Goal: Information Seeking & Learning: Compare options

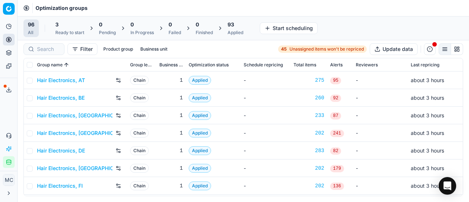
click at [50, 77] on link "Hair Electronics, AT" at bounding box center [61, 80] width 48 height 7
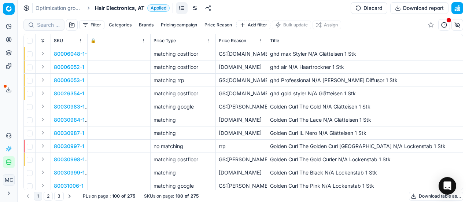
click at [95, 10] on span "Hair Electronics, AT" at bounding box center [119, 7] width 49 height 7
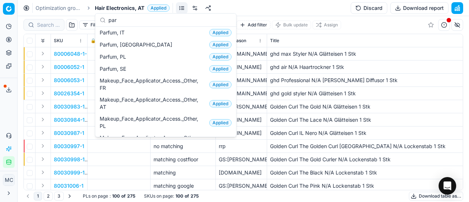
scroll to position [110, 0]
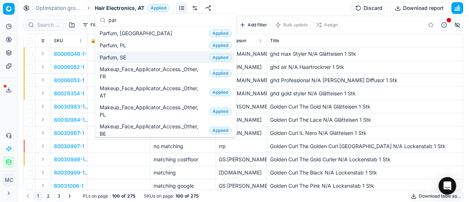
type input "par"
click at [139, 57] on div "Parfum, SE Applied" at bounding box center [166, 57] width 138 height 12
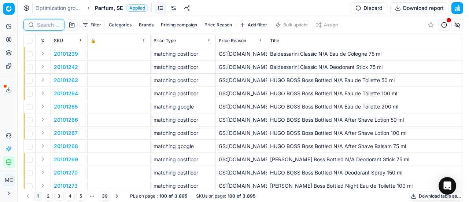
click at [51, 27] on input at bounding box center [48, 24] width 23 height 7
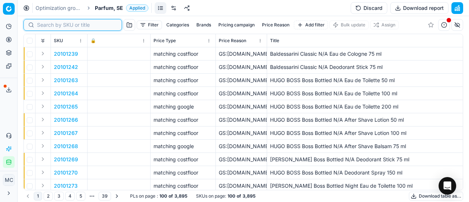
paste input "80070182-90"
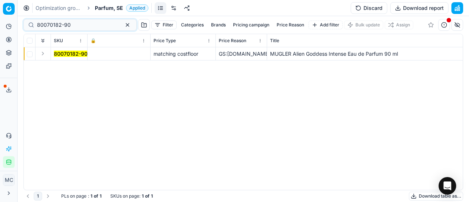
drag, startPoint x: 42, startPoint y: 57, endPoint x: 46, endPoint y: 59, distance: 3.9
click at [44, 57] on button "Expand" at bounding box center [42, 53] width 9 height 9
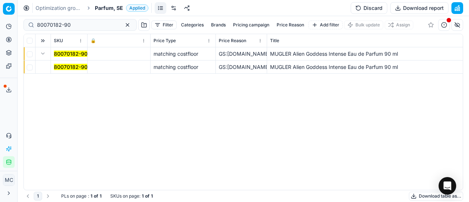
click at [56, 68] on mark "80070182-90" at bounding box center [71, 67] width 34 height 6
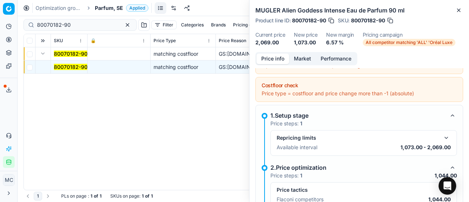
scroll to position [110, 0]
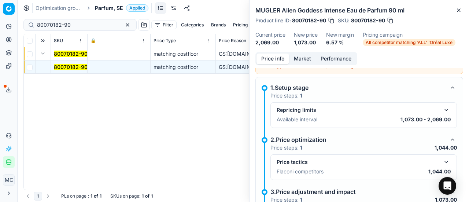
click at [442, 158] on button "button" at bounding box center [446, 162] width 9 height 9
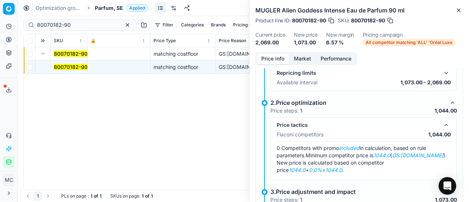
scroll to position [183, 0]
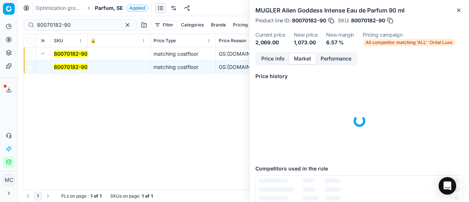
click at [300, 53] on button "Market" at bounding box center [302, 58] width 27 height 11
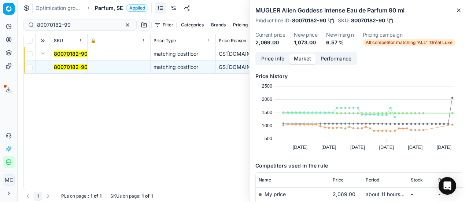
scroll to position [73, 0]
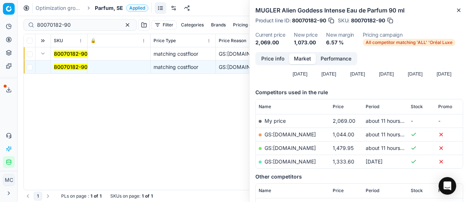
click at [300, 135] on link "GS:[DOMAIN_NAME]" at bounding box center [289, 134] width 51 height 6
drag, startPoint x: 82, startPoint y: 26, endPoint x: 0, endPoint y: 21, distance: 82.2
click at [0, 22] on div "Pricing platform Analytics Pricing Product portfolio Templates Export service 2…" at bounding box center [234, 101] width 469 height 202
paste input "20102137"
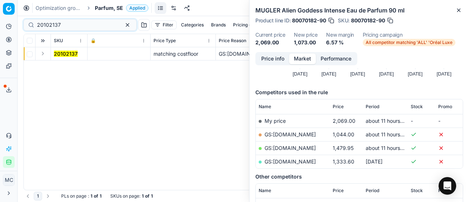
click at [46, 58] on td at bounding box center [43, 53] width 15 height 13
click at [40, 51] on button "Expand" at bounding box center [42, 53] width 9 height 9
click at [62, 70] on td "20102137" at bounding box center [69, 66] width 37 height 13
click at [66, 61] on td "20102137" at bounding box center [69, 66] width 37 height 13
click at [70, 69] on mark "20102137" at bounding box center [66, 67] width 24 height 6
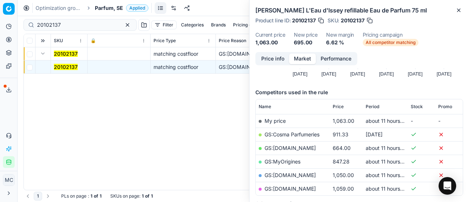
click at [267, 60] on button "Price info" at bounding box center [272, 58] width 33 height 11
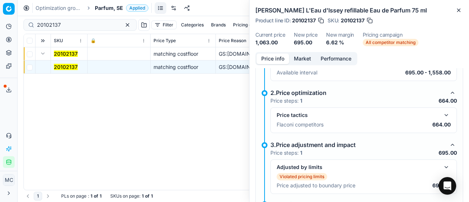
click at [436, 115] on div "Price tactics" at bounding box center [364, 115] width 174 height 9
click at [442, 115] on button "button" at bounding box center [446, 115] width 9 height 9
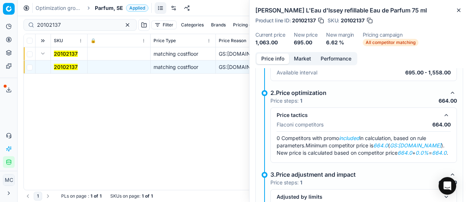
click at [304, 59] on button "Market" at bounding box center [302, 58] width 27 height 11
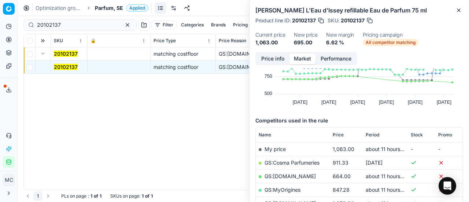
scroll to position [73, 0]
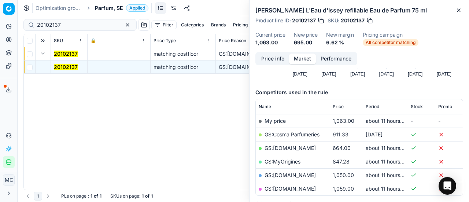
click at [288, 148] on link "GS:[DOMAIN_NAME]" at bounding box center [289, 148] width 51 height 6
drag, startPoint x: 74, startPoint y: 23, endPoint x: 0, endPoint y: 21, distance: 74.4
click at [0, 22] on div "Pricing platform Analytics Pricing Product portfolio Templates Export service 2…" at bounding box center [234, 101] width 469 height 202
paste input "90011090-0017563"
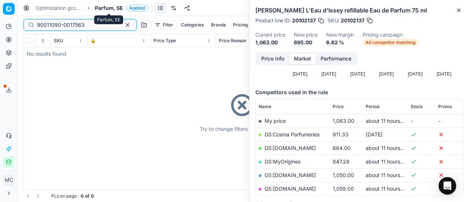
type input "90011090-0017563"
click at [111, 9] on span "Parfum, SE" at bounding box center [109, 7] width 28 height 7
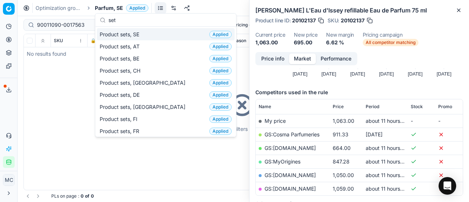
type input "set"
click at [158, 36] on div "Product sets, SE Applied" at bounding box center [166, 34] width 138 height 12
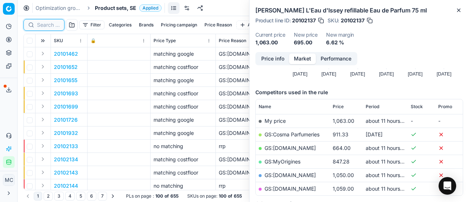
click at [45, 26] on input at bounding box center [48, 24] width 23 height 7
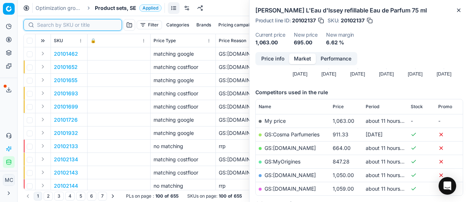
paste input "90011090-0017563"
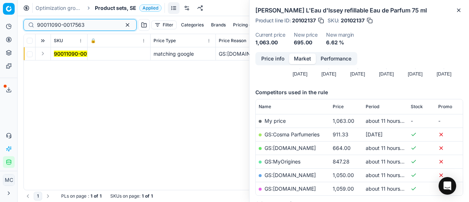
type input "90011090-0017563"
click at [45, 55] on button "Expand" at bounding box center [42, 53] width 9 height 9
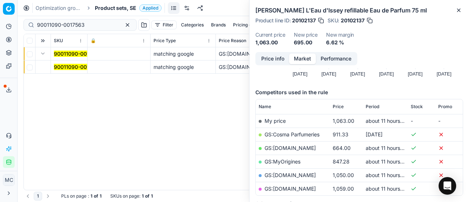
click at [65, 66] on mark "90011090-0017563" at bounding box center [78, 67] width 48 height 6
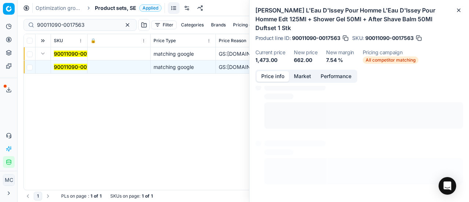
click at [267, 71] on button "Price info" at bounding box center [272, 76] width 33 height 11
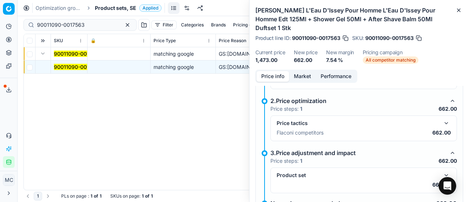
click at [442, 119] on button "button" at bounding box center [446, 123] width 9 height 9
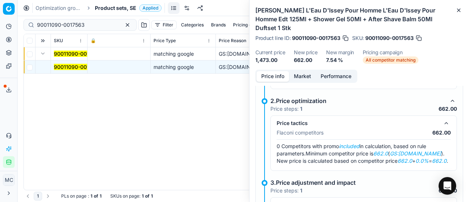
click at [302, 71] on button "Market" at bounding box center [302, 76] width 27 height 11
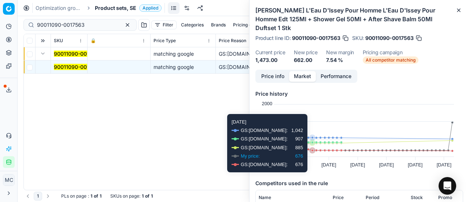
scroll to position [73, 0]
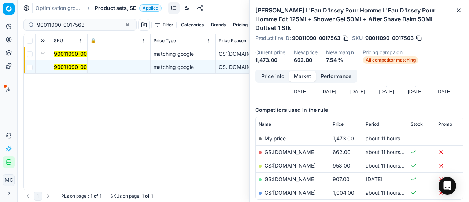
click at [281, 146] on td "GS:[DOMAIN_NAME]" at bounding box center [293, 152] width 74 height 14
click at [281, 149] on link "GS:[DOMAIN_NAME]" at bounding box center [289, 152] width 51 height 6
click at [126, 10] on span "Product sets, SE" at bounding box center [115, 7] width 41 height 7
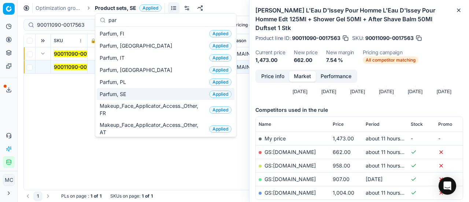
type input "par"
click at [138, 88] on div "Parfum, SE Applied" at bounding box center [166, 94] width 138 height 12
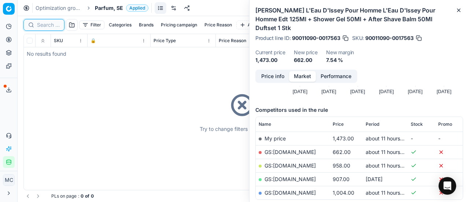
click at [59, 25] on input at bounding box center [48, 24] width 23 height 7
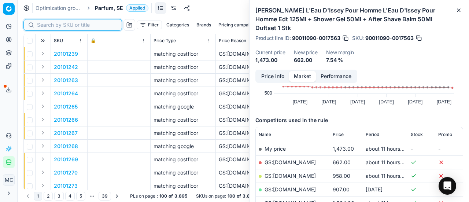
scroll to position [73, 0]
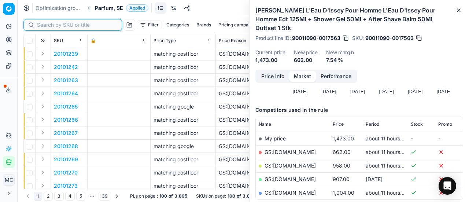
paste input "80066731-50"
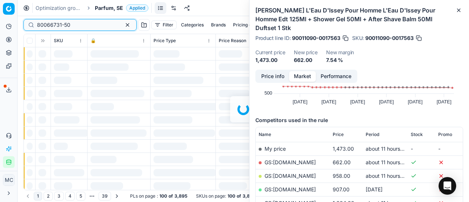
scroll to position [73, 0]
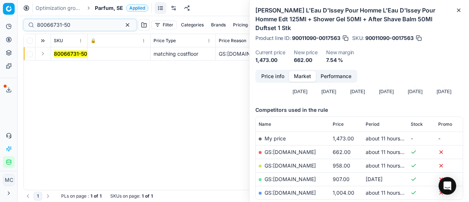
click at [44, 58] on td at bounding box center [43, 53] width 15 height 13
click at [41, 55] on button "Expand" at bounding box center [42, 53] width 9 height 9
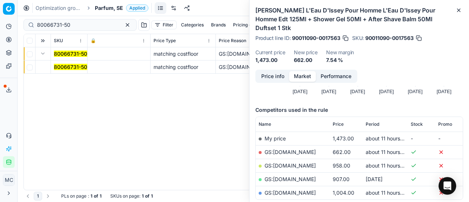
click at [68, 70] on span "80066731-50" at bounding box center [70, 66] width 33 height 7
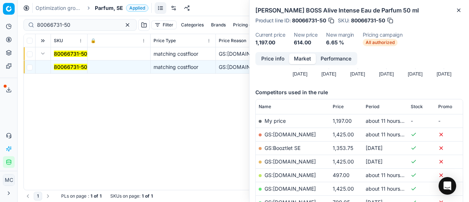
click at [286, 57] on button "Price info" at bounding box center [272, 58] width 33 height 11
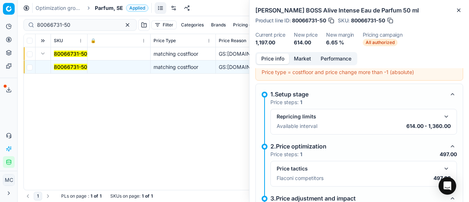
scroll to position [112, 0]
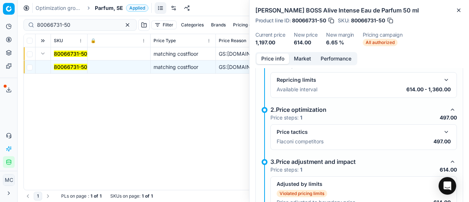
click at [442, 133] on button "button" at bounding box center [446, 131] width 9 height 9
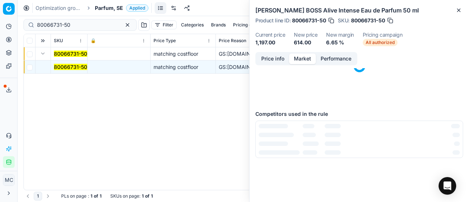
click at [306, 58] on button "Market" at bounding box center [302, 58] width 27 height 11
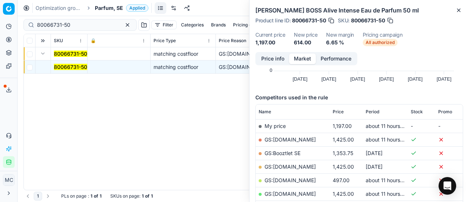
scroll to position [147, 0]
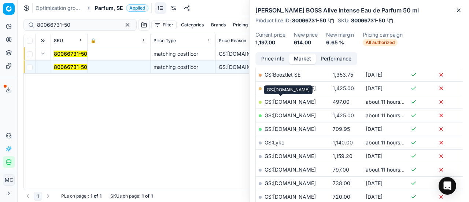
click at [293, 102] on link "GS:[DOMAIN_NAME]" at bounding box center [289, 102] width 51 height 6
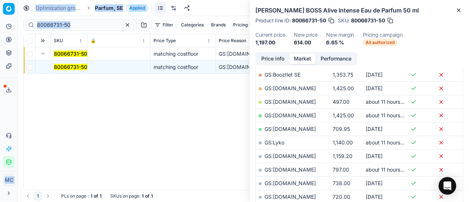
drag, startPoint x: 92, startPoint y: 21, endPoint x: 0, endPoint y: 49, distance: 95.7
click at [0, 48] on div "Pricing platform Analytics Pricing Product portfolio Templates Export service 2…" at bounding box center [234, 101] width 469 height 202
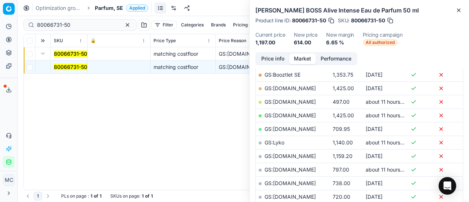
click at [50, 37] on th at bounding box center [43, 40] width 15 height 13
drag, startPoint x: 73, startPoint y: 26, endPoint x: 0, endPoint y: 33, distance: 72.9
click at [0, 33] on div "Pricing platform Analytics Pricing Product portfolio Templates Export service 2…" at bounding box center [234, 101] width 469 height 202
paste input "37616"
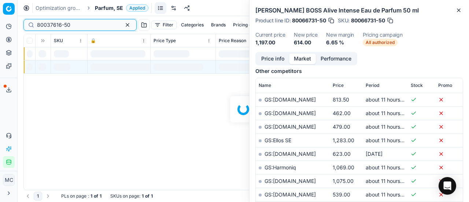
scroll to position [147, 0]
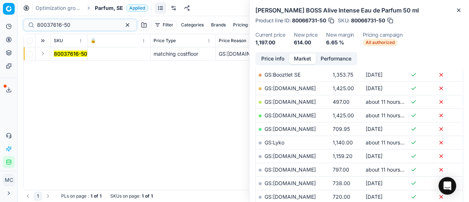
click at [44, 51] on button "Expand" at bounding box center [42, 53] width 9 height 9
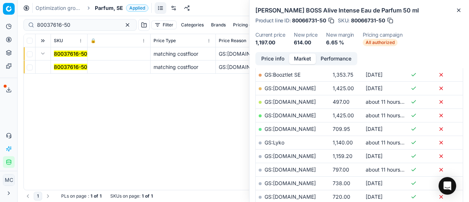
click at [69, 69] on mark "80037616-50" at bounding box center [70, 67] width 33 height 6
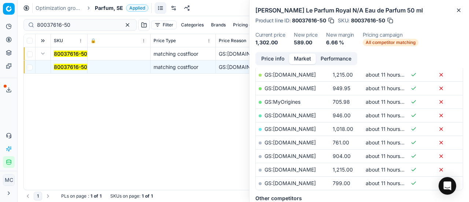
click at [281, 54] on button "Price info" at bounding box center [272, 58] width 33 height 11
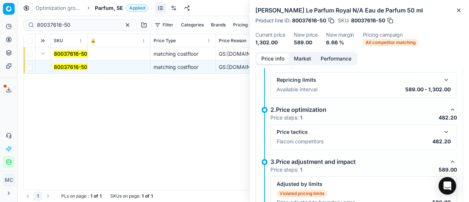
click at [442, 133] on button "button" at bounding box center [446, 131] width 9 height 9
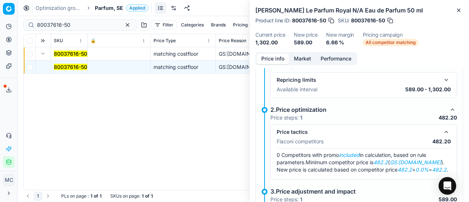
click at [300, 72] on div "Repricing limits Available interval 589.00 - 1,302.00" at bounding box center [363, 85] width 186 height 26
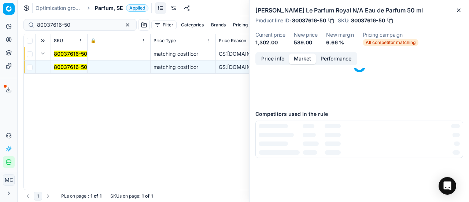
click at [299, 56] on button "Market" at bounding box center [302, 58] width 27 height 11
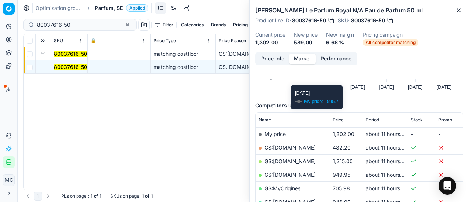
scroll to position [110, 0]
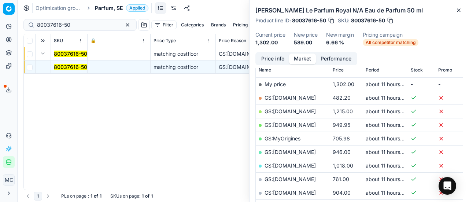
click at [288, 97] on link "GS:[DOMAIN_NAME]" at bounding box center [289, 98] width 51 height 6
click at [285, 96] on link "GS:[DOMAIN_NAME]" at bounding box center [289, 98] width 51 height 6
click at [292, 179] on link "GS:[DOMAIN_NAME]" at bounding box center [289, 179] width 51 height 6
click at [279, 139] on link "GS:MyOrigines" at bounding box center [282, 138] width 36 height 6
click at [80, 20] on div "80037616-50" at bounding box center [79, 25] width 113 height 12
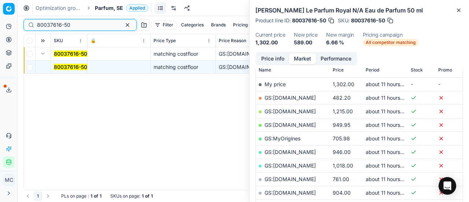
drag, startPoint x: 78, startPoint y: 26, endPoint x: 0, endPoint y: 3, distance: 81.0
click at [0, 3] on div "Pricing platform Analytics Pricing Product portfolio Templates Export service 2…" at bounding box center [234, 101] width 469 height 202
paste input "70794-10"
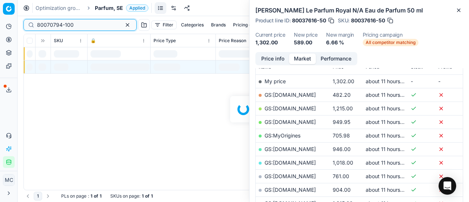
scroll to position [110, 0]
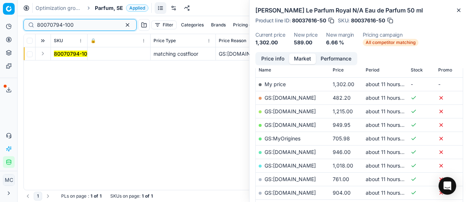
type input "80070794-100"
click at [46, 54] on button "Expand" at bounding box center [42, 53] width 9 height 9
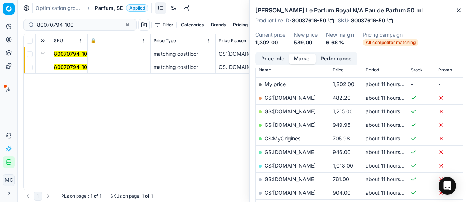
click at [69, 69] on mark "80070794-100" at bounding box center [72, 67] width 37 height 6
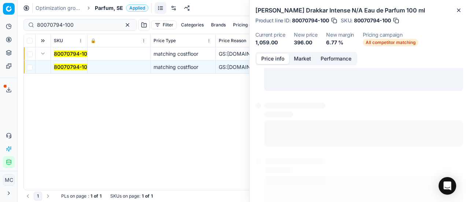
click at [267, 56] on button "Price info" at bounding box center [272, 58] width 33 height 11
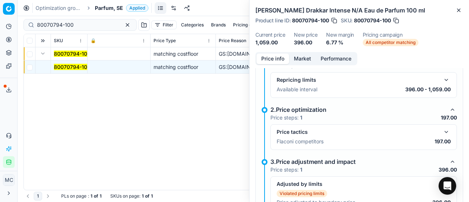
click at [442, 133] on button "button" at bounding box center [446, 131] width 9 height 9
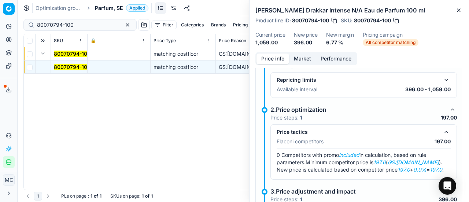
click at [309, 59] on button "Market" at bounding box center [302, 58] width 27 height 11
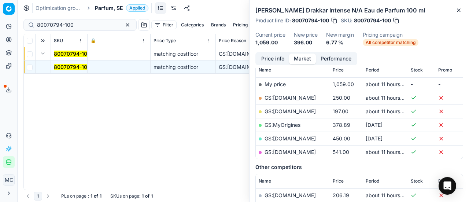
click at [286, 111] on link "GS:[DOMAIN_NAME]" at bounding box center [289, 111] width 51 height 6
click at [105, 7] on span "Parfum, SE" at bounding box center [109, 7] width 28 height 7
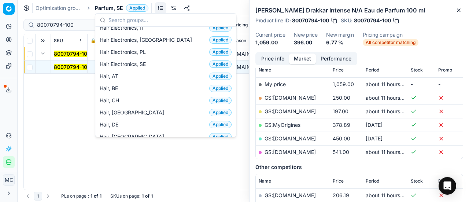
scroll to position [220, 0]
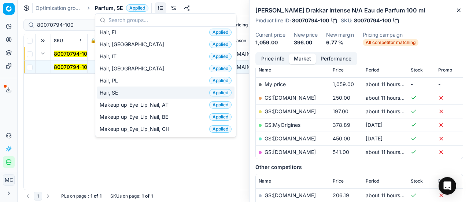
click at [135, 91] on div "Hair, SE Applied" at bounding box center [166, 92] width 138 height 12
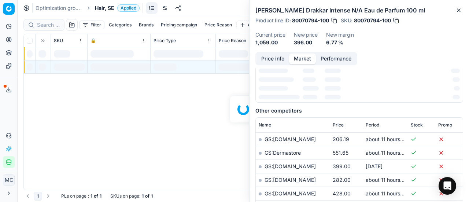
scroll to position [110, 0]
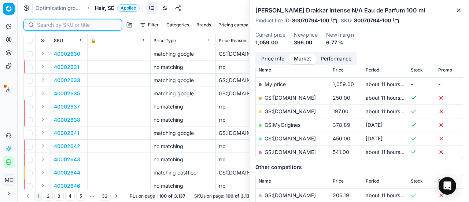
click at [43, 25] on input at bounding box center [77, 24] width 80 height 7
paste input "80070917-500"
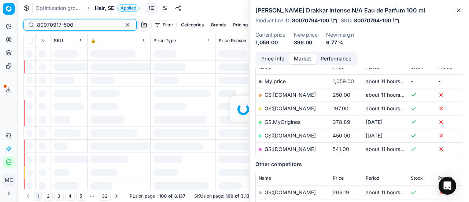
scroll to position [110, 0]
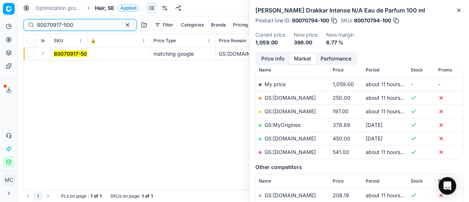
type input "80070917-500"
click at [46, 53] on button "Expand" at bounding box center [42, 53] width 9 height 9
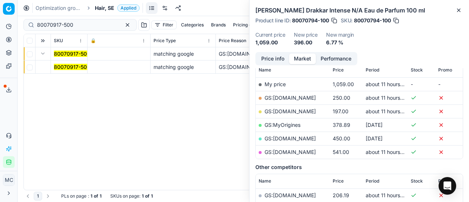
click at [68, 66] on mark "80070917-500" at bounding box center [72, 67] width 36 height 6
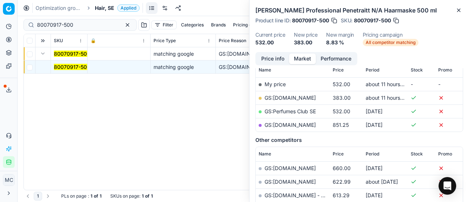
click at [267, 59] on button "Price info" at bounding box center [272, 58] width 33 height 11
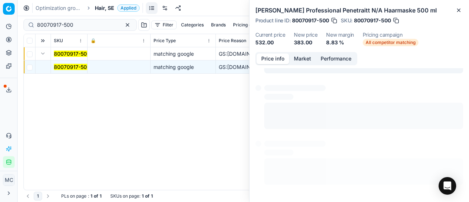
scroll to position [33, 0]
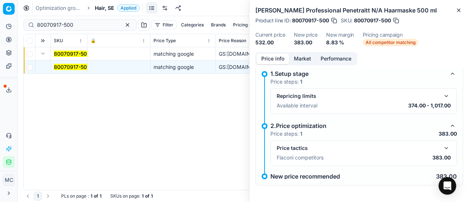
drag, startPoint x: 442, startPoint y: 144, endPoint x: 350, endPoint y: 82, distance: 110.8
click at [442, 144] on button "button" at bounding box center [446, 148] width 9 height 9
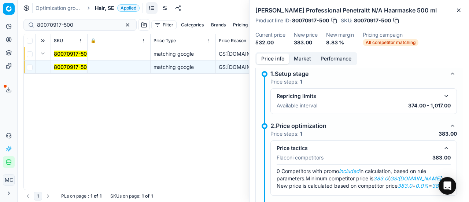
click at [306, 60] on button "Market" at bounding box center [302, 58] width 27 height 11
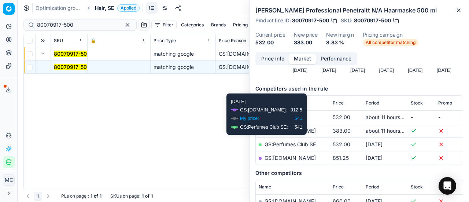
scroll to position [110, 0]
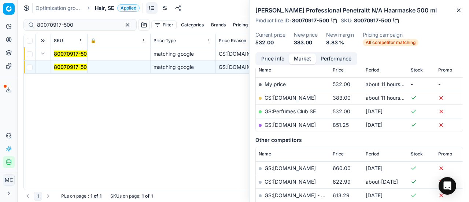
click at [311, 98] on link "GS:[DOMAIN_NAME]" at bounding box center [289, 98] width 51 height 6
click at [100, 7] on span "Hair, SE" at bounding box center [104, 7] width 19 height 7
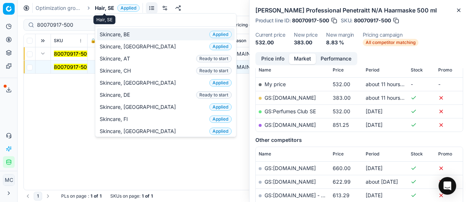
scroll to position [92, 0]
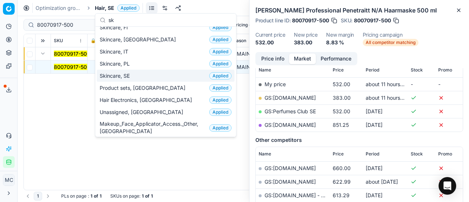
type input "sk"
click at [111, 74] on span "Skincare, SE" at bounding box center [116, 75] width 33 height 7
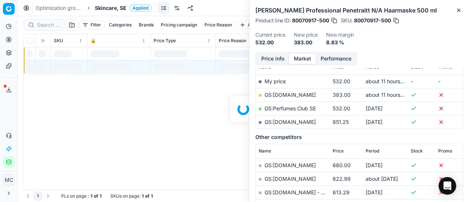
scroll to position [110, 0]
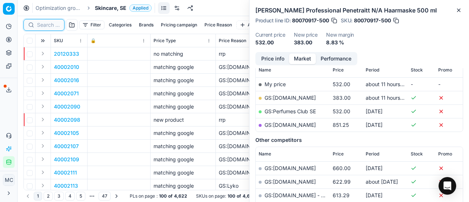
click at [43, 25] on input at bounding box center [48, 24] width 23 height 7
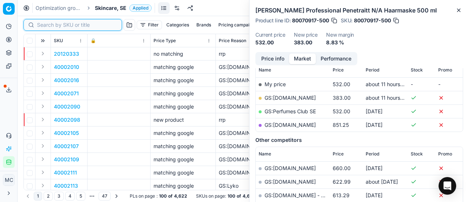
paste input "80066845-50"
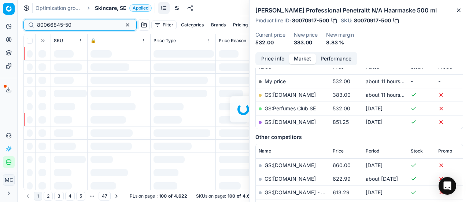
scroll to position [110, 0]
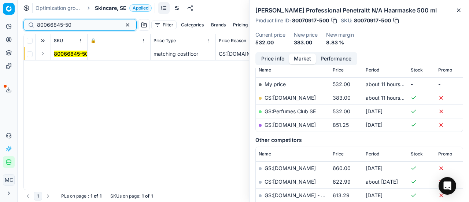
type input "80066845-50"
click at [46, 52] on button "Expand" at bounding box center [42, 53] width 9 height 9
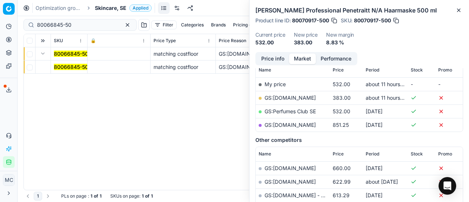
click at [68, 67] on mark "80066845-50" at bounding box center [71, 67] width 34 height 6
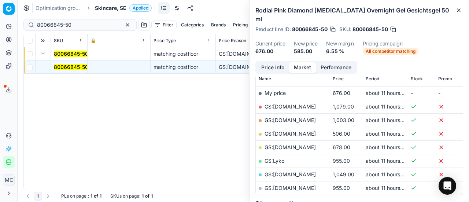
click at [278, 62] on button "Price info" at bounding box center [272, 67] width 33 height 11
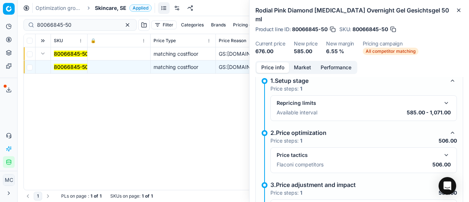
scroll to position [106, 0]
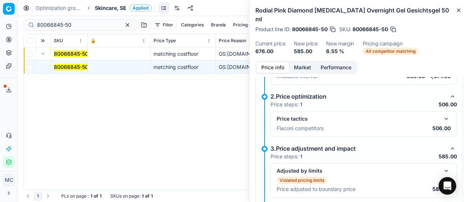
click at [443, 114] on button "button" at bounding box center [446, 118] width 9 height 9
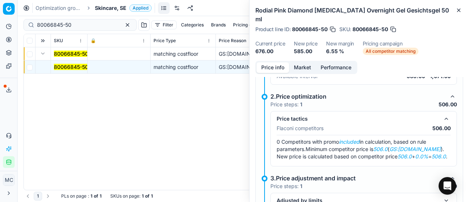
click at [309, 62] on button "Market" at bounding box center [302, 67] width 27 height 11
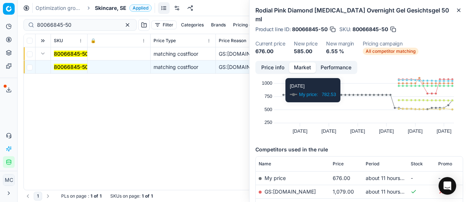
scroll to position [37, 0]
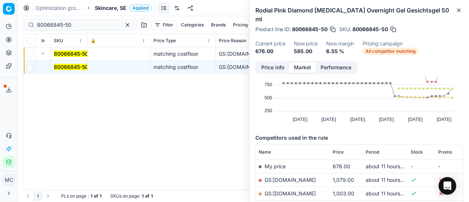
click at [115, 8] on span "Skincare, SE" at bounding box center [111, 7] width 32 height 7
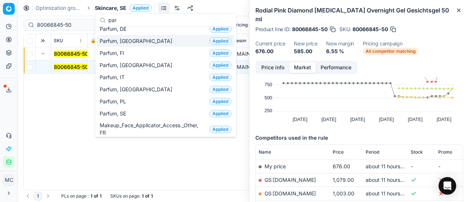
scroll to position [73, 0]
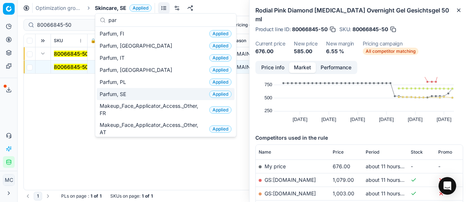
type input "par"
click at [141, 92] on div "Parfum, SE Applied" at bounding box center [166, 94] width 138 height 12
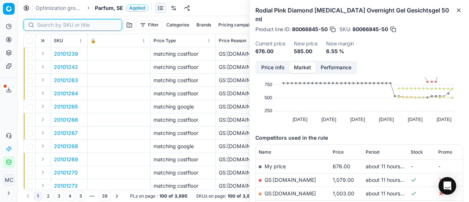
click at [48, 26] on input at bounding box center [77, 24] width 80 height 7
paste input "80077295-0005769"
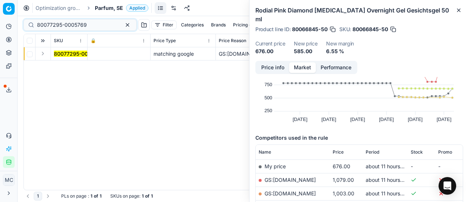
drag, startPoint x: 42, startPoint y: 54, endPoint x: 48, endPoint y: 56, distance: 7.1
click at [42, 54] on button "Expand" at bounding box center [42, 53] width 9 height 9
click at [80, 69] on mark "80077295-0005769" at bounding box center [79, 67] width 50 height 6
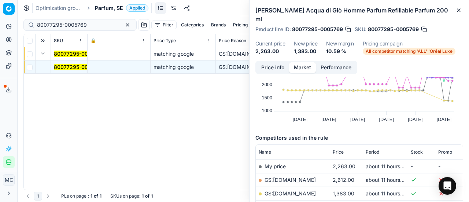
click at [283, 62] on button "Price info" at bounding box center [272, 67] width 33 height 11
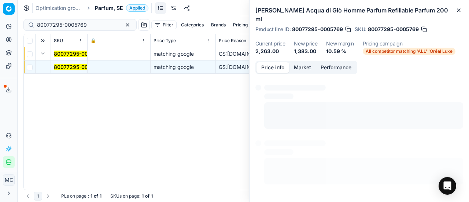
scroll to position [33, 0]
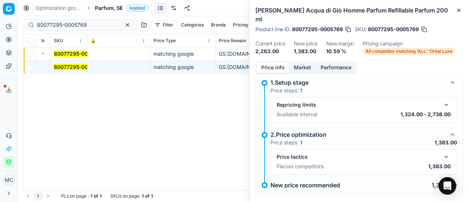
click at [443, 152] on button "button" at bounding box center [446, 156] width 9 height 9
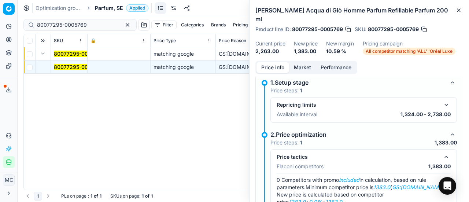
click at [308, 62] on button "Market" at bounding box center [302, 67] width 27 height 11
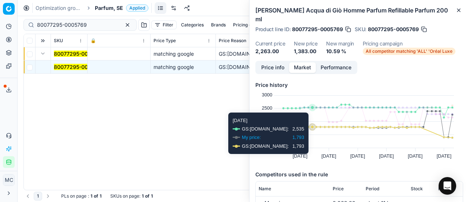
scroll to position [73, 0]
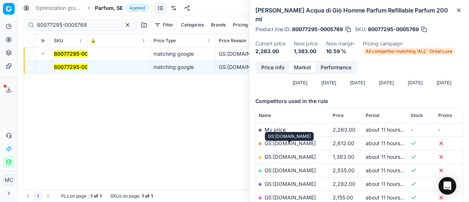
click at [311, 153] on link "GS:[DOMAIN_NAME]" at bounding box center [289, 156] width 51 height 6
drag, startPoint x: 92, startPoint y: 29, endPoint x: 93, endPoint y: 23, distance: 6.0
click at [92, 27] on div "80077295-0005769" at bounding box center [79, 25] width 113 height 12
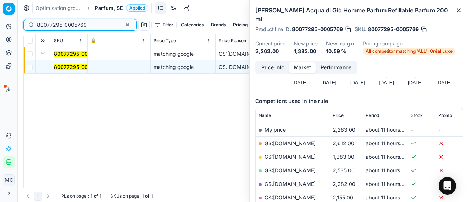
drag, startPoint x: 94, startPoint y: 23, endPoint x: 0, endPoint y: 16, distance: 94.0
click at [0, 18] on div "Pricing platform Analytics Pricing Product portfolio Templates Export service 2…" at bounding box center [234, 101] width 469 height 202
paste input "90007237-0010991"
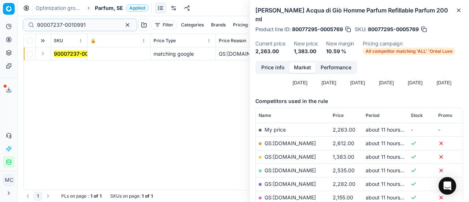
click at [44, 53] on button "Expand" at bounding box center [42, 53] width 9 height 9
click at [58, 63] on span "90007237-0010991" at bounding box center [78, 66] width 49 height 7
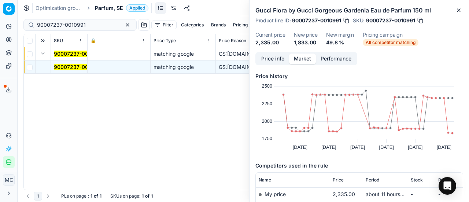
click at [267, 57] on button "Price info" at bounding box center [272, 58] width 33 height 11
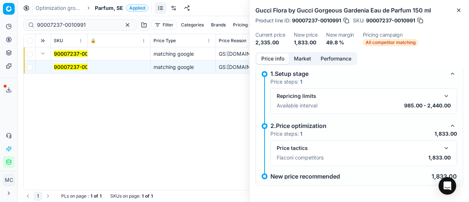
click at [436, 148] on div "Price tactics" at bounding box center [364, 148] width 174 height 9
click at [443, 144] on button "button" at bounding box center [446, 148] width 9 height 9
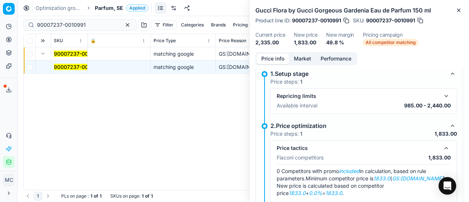
click at [299, 61] on button "Market" at bounding box center [302, 58] width 27 height 11
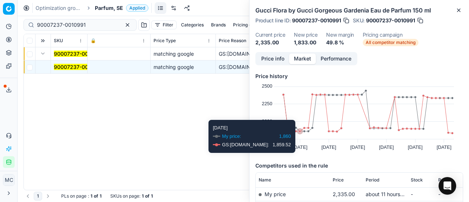
scroll to position [56, 0]
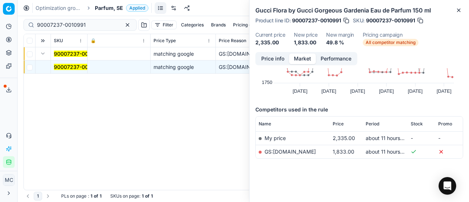
click at [301, 150] on link "GS:[DOMAIN_NAME]" at bounding box center [289, 151] width 51 height 6
drag, startPoint x: 96, startPoint y: 25, endPoint x: 6, endPoint y: 11, distance: 91.1
click at [0, 14] on div "Pricing platform Analytics Pricing Product portfolio Templates Export service 2…" at bounding box center [234, 101] width 469 height 202
paste input "80066035-200"
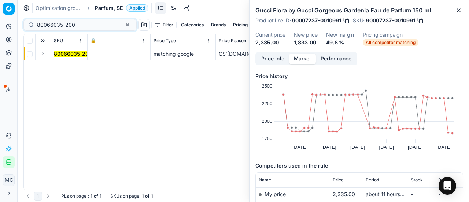
click at [40, 54] on button "Expand" at bounding box center [42, 53] width 9 height 9
click at [61, 65] on mark "80066035-200" at bounding box center [73, 67] width 38 height 6
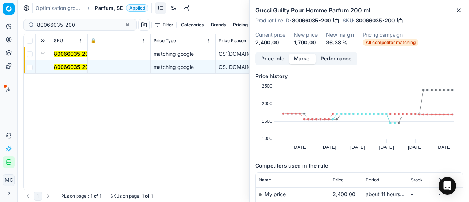
click at [271, 57] on button "Price info" at bounding box center [272, 58] width 33 height 11
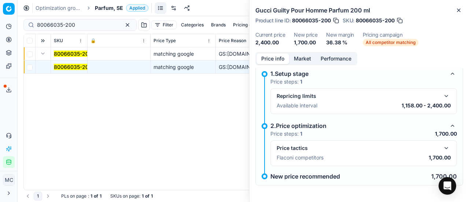
click at [444, 148] on button "button" at bounding box center [446, 148] width 9 height 9
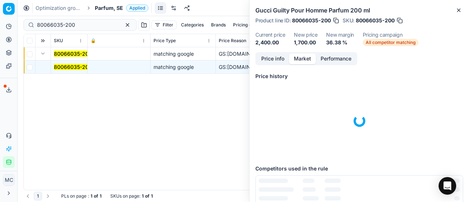
click at [291, 58] on button "Market" at bounding box center [302, 58] width 27 height 11
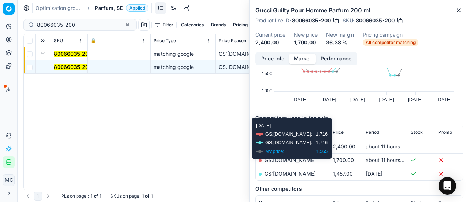
scroll to position [73, 0]
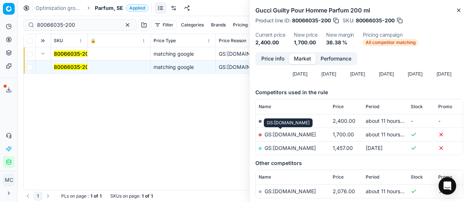
click at [278, 133] on link "GS:[DOMAIN_NAME]" at bounding box center [289, 134] width 51 height 6
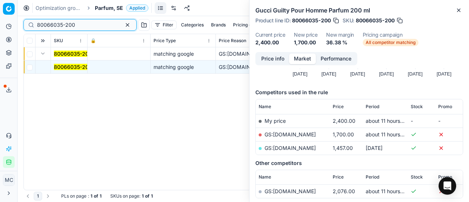
drag, startPoint x: 96, startPoint y: 24, endPoint x: 0, endPoint y: 14, distance: 96.5
click at [0, 15] on div "Pricing platform Analytics Pricing Product portfolio Templates Export service 2…" at bounding box center [234, 101] width 469 height 202
paste input "319-0001453"
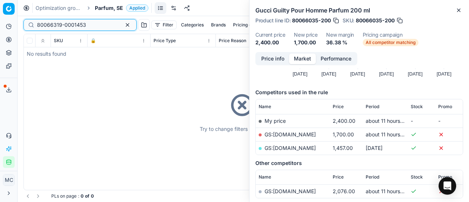
type input "80066319-0001453"
click at [110, 9] on span "Parfum, SE" at bounding box center [109, 7] width 28 height 7
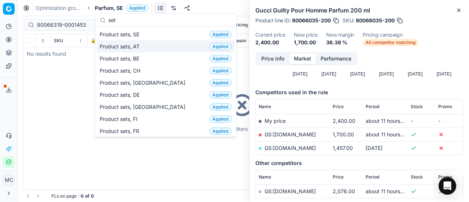
type input "set"
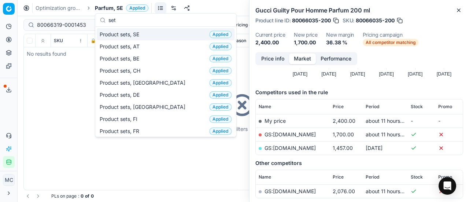
click at [154, 36] on div "Product sets, SE Applied" at bounding box center [166, 34] width 138 height 12
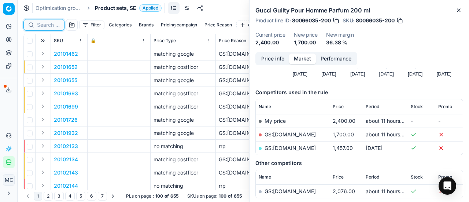
click at [56, 25] on input at bounding box center [48, 24] width 23 height 7
paste input "80066319-0001453"
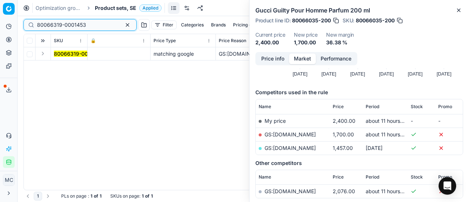
type input "80066319-0001453"
click at [43, 52] on button "Expand" at bounding box center [42, 53] width 9 height 9
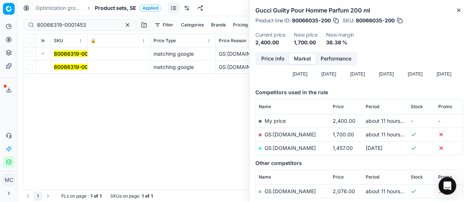
click at [68, 67] on mark "80066319-0001453" at bounding box center [78, 67] width 49 height 6
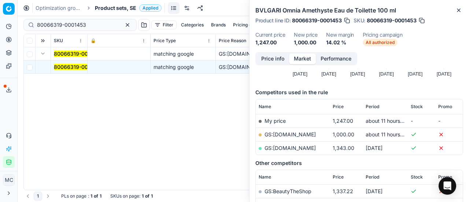
click at [268, 56] on button "Price info" at bounding box center [272, 58] width 33 height 11
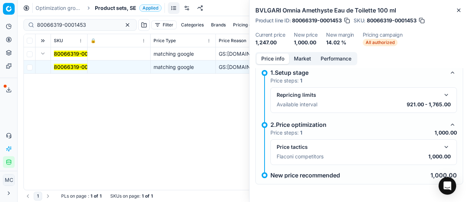
scroll to position [5, 0]
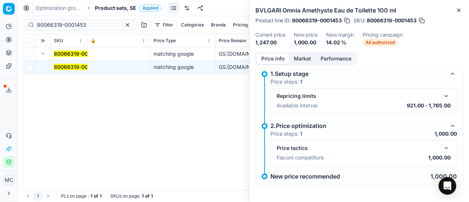
click at [442, 147] on button "button" at bounding box center [446, 148] width 9 height 9
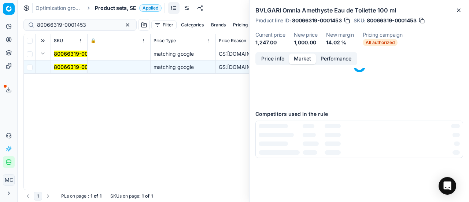
click at [300, 60] on button "Market" at bounding box center [302, 58] width 27 height 11
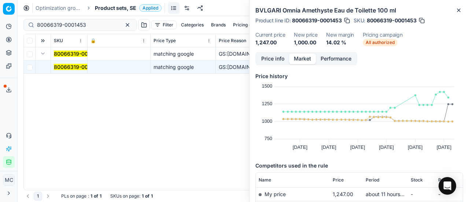
scroll to position [37, 0]
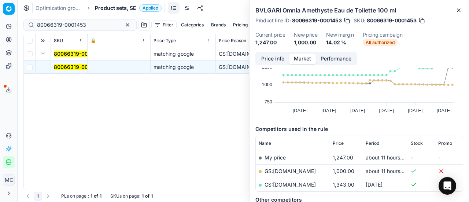
click at [282, 168] on link "GS:[DOMAIN_NAME]" at bounding box center [289, 171] width 51 height 6
click at [121, 6] on span "Product sets, SE" at bounding box center [115, 7] width 41 height 7
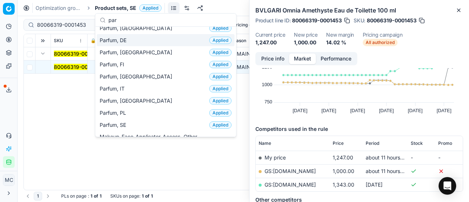
scroll to position [73, 0]
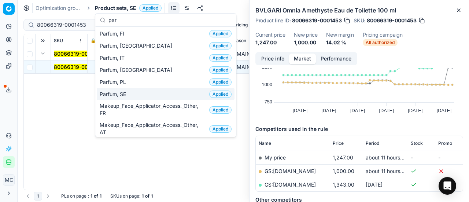
type input "par"
click at [144, 93] on div "Parfum, SE Applied" at bounding box center [166, 94] width 138 height 12
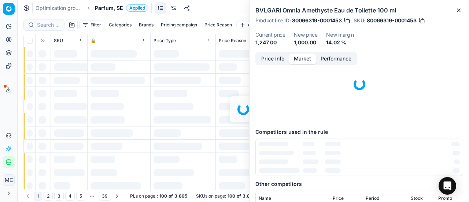
click at [52, 26] on div at bounding box center [243, 109] width 451 height 186
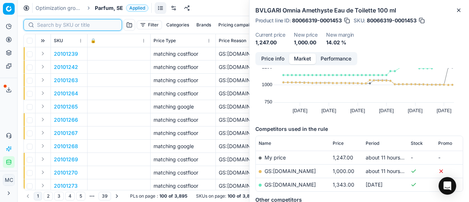
click at [51, 25] on input at bounding box center [77, 24] width 80 height 7
paste input "80002037-100"
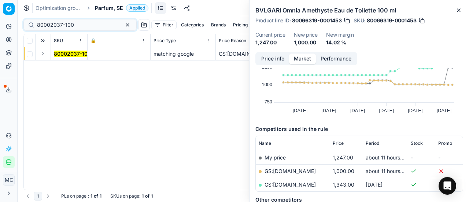
click at [44, 55] on button "Expand" at bounding box center [42, 53] width 9 height 9
click at [62, 67] on mark "80002037-100" at bounding box center [72, 67] width 37 height 6
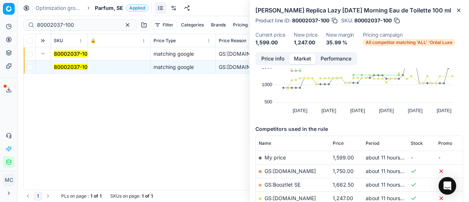
click at [281, 58] on button "Price info" at bounding box center [272, 58] width 33 height 11
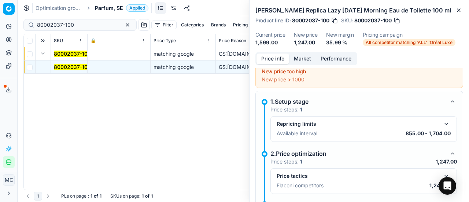
scroll to position [33, 0]
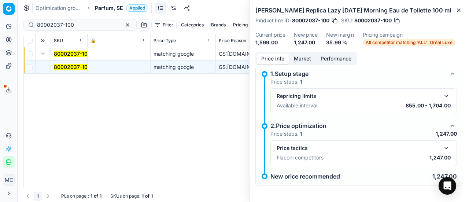
click at [443, 147] on button "button" at bounding box center [446, 148] width 9 height 9
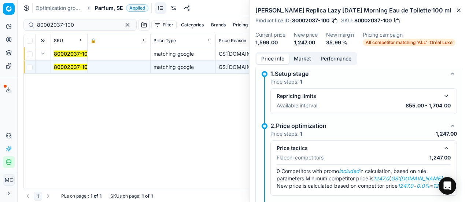
click at [299, 60] on button "Market" at bounding box center [302, 58] width 27 height 11
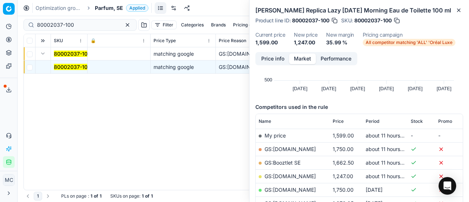
scroll to position [110, 0]
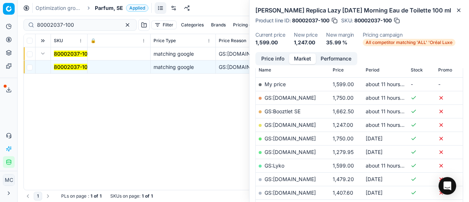
click at [304, 123] on link "GS:[DOMAIN_NAME]" at bounding box center [289, 125] width 51 height 6
drag, startPoint x: 82, startPoint y: 23, endPoint x: 0, endPoint y: 14, distance: 82.5
click at [0, 14] on div "Pricing platform Analytics Pricing Product portfolio Templates Export service 2…" at bounding box center [234, 101] width 469 height 202
paste input "52313"
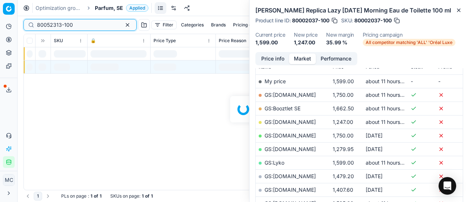
scroll to position [110, 0]
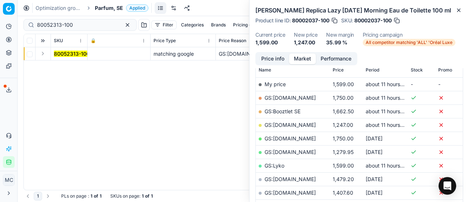
click at [46, 53] on button "Expand" at bounding box center [42, 53] width 9 height 9
click at [60, 63] on span "80052313-100" at bounding box center [72, 66] width 36 height 7
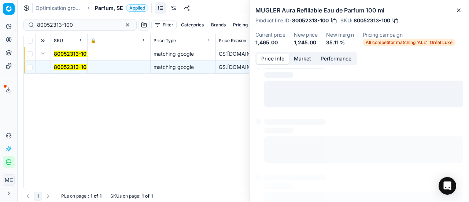
click at [275, 55] on button "Price info" at bounding box center [272, 58] width 33 height 11
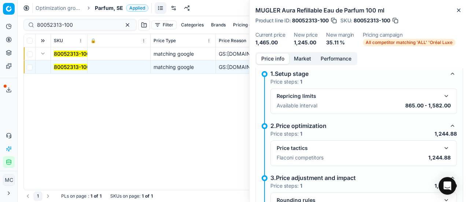
click at [442, 145] on button "button" at bounding box center [446, 148] width 9 height 9
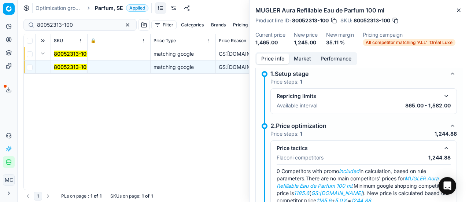
click at [300, 60] on button "Market" at bounding box center [302, 58] width 27 height 11
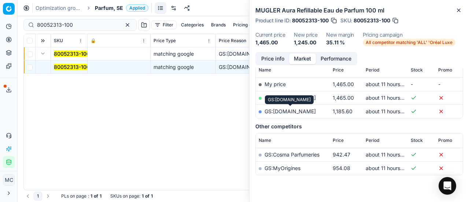
click at [308, 112] on link "GS:[DOMAIN_NAME]" at bounding box center [289, 111] width 51 height 6
click at [289, 97] on link "GS:[DOMAIN_NAME]" at bounding box center [289, 98] width 51 height 6
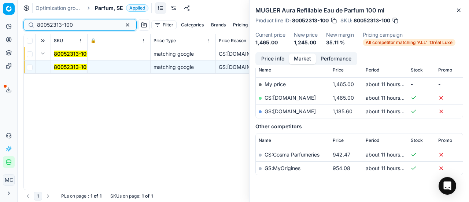
drag, startPoint x: 101, startPoint y: 21, endPoint x: 0, endPoint y: 10, distance: 102.1
click at [0, 11] on div "Pricing platform Analytics Pricing Product portfolio Templates Export service 2…" at bounding box center [234, 101] width 469 height 202
paste input "76080-125"
drag, startPoint x: 0, startPoint y: 10, endPoint x: 0, endPoint y: 4, distance: 6.2
click at [0, 4] on div "Pricing platform" at bounding box center [8, 9] width 17 height 18
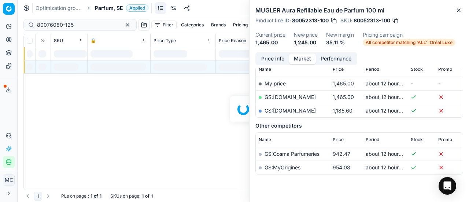
scroll to position [110, 0]
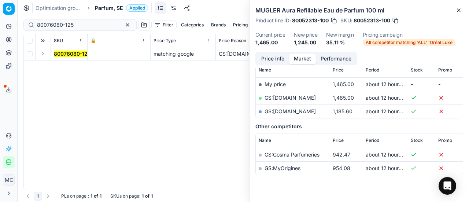
click at [47, 54] on button "Expand" at bounding box center [42, 53] width 9 height 9
click at [79, 69] on mark "80076080-125" at bounding box center [72, 67] width 37 height 6
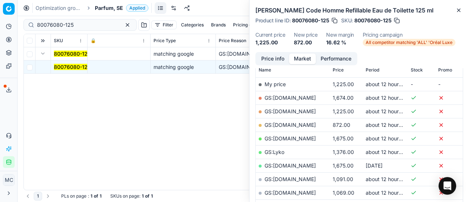
click at [269, 58] on button "Price info" at bounding box center [272, 58] width 33 height 11
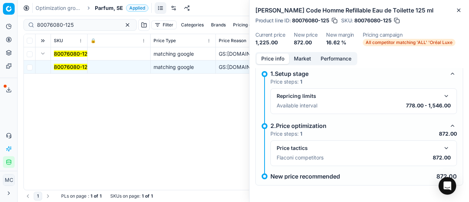
click at [442, 149] on button "button" at bounding box center [446, 148] width 9 height 9
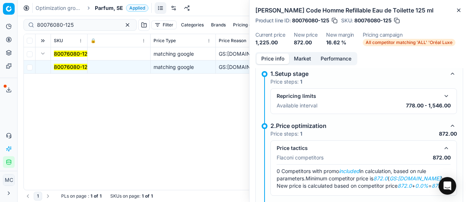
click at [304, 59] on button "Market" at bounding box center [302, 58] width 27 height 11
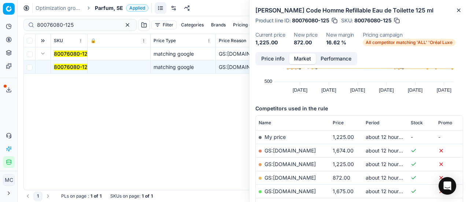
scroll to position [73, 0]
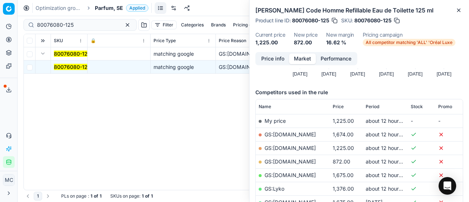
click at [301, 161] on link "GS:[DOMAIN_NAME]" at bounding box center [289, 161] width 51 height 6
drag, startPoint x: 83, startPoint y: 25, endPoint x: 0, endPoint y: 9, distance: 84.2
click at [0, 11] on div "Pricing platform Analytics Pricing Product portfolio Templates Export service 2…" at bounding box center [234, 101] width 469 height 202
paste input "20103432"
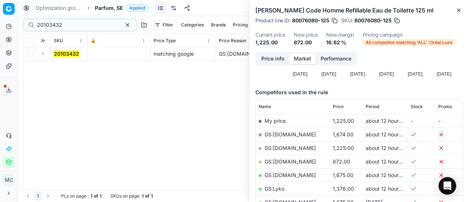
click at [48, 56] on td at bounding box center [43, 53] width 15 height 13
click at [46, 56] on button "Expand" at bounding box center [42, 53] width 9 height 9
click at [71, 69] on mark "20103432" at bounding box center [66, 67] width 25 height 6
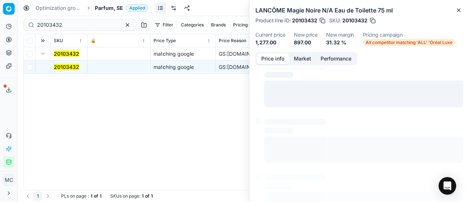
click at [274, 61] on button "Price info" at bounding box center [272, 58] width 33 height 11
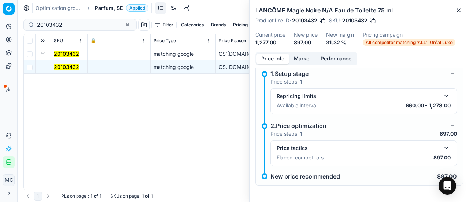
click at [442, 149] on button "button" at bounding box center [446, 148] width 9 height 9
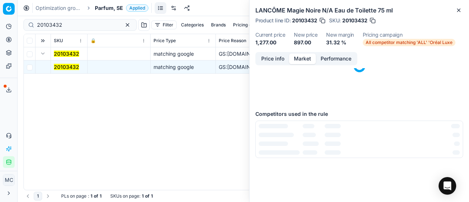
click at [300, 54] on button "Market" at bounding box center [302, 58] width 27 height 11
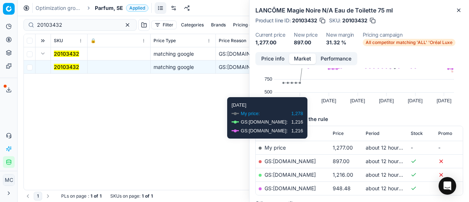
scroll to position [73, 0]
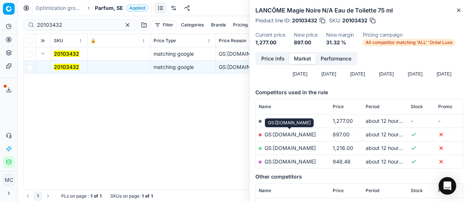
click at [310, 133] on link "GS:[DOMAIN_NAME]" at bounding box center [289, 134] width 51 height 6
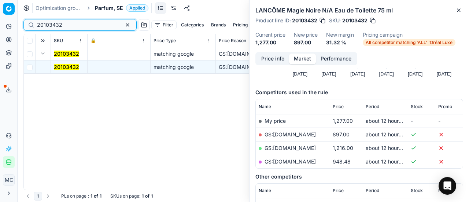
drag, startPoint x: 82, startPoint y: 25, endPoint x: 0, endPoint y: 26, distance: 82.1
click at [0, 26] on div "Pricing platform Analytics Pricing Product portfolio Templates Export service 2…" at bounding box center [234, 101] width 469 height 202
paste input "80015581-200"
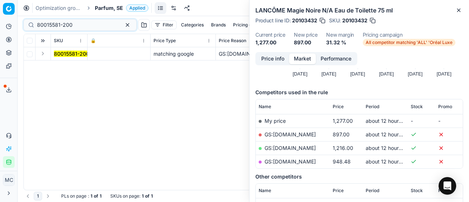
click at [46, 51] on button "Expand" at bounding box center [42, 53] width 9 height 9
click at [74, 66] on mark "80015581-200" at bounding box center [72, 67] width 36 height 6
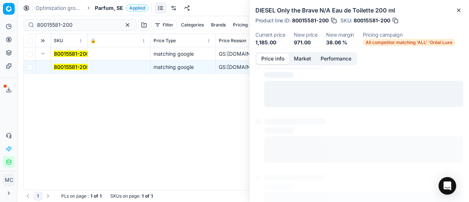
click at [262, 56] on button "Price info" at bounding box center [272, 58] width 33 height 11
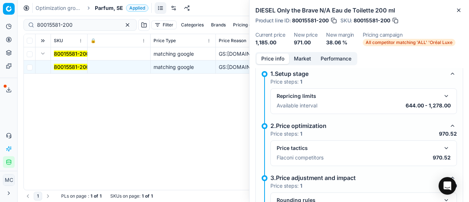
click at [442, 144] on button "button" at bounding box center [446, 148] width 9 height 9
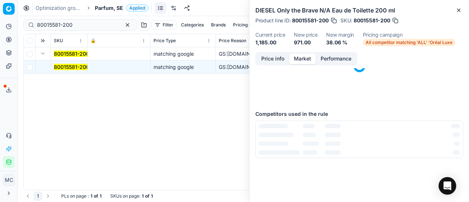
click at [302, 58] on button "Market" at bounding box center [302, 58] width 27 height 11
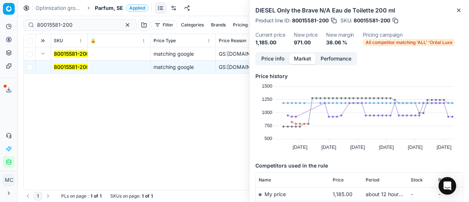
scroll to position [110, 0]
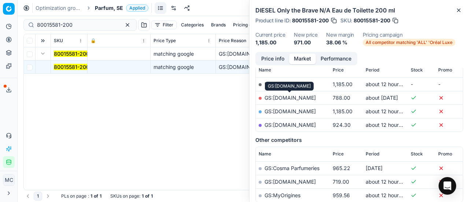
click at [292, 97] on link "GS:[DOMAIN_NAME]" at bounding box center [289, 98] width 51 height 6
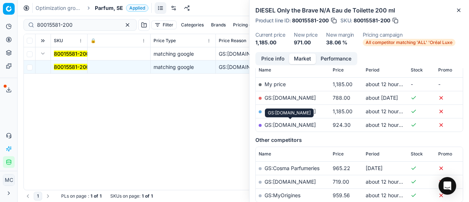
click at [308, 122] on link "GS:[DOMAIN_NAME]" at bounding box center [289, 125] width 51 height 6
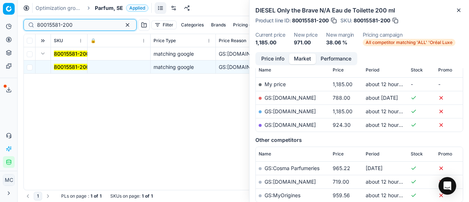
drag, startPoint x: 92, startPoint y: 23, endPoint x: 0, endPoint y: 18, distance: 92.4
click at [0, 19] on div "Pricing platform Analytics Pricing Product portfolio Templates Export service 2…" at bounding box center [234, 101] width 469 height 202
paste input "90003982-0005784"
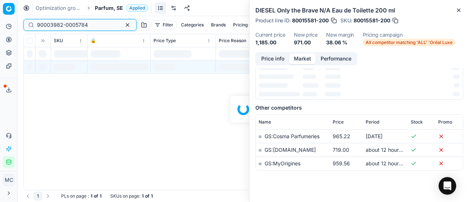
scroll to position [110, 0]
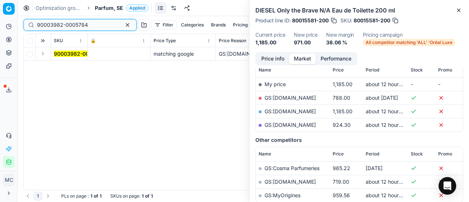
type input "90003982-0005784"
click at [45, 56] on button "Expand" at bounding box center [42, 53] width 9 height 9
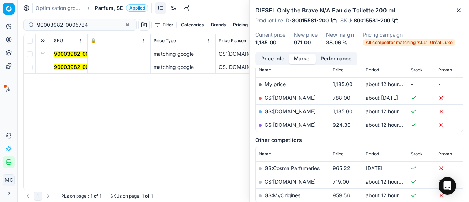
click at [59, 66] on mark "90003982-0005784" at bounding box center [79, 67] width 51 height 6
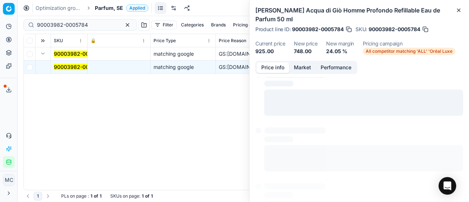
click at [260, 65] on button "Price info" at bounding box center [272, 67] width 33 height 11
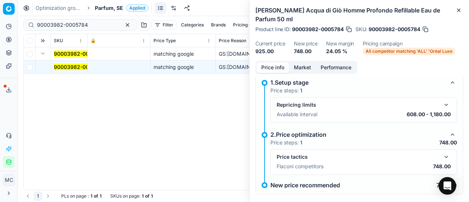
click at [442, 155] on button "button" at bounding box center [446, 156] width 9 height 9
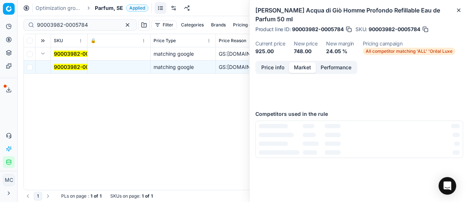
click at [304, 64] on button "Market" at bounding box center [302, 67] width 27 height 11
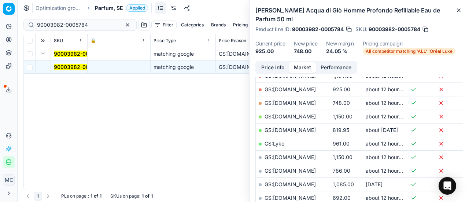
scroll to position [147, 0]
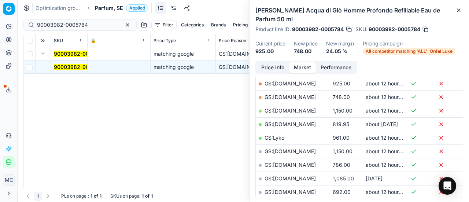
click at [295, 94] on link "GS:[DOMAIN_NAME]" at bounding box center [289, 97] width 51 height 6
click at [100, 6] on span "Parfum, SE" at bounding box center [109, 7] width 28 height 7
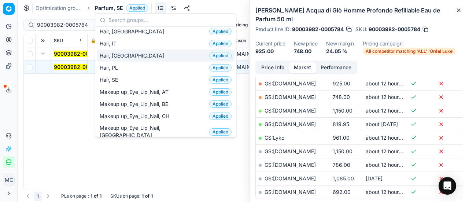
scroll to position [256, 0]
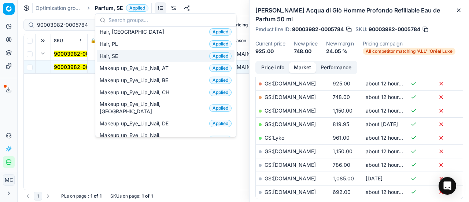
click at [120, 50] on div "Hair, SE Applied" at bounding box center [166, 56] width 138 height 12
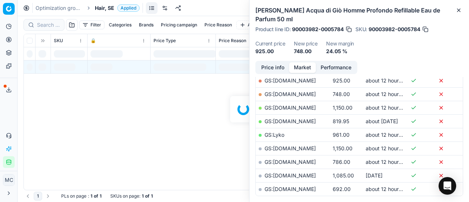
scroll to position [147, 0]
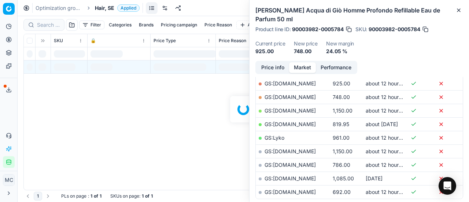
click at [47, 26] on div at bounding box center [243, 109] width 451 height 186
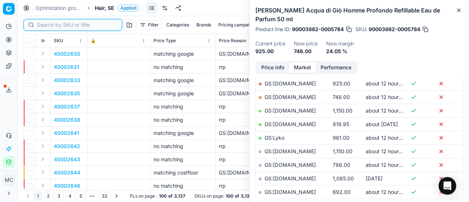
click at [47, 26] on input at bounding box center [77, 24] width 80 height 7
paste input "90009560-0014609"
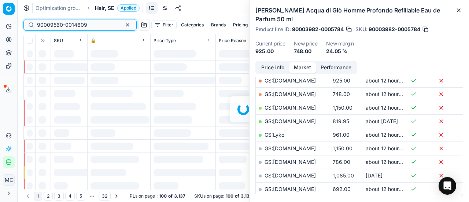
scroll to position [147, 0]
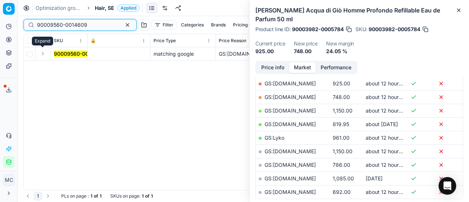
type input "90009560-0014609"
click at [42, 55] on button "Expand" at bounding box center [42, 53] width 9 height 9
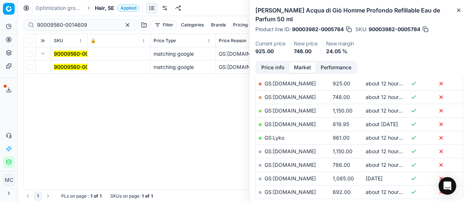
click at [73, 68] on mark "90009560-0014609" at bounding box center [79, 67] width 50 height 6
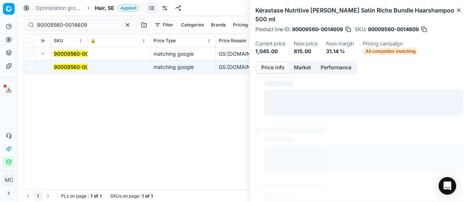
click at [273, 62] on button "Price info" at bounding box center [272, 67] width 33 height 11
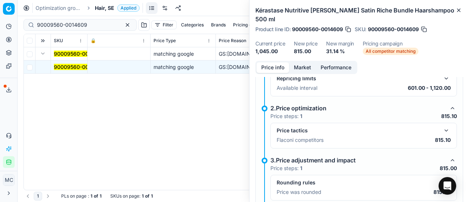
scroll to position [57, 0]
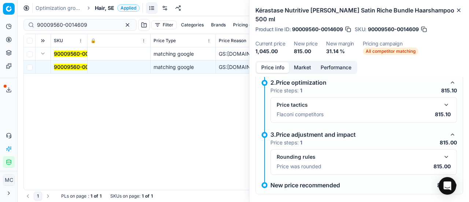
click at [442, 100] on button "button" at bounding box center [446, 104] width 9 height 9
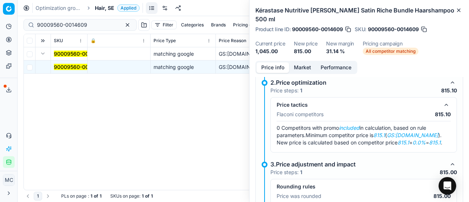
click at [303, 62] on button "Market" at bounding box center [302, 67] width 27 height 11
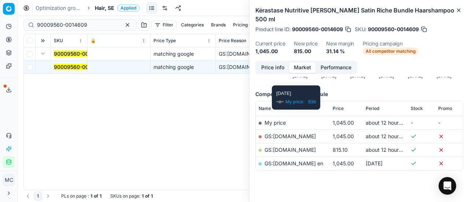
scroll to position [83, 0]
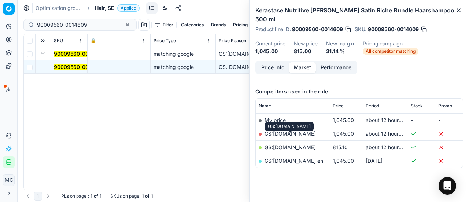
click at [304, 144] on link "GS:[DOMAIN_NAME]" at bounding box center [289, 147] width 51 height 6
click at [99, 9] on span "Hair, SE" at bounding box center [104, 7] width 19 height 7
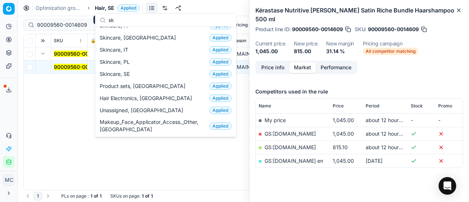
scroll to position [92, 0]
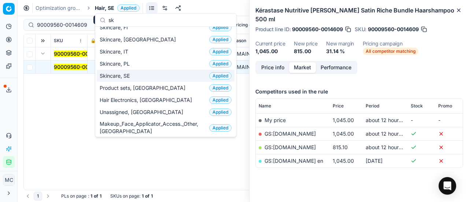
type input "sk"
click at [113, 78] on div "Skincare, SE Applied" at bounding box center [166, 76] width 138 height 12
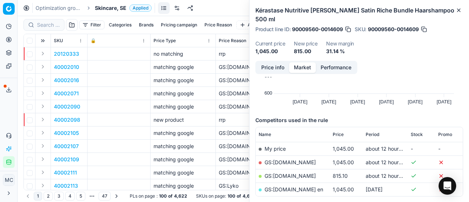
scroll to position [83, 0]
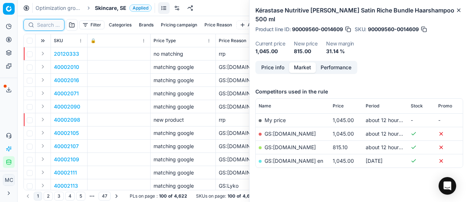
click at [45, 26] on input at bounding box center [48, 24] width 23 height 7
paste input "80070626-30"
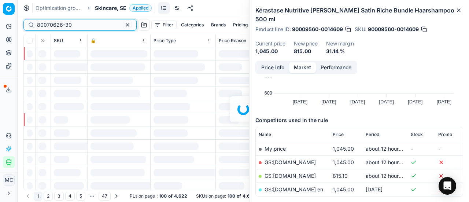
scroll to position [83, 0]
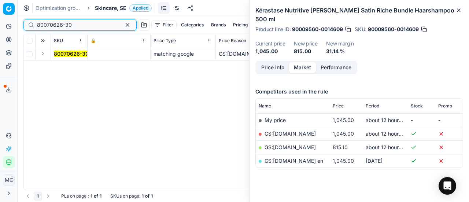
type input "80070626-30"
click at [43, 52] on button "Expand" at bounding box center [42, 53] width 9 height 9
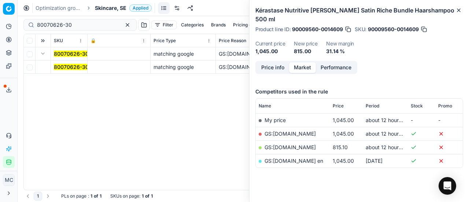
click at [67, 66] on mark "80070626-30" at bounding box center [71, 67] width 35 height 6
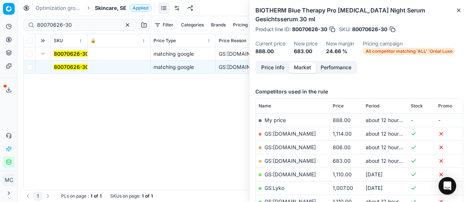
click at [270, 69] on button "Price info" at bounding box center [272, 67] width 33 height 11
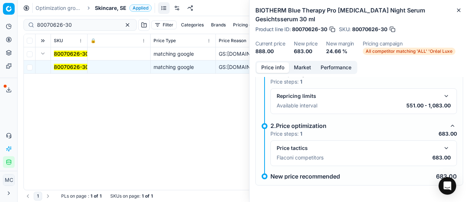
click at [442, 148] on button "button" at bounding box center [446, 148] width 9 height 9
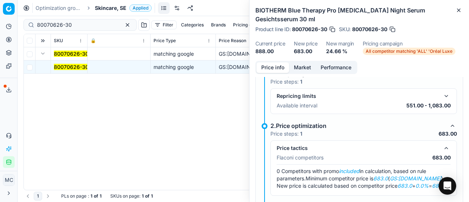
click at [296, 66] on button "Market" at bounding box center [302, 67] width 27 height 11
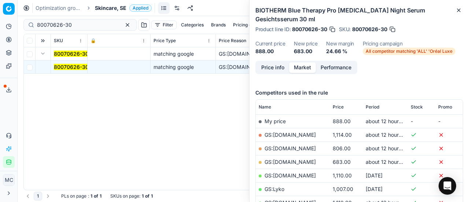
scroll to position [110, 0]
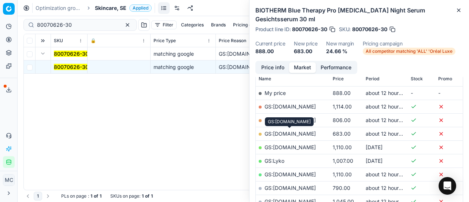
click at [298, 133] on link "GS:[DOMAIN_NAME]" at bounding box center [289, 133] width 51 height 6
click at [100, 4] on span "Skincare, SE" at bounding box center [111, 7] width 32 height 7
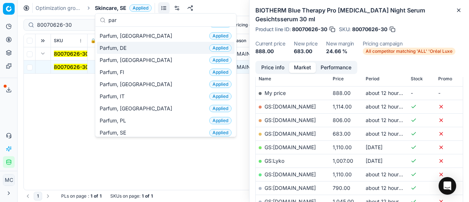
scroll to position [73, 0]
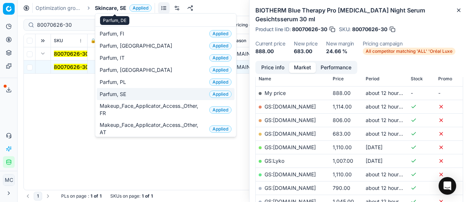
type input "par"
click at [126, 93] on span "Parfum, SE" at bounding box center [114, 93] width 29 height 7
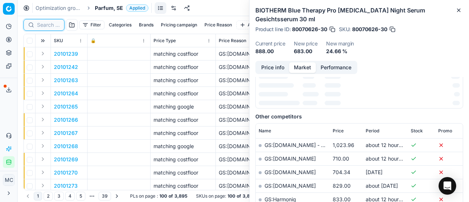
scroll to position [110, 0]
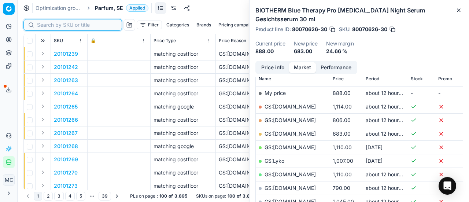
click at [45, 26] on input at bounding box center [77, 24] width 80 height 7
paste input "80061830-30"
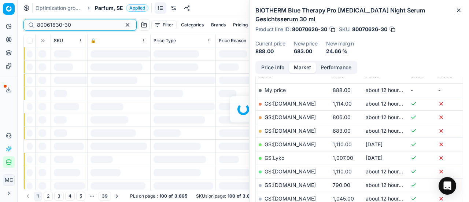
scroll to position [110, 0]
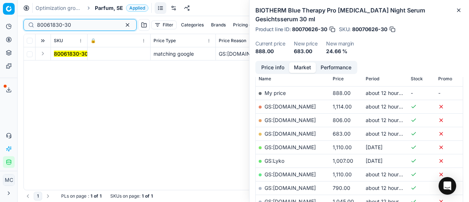
type input "80061830-30"
click at [45, 53] on button "Expand" at bounding box center [42, 53] width 9 height 9
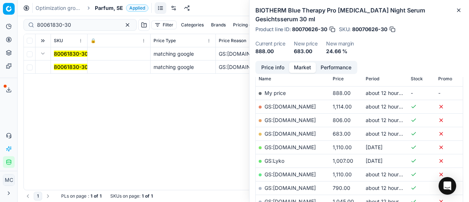
click at [81, 69] on mark "80061830-30" at bounding box center [71, 67] width 34 height 6
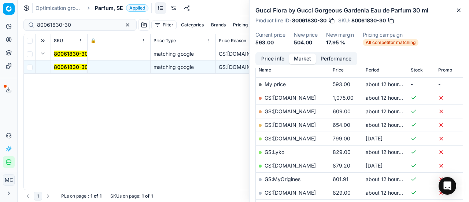
click at [276, 58] on button "Price info" at bounding box center [272, 58] width 33 height 11
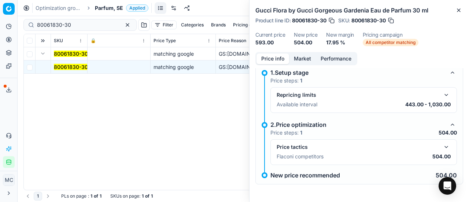
scroll to position [5, 0]
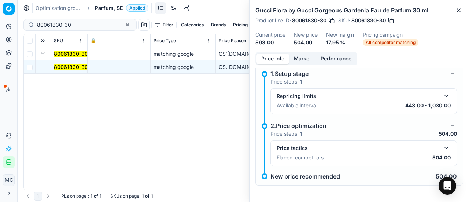
click at [442, 145] on button "button" at bounding box center [446, 148] width 9 height 9
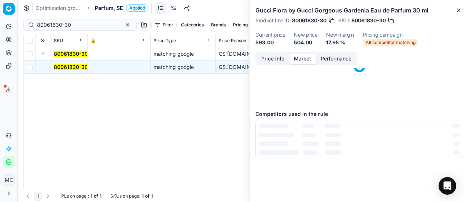
click at [306, 62] on button "Market" at bounding box center [302, 58] width 27 height 11
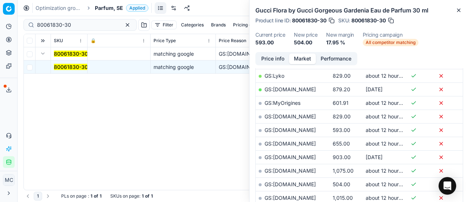
scroll to position [220, 0]
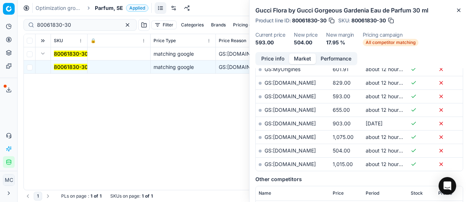
click at [295, 148] on link "GS:[DOMAIN_NAME]" at bounding box center [289, 150] width 51 height 6
click at [110, 10] on span "Parfum, SE" at bounding box center [109, 7] width 28 height 7
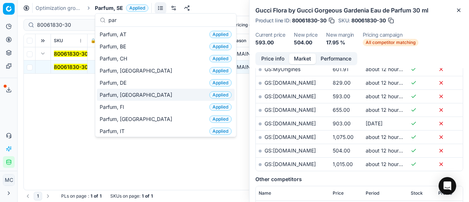
type input "par"
click at [158, 95] on div "Parfum, DK Applied" at bounding box center [166, 95] width 138 height 12
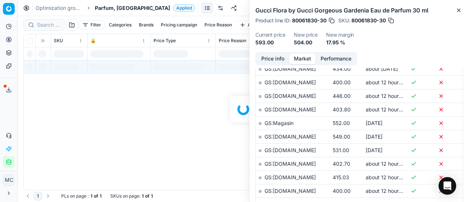
scroll to position [220, 0]
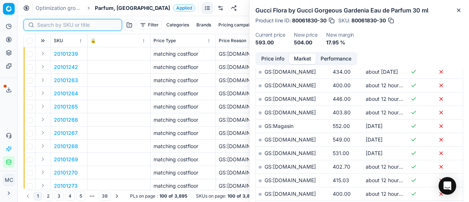
click at [53, 27] on input at bounding box center [77, 24] width 80 height 7
paste input "80001377-100"
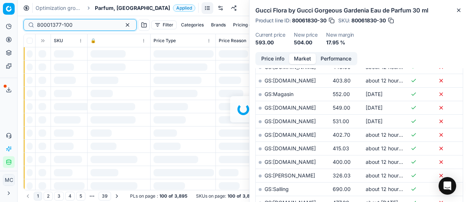
scroll to position [220, 0]
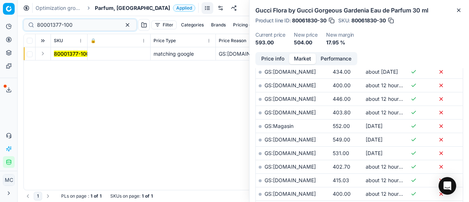
drag, startPoint x: 45, startPoint y: 52, endPoint x: 59, endPoint y: 60, distance: 15.9
click at [46, 54] on button "Expand" at bounding box center [42, 53] width 9 height 9
drag, startPoint x: 59, startPoint y: 60, endPoint x: 277, endPoint y: 69, distance: 218.5
click at [71, 65] on mark "80001377-100" at bounding box center [72, 67] width 36 height 6
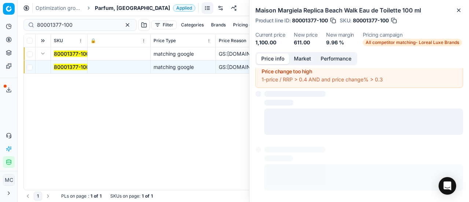
click at [271, 59] on button "Price info" at bounding box center [272, 58] width 33 height 11
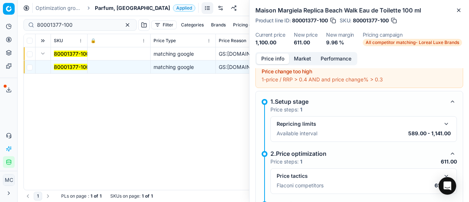
scroll to position [33, 0]
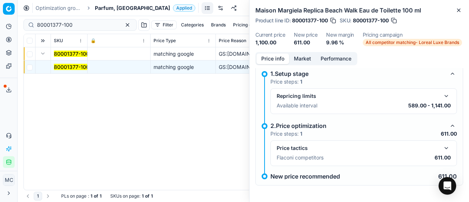
click at [444, 142] on div "Price tactics Flaconi competitors 611.00" at bounding box center [363, 153] width 186 height 26
drag, startPoint x: 436, startPoint y: 152, endPoint x: 442, endPoint y: 150, distance: 6.7
click at [437, 152] on div "Price tactics Flaconi competitors 611.00" at bounding box center [364, 153] width 174 height 19
click at [444, 148] on button "button" at bounding box center [446, 148] width 9 height 9
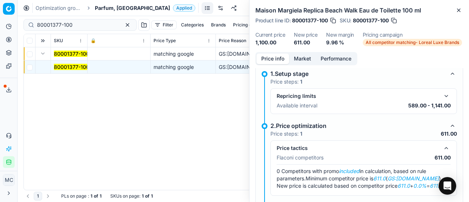
click at [308, 59] on button "Market" at bounding box center [302, 58] width 27 height 11
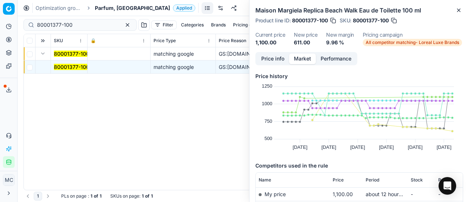
scroll to position [110, 0]
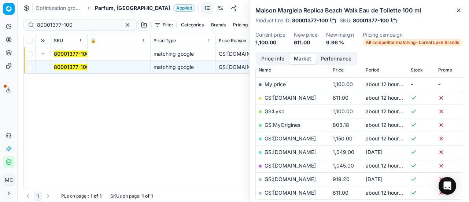
click at [299, 97] on link "GS:[DOMAIN_NAME]" at bounding box center [289, 98] width 51 height 6
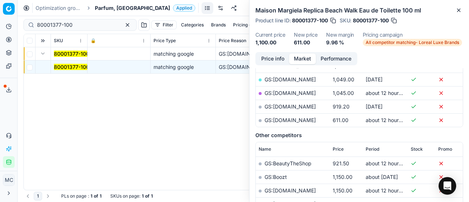
scroll to position [183, 0]
click at [296, 117] on link "GS:[DOMAIN_NAME]" at bounding box center [289, 119] width 51 height 6
drag, startPoint x: 88, startPoint y: 29, endPoint x: 0, endPoint y: 19, distance: 88.5
click at [0, 19] on div "Pricing platform Analytics Pricing Product portfolio Templates Export service 2…" at bounding box center [234, 101] width 469 height 202
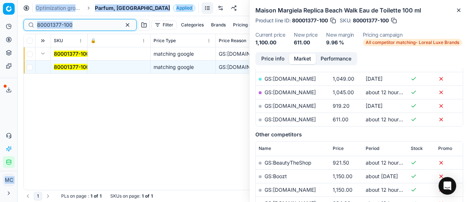
click at [58, 22] on input "80001377-100" at bounding box center [77, 24] width 80 height 7
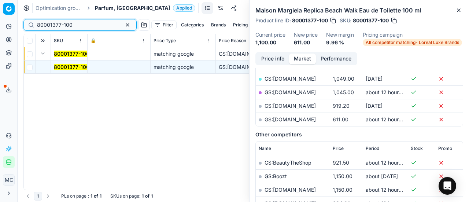
drag, startPoint x: 82, startPoint y: 24, endPoint x: 0, endPoint y: 15, distance: 82.6
click at [0, 16] on div "Pricing platform Analytics Pricing Product portfolio Templates Export service 2…" at bounding box center [234, 101] width 469 height 202
paste input "90006003-000901"
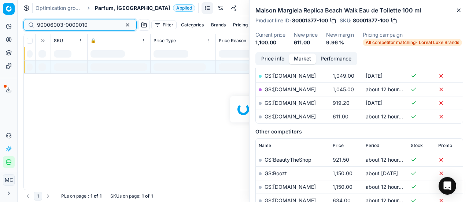
scroll to position [183, 0]
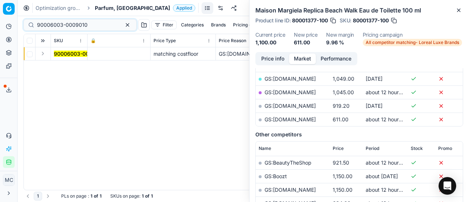
click at [44, 53] on button "Expand" at bounding box center [42, 53] width 9 height 9
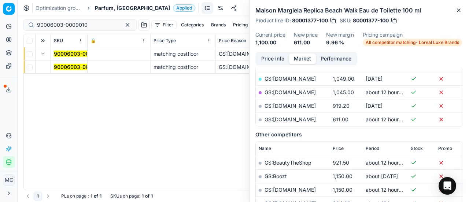
click at [61, 65] on mark "90006003-0009010" at bounding box center [79, 67] width 51 height 6
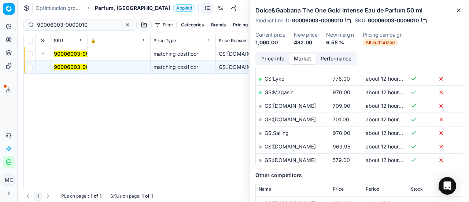
click at [273, 54] on button "Price info" at bounding box center [272, 58] width 33 height 11
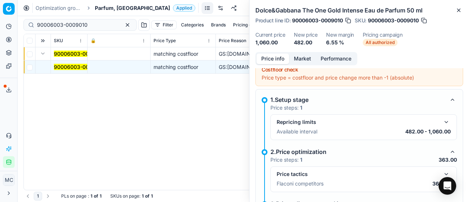
scroll to position [106, 0]
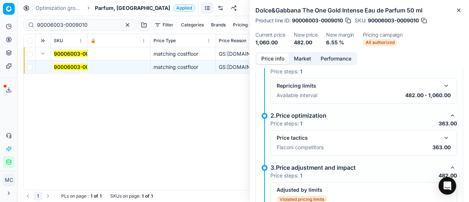
click at [442, 133] on button "button" at bounding box center [446, 137] width 9 height 9
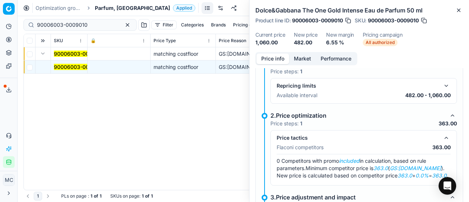
click at [309, 57] on button "Market" at bounding box center [302, 58] width 27 height 11
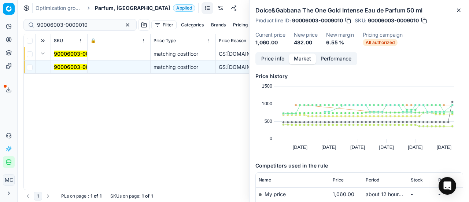
scroll to position [73, 0]
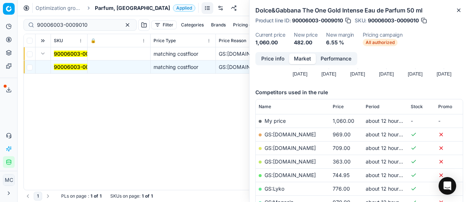
click at [289, 159] on link "GS:[DOMAIN_NAME]" at bounding box center [289, 161] width 51 height 6
drag, startPoint x: 93, startPoint y: 23, endPoint x: 0, endPoint y: 17, distance: 93.3
click at [0, 18] on div "Pricing platform Analytics Pricing Product portfolio Templates Export service 2…" at bounding box center [234, 101] width 469 height 202
paste input "17043-0026796"
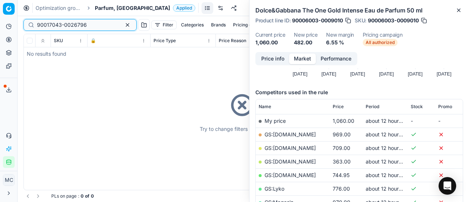
type input "90017043-0026796"
click at [111, 7] on span "Parfum, [GEOGRAPHIC_DATA]" at bounding box center [132, 7] width 75 height 7
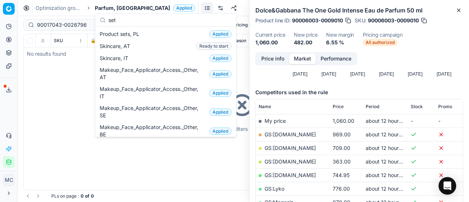
scroll to position [51, 0]
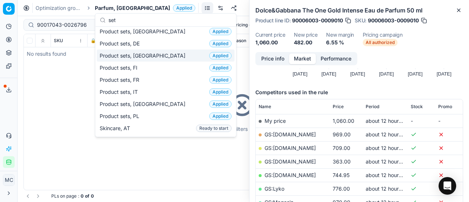
type input "set"
click at [146, 53] on div "Product sets, DK Applied" at bounding box center [166, 55] width 138 height 12
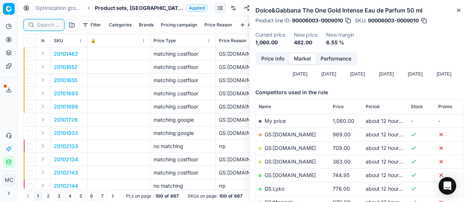
click at [56, 22] on input at bounding box center [48, 24] width 23 height 7
paste input "90017043-0026796"
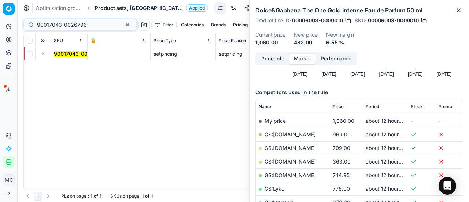
click at [42, 53] on button "Expand" at bounding box center [42, 53] width 9 height 9
click at [59, 65] on mark "90017043-0026796" at bounding box center [79, 67] width 50 height 6
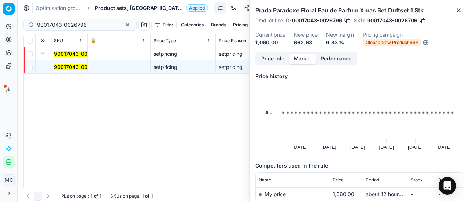
click at [276, 59] on button "Price info" at bounding box center [272, 58] width 33 height 11
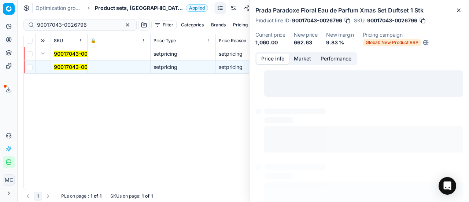
scroll to position [104, 0]
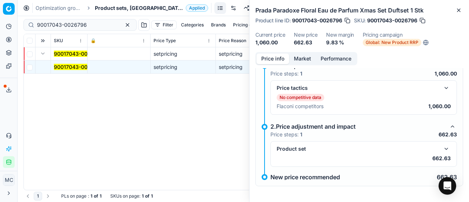
click at [444, 148] on button "button" at bounding box center [446, 148] width 9 height 9
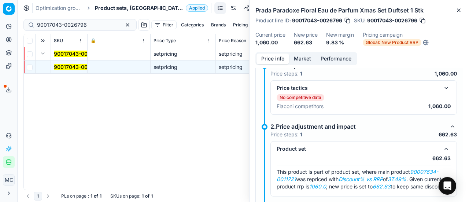
click at [442, 84] on button "button" at bounding box center [446, 88] width 9 height 9
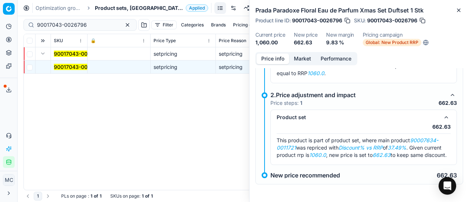
scroll to position [178, 0]
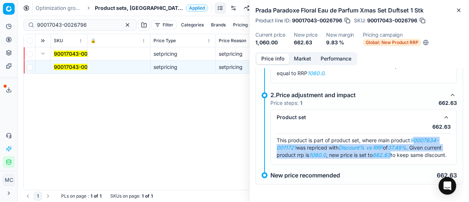
drag, startPoint x: 414, startPoint y: 133, endPoint x: 412, endPoint y: 151, distance: 18.4
click at [412, 151] on div "This product is part of product set, where main product 90007634-0011721 was re…" at bounding box center [364, 148] width 174 height 22
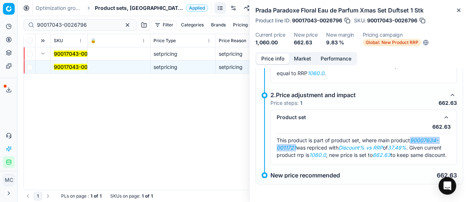
drag, startPoint x: 412, startPoint y: 134, endPoint x: 295, endPoint y: 139, distance: 116.6
click at [295, 139] on span "This product is part of product set, where main product 90007634-0011721 was re…" at bounding box center [362, 147] width 170 height 21
copy em "90007634-0011721"
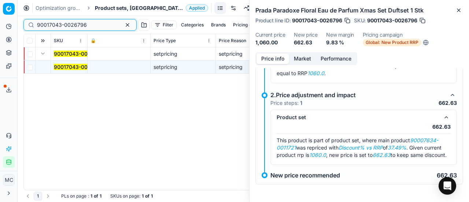
paste input "07634-0011721"
drag, startPoint x: 79, startPoint y: 27, endPoint x: 0, endPoint y: 31, distance: 79.2
click at [0, 31] on div "Pricing platform Analytics Pricing Product portfolio Templates Export service 2…" at bounding box center [234, 101] width 469 height 202
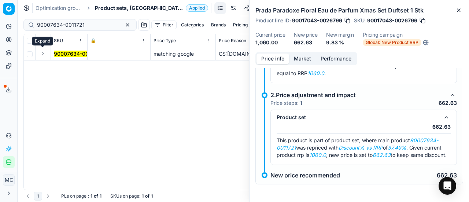
click at [45, 51] on button "Expand" at bounding box center [42, 53] width 9 height 9
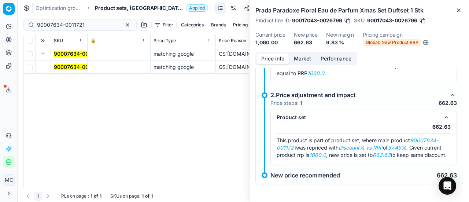
click at [54, 64] on mark "90007634-0011721" at bounding box center [78, 67] width 48 height 6
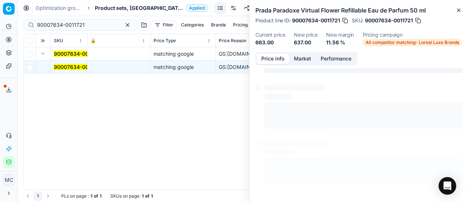
scroll to position [5, 0]
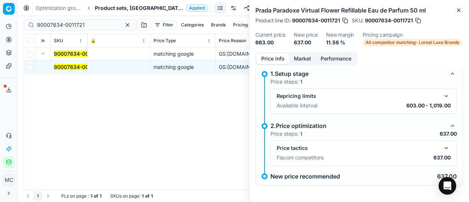
click at [442, 145] on button "button" at bounding box center [446, 148] width 9 height 9
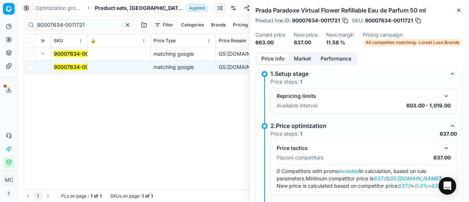
click at [312, 58] on button "Market" at bounding box center [302, 58] width 27 height 11
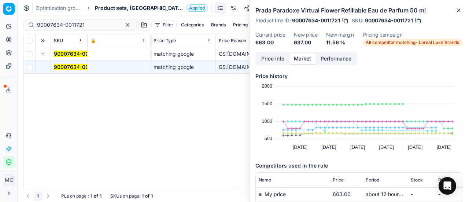
scroll to position [73, 0]
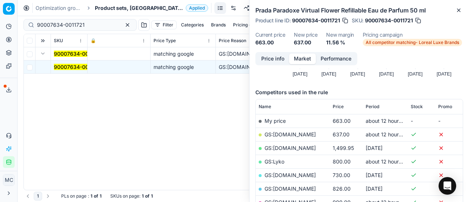
click at [308, 135] on link "GS:[DOMAIN_NAME]" at bounding box center [289, 134] width 51 height 6
paste input "11090-0017563"
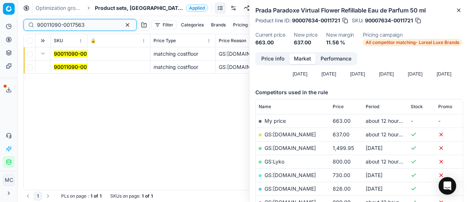
type input "90011090-0017563"
click at [78, 65] on mark "90011090-0017563" at bounding box center [78, 67] width 48 height 6
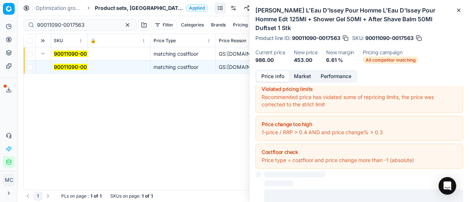
click at [263, 71] on button "Price info" at bounding box center [272, 76] width 33 height 11
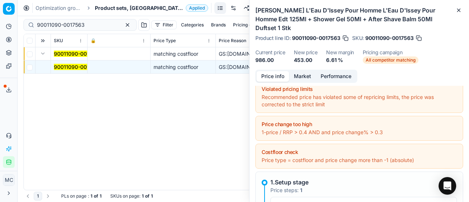
scroll to position [115, 0]
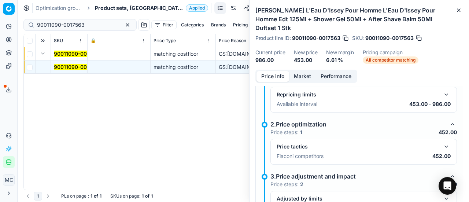
click at [442, 142] on button "button" at bounding box center [446, 146] width 9 height 9
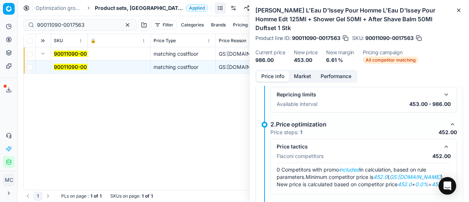
click at [308, 71] on button "Market" at bounding box center [302, 76] width 27 height 11
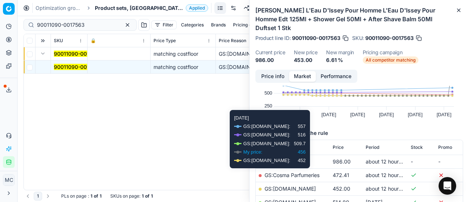
scroll to position [73, 0]
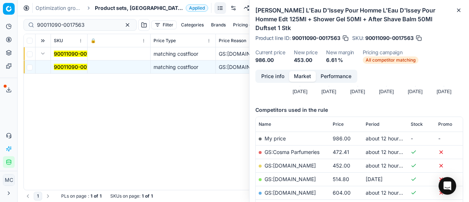
click at [293, 162] on link "GS:[DOMAIN_NAME]" at bounding box center [289, 165] width 51 height 6
click at [104, 7] on span "Product sets, [GEOGRAPHIC_DATA]" at bounding box center [139, 7] width 88 height 7
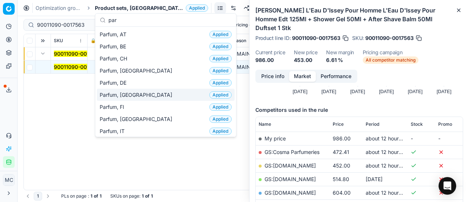
type input "par"
click at [136, 95] on div "Parfum, DK Applied" at bounding box center [166, 95] width 138 height 12
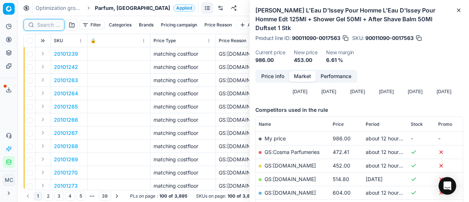
click at [45, 28] on input at bounding box center [48, 24] width 23 height 7
paste input "80066731-50"
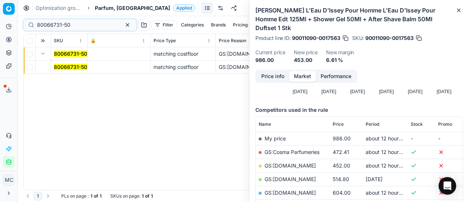
click at [40, 54] on button "Expand" at bounding box center [42, 53] width 9 height 9
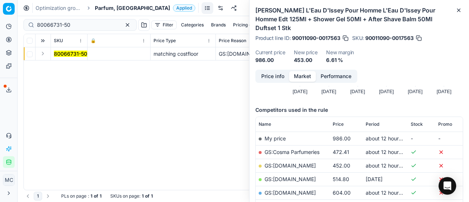
click at [40, 55] on button "Expand" at bounding box center [42, 53] width 9 height 9
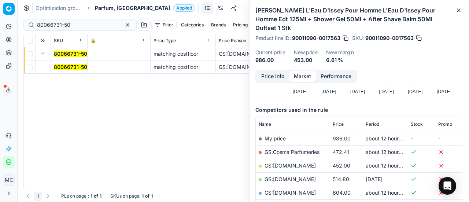
click at [71, 66] on mark "80066731-50" at bounding box center [70, 67] width 33 height 6
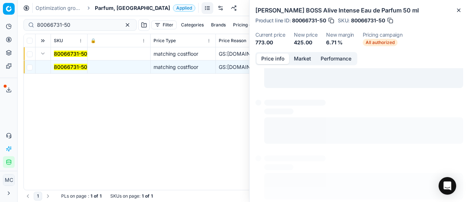
click at [267, 59] on button "Price info" at bounding box center [272, 58] width 33 height 11
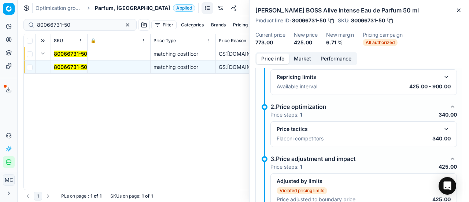
click at [442, 127] on button "button" at bounding box center [446, 129] width 9 height 9
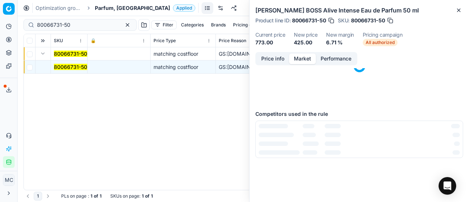
click at [296, 61] on button "Market" at bounding box center [302, 58] width 27 height 11
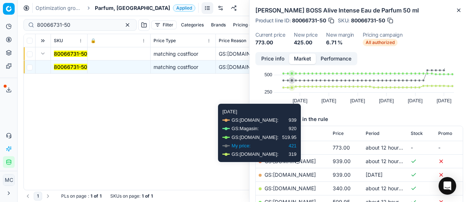
scroll to position [73, 0]
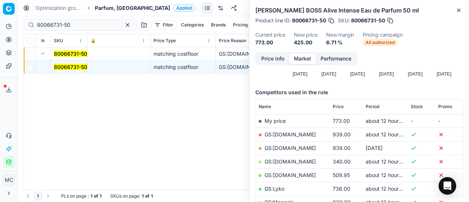
click at [291, 161] on link "GS:[DOMAIN_NAME]" at bounding box center [289, 161] width 51 height 6
drag, startPoint x: 77, startPoint y: 23, endPoint x: 0, endPoint y: 27, distance: 77.4
click at [0, 27] on div "Pricing platform Analytics Pricing Product portfolio Templates Export service 2…" at bounding box center [234, 101] width 469 height 202
paste input "37616"
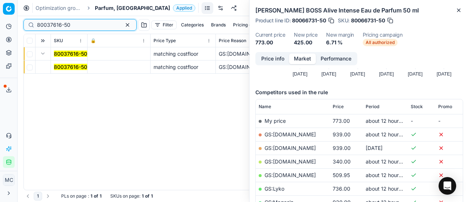
type input "80037616-50"
click at [78, 65] on mark "80037616-50" at bounding box center [70, 67] width 33 height 6
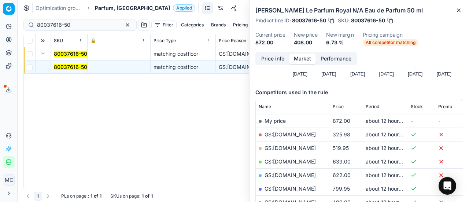
click at [273, 58] on button "Price info" at bounding box center [272, 58] width 33 height 11
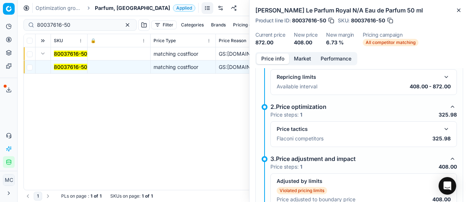
click at [442, 125] on button "button" at bounding box center [446, 129] width 9 height 9
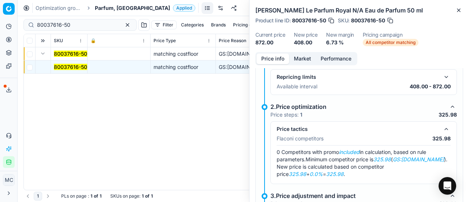
click at [295, 53] on button "Market" at bounding box center [302, 58] width 27 height 11
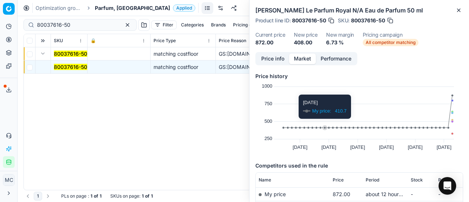
scroll to position [73, 0]
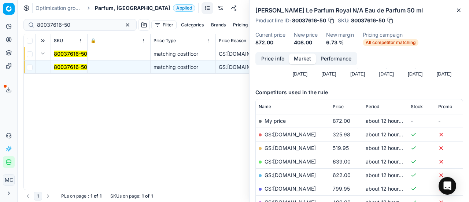
click at [296, 134] on link "GS:[DOMAIN_NAME]" at bounding box center [289, 134] width 51 height 6
click at [99, 7] on span "Parfum, [GEOGRAPHIC_DATA]" at bounding box center [132, 7] width 75 height 7
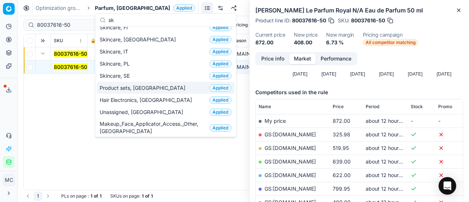
scroll to position [0, 0]
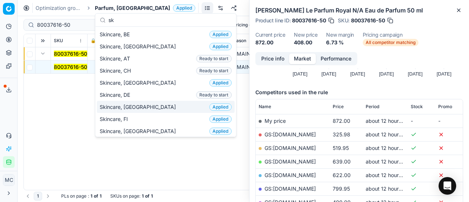
type input "sk"
click at [134, 103] on div "Skincare, DK Applied" at bounding box center [166, 107] width 138 height 12
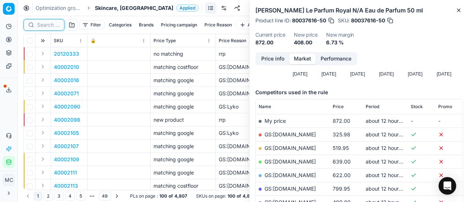
click at [45, 25] on input at bounding box center [48, 24] width 23 height 7
paste input "90003598-0005298"
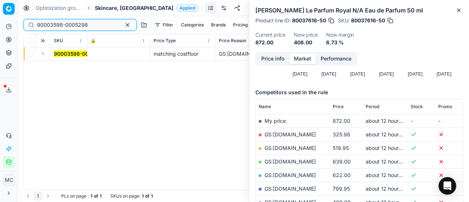
type input "90003598-0005298"
click at [45, 55] on button "Expand" at bounding box center [42, 53] width 9 height 9
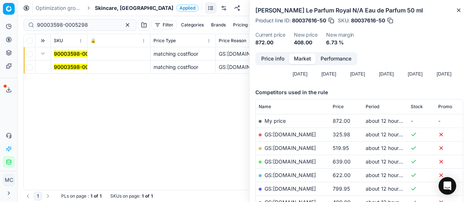
click at [68, 66] on mark "90003598-0005298" at bounding box center [79, 67] width 51 height 6
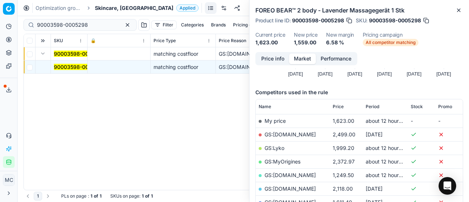
click at [266, 62] on button "Price info" at bounding box center [272, 58] width 33 height 11
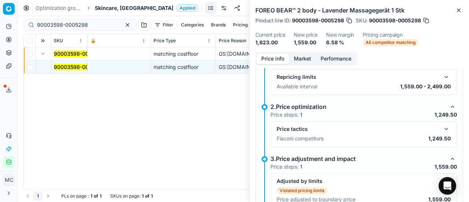
click at [441, 122] on div "Price tactics Flaconi competitors 1,249.50" at bounding box center [363, 134] width 186 height 26
click at [442, 126] on button "button" at bounding box center [446, 129] width 9 height 9
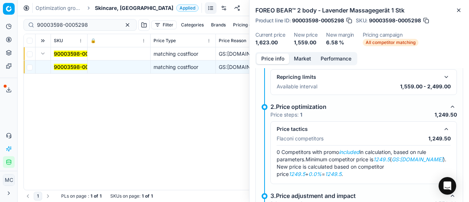
click at [302, 54] on button "Market" at bounding box center [302, 58] width 27 height 11
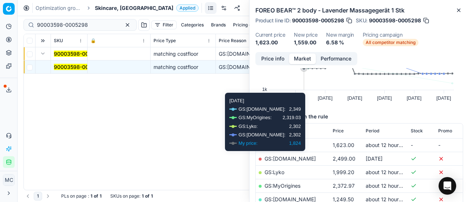
scroll to position [73, 0]
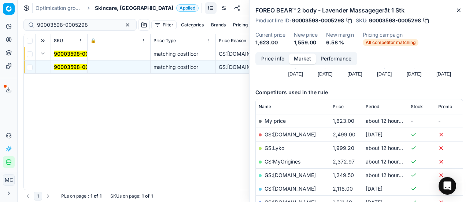
click at [289, 175] on link "GS:[DOMAIN_NAME]" at bounding box center [289, 175] width 51 height 6
click at [105, 7] on span "Skincare, [GEOGRAPHIC_DATA]" at bounding box center [134, 7] width 78 height 7
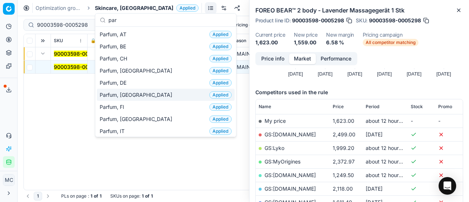
type input "par"
click at [130, 96] on span "Parfum, [GEOGRAPHIC_DATA]" at bounding box center [137, 94] width 75 height 7
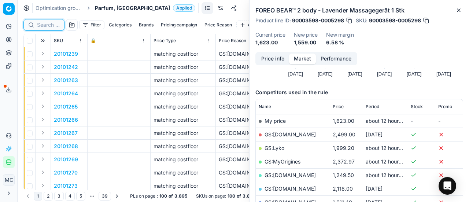
click at [54, 24] on input at bounding box center [48, 24] width 23 height 7
paste input "80008326-125"
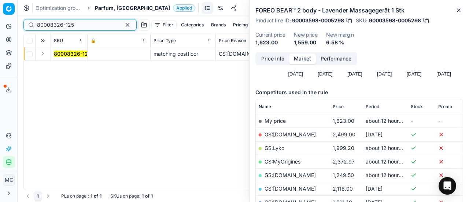
type input "80008326-125"
click at [45, 53] on button "Expand" at bounding box center [42, 53] width 9 height 9
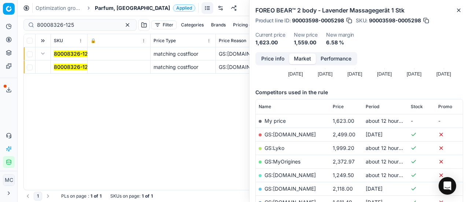
click at [65, 67] on mark "80008326-125" at bounding box center [72, 67] width 37 height 6
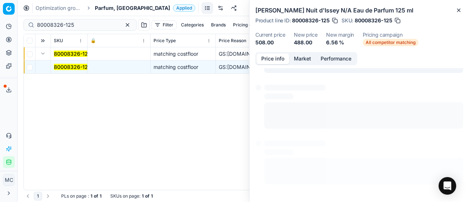
click at [281, 60] on button "Price info" at bounding box center [272, 58] width 33 height 11
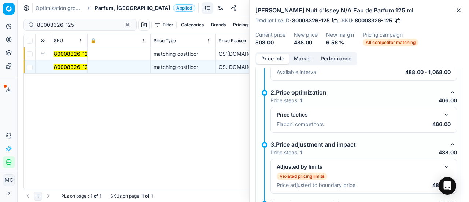
click at [442, 115] on button "button" at bounding box center [446, 114] width 9 height 9
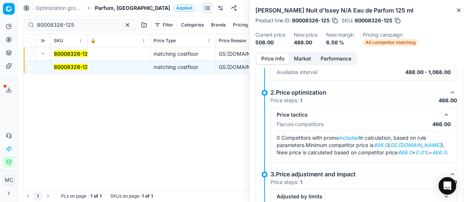
click at [301, 58] on button "Market" at bounding box center [302, 58] width 27 height 11
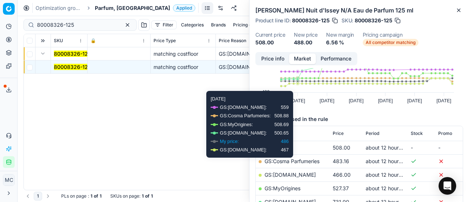
scroll to position [73, 0]
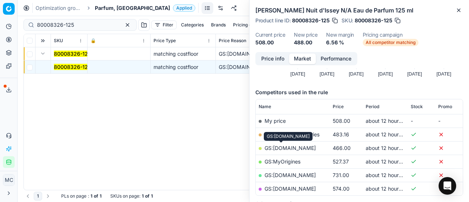
click at [287, 148] on link "GS:[DOMAIN_NAME]" at bounding box center [289, 148] width 51 height 6
click at [109, 7] on span "Parfum, [GEOGRAPHIC_DATA]" at bounding box center [132, 7] width 75 height 7
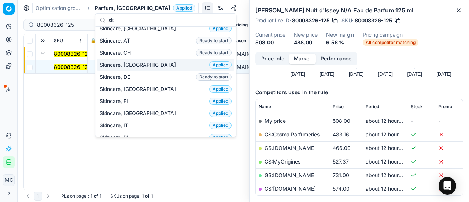
scroll to position [0, 0]
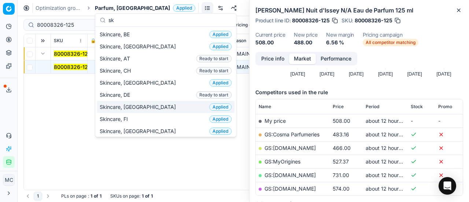
type input "sk"
click at [147, 105] on div "Skincare, DK Applied" at bounding box center [166, 107] width 138 height 12
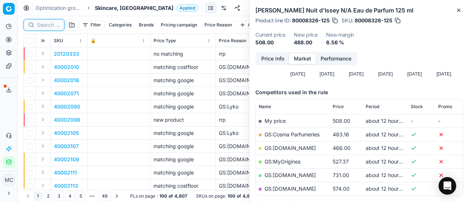
click at [48, 26] on input at bounding box center [48, 24] width 23 height 7
paste input "80060046-1"
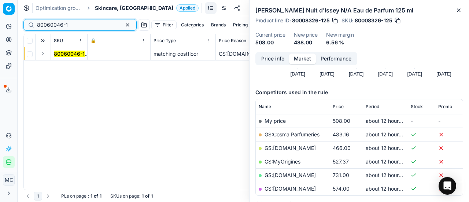
type input "80060046-1"
click at [45, 54] on button "Expand" at bounding box center [42, 53] width 9 height 9
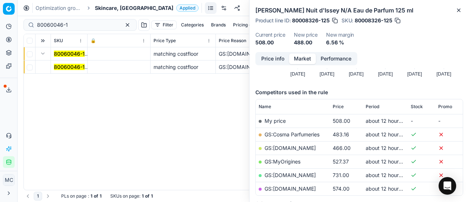
click at [59, 63] on td "80060046-1" at bounding box center [69, 66] width 37 height 13
click at [72, 62] on td "80060046-1" at bounding box center [69, 66] width 37 height 13
click at [77, 65] on mark "80060046-1" at bounding box center [69, 67] width 31 height 6
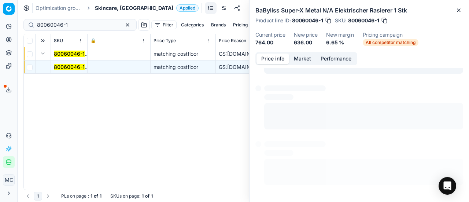
click at [271, 62] on button "Price info" at bounding box center [272, 58] width 33 height 11
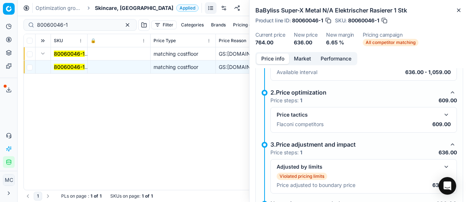
click at [442, 115] on button "button" at bounding box center [446, 114] width 9 height 9
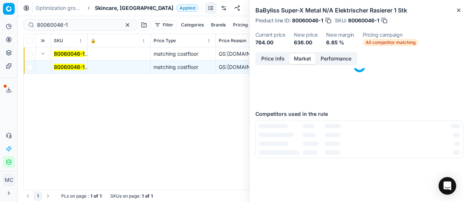
click at [296, 57] on button "Market" at bounding box center [302, 58] width 27 height 11
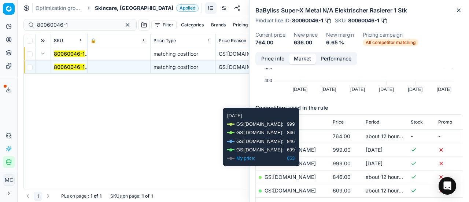
scroll to position [73, 0]
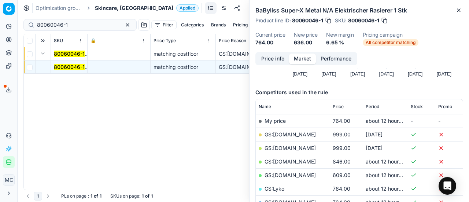
click at [305, 172] on link "GS:[DOMAIN_NAME]" at bounding box center [289, 175] width 51 height 6
click at [105, 8] on span "Skincare, [GEOGRAPHIC_DATA]" at bounding box center [134, 7] width 78 height 7
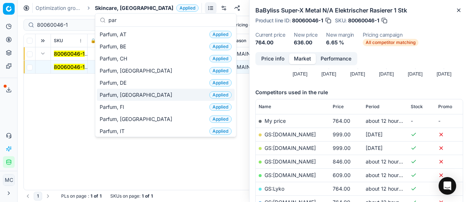
type input "par"
click at [116, 95] on span "Parfum, [GEOGRAPHIC_DATA]" at bounding box center [137, 94] width 75 height 7
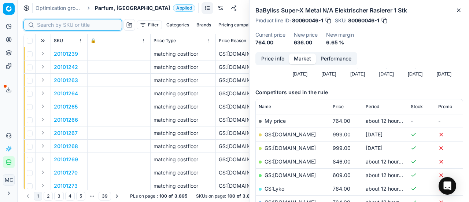
click at [42, 23] on input at bounding box center [77, 24] width 80 height 7
paste input "20102043"
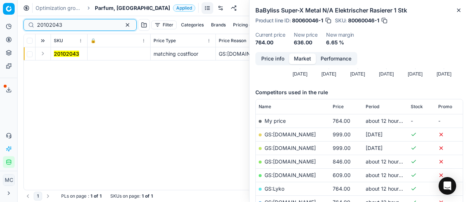
type input "20102043"
click at [44, 52] on button "Expand" at bounding box center [42, 53] width 9 height 9
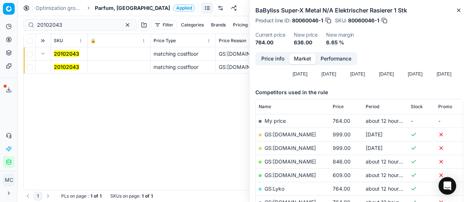
click at [60, 67] on mark "20102043" at bounding box center [66, 67] width 25 height 6
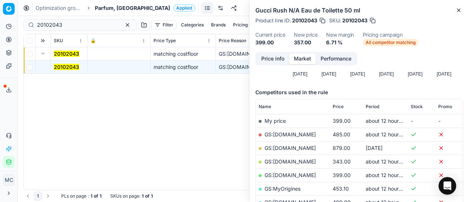
click at [272, 62] on button "Price info" at bounding box center [272, 58] width 33 height 11
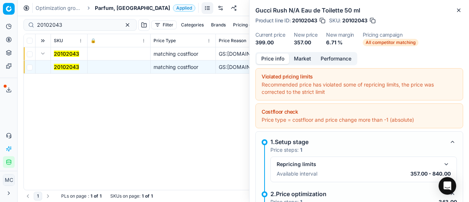
scroll to position [101, 0]
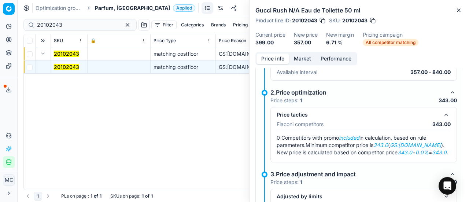
click at [296, 61] on button "Market" at bounding box center [302, 58] width 27 height 11
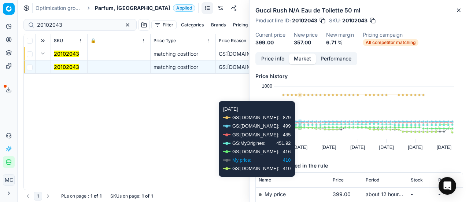
scroll to position [73, 0]
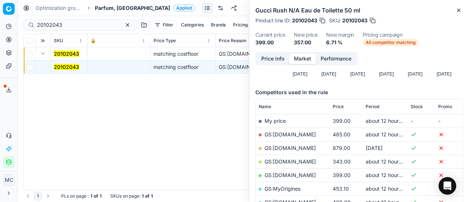
click at [300, 161] on link "GS:[DOMAIN_NAME]" at bounding box center [289, 161] width 51 height 6
drag, startPoint x: 74, startPoint y: 22, endPoint x: 11, endPoint y: 13, distance: 64.1
click at [0, 7] on div "Pricing platform Analytics Pricing Product portfolio Templates Export service 2…" at bounding box center [234, 101] width 469 height 202
paste input "80066035-200"
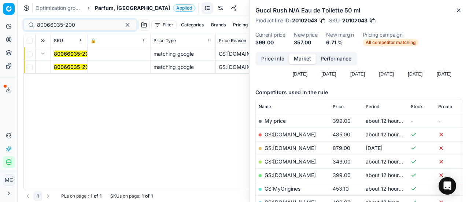
click at [45, 55] on button "Expand" at bounding box center [42, 53] width 9 height 9
click at [42, 57] on button "Expand" at bounding box center [42, 53] width 9 height 9
click at [69, 75] on div "80066035-200 matching google GS:Notino.dk Gucci Guilty Pour Homme Parfum 200 ml…" at bounding box center [243, 118] width 439 height 142
click at [70, 66] on mark "80066035-200" at bounding box center [73, 67] width 38 height 6
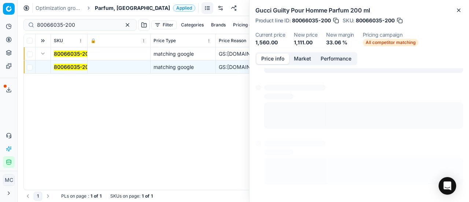
click at [271, 58] on button "Price info" at bounding box center [272, 58] width 33 height 11
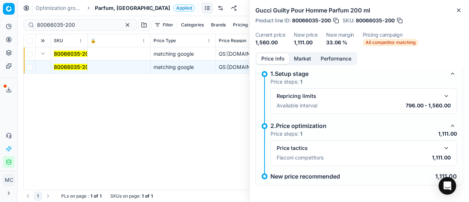
click at [442, 148] on button "button" at bounding box center [446, 148] width 9 height 9
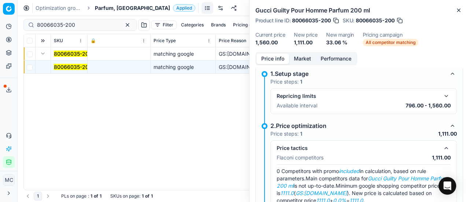
click at [300, 56] on button "Market" at bounding box center [302, 58] width 27 height 11
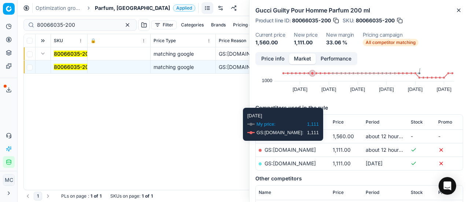
scroll to position [112, 0]
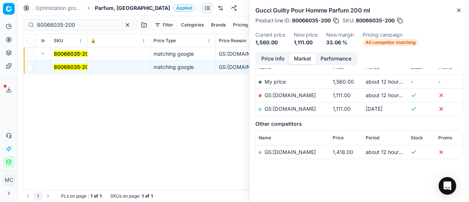
click at [259, 95] on div at bounding box center [260, 95] width 3 height 3
click at [291, 95] on link "GS:[DOMAIN_NAME]" at bounding box center [289, 95] width 51 height 6
paste input "70182-9"
drag, startPoint x: 82, startPoint y: 26, endPoint x: 0, endPoint y: 19, distance: 82.7
click at [0, 20] on div "Pricing platform Analytics Pricing Product portfolio Templates Export service 2…" at bounding box center [234, 101] width 469 height 202
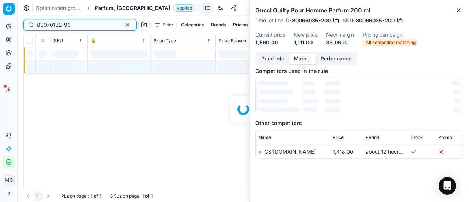
scroll to position [112, 0]
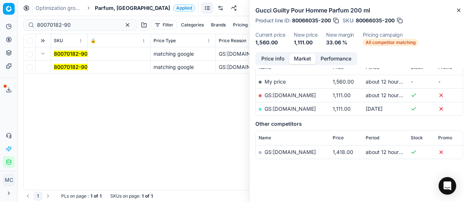
click at [61, 64] on mark "80070182-90" at bounding box center [71, 67] width 34 height 6
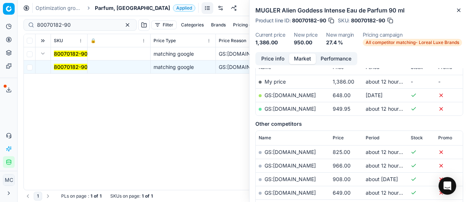
click at [269, 63] on button "Price info" at bounding box center [272, 58] width 33 height 11
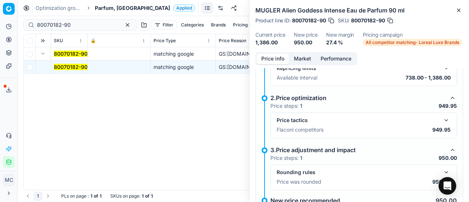
click at [443, 118] on button "button" at bounding box center [446, 120] width 9 height 9
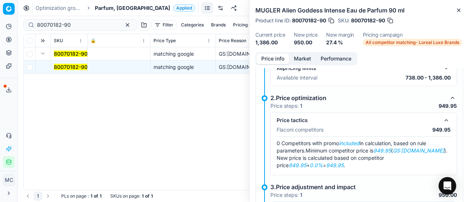
click at [308, 59] on button "Market" at bounding box center [302, 58] width 27 height 11
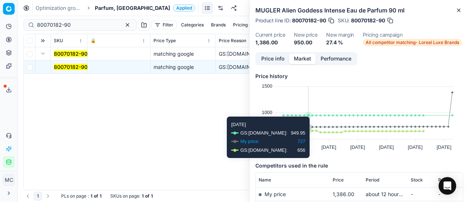
scroll to position [110, 0]
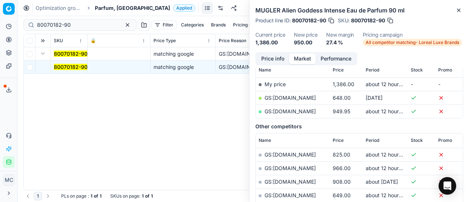
click at [292, 110] on link "GS:[DOMAIN_NAME]" at bounding box center [289, 111] width 51 height 6
paste input "66319-0001453"
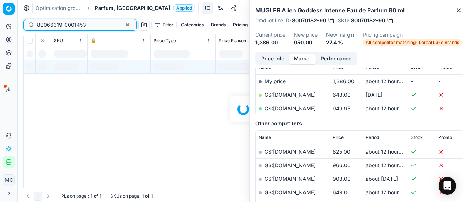
scroll to position [110, 0]
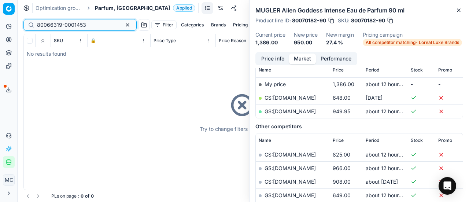
type input "80066319-0001453"
click at [112, 7] on span "Parfum, [GEOGRAPHIC_DATA]" at bounding box center [132, 7] width 75 height 7
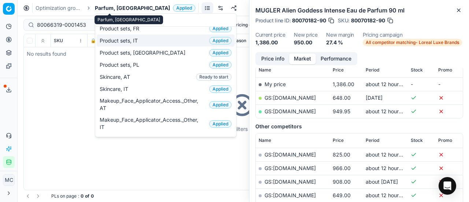
scroll to position [60, 0]
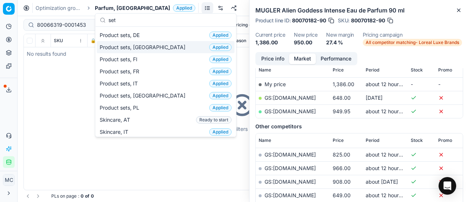
type input "set"
click at [151, 49] on div "Product sets, DK Applied" at bounding box center [166, 47] width 138 height 12
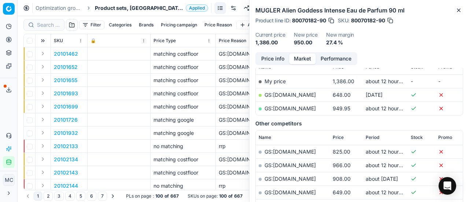
scroll to position [110, 0]
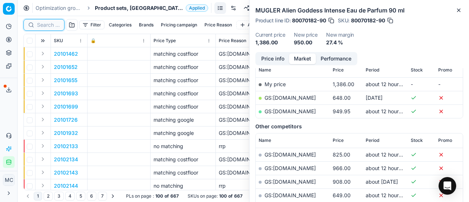
click at [48, 26] on input at bounding box center [48, 24] width 23 height 7
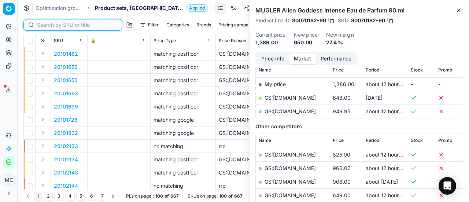
paste input "80066319-0001453"
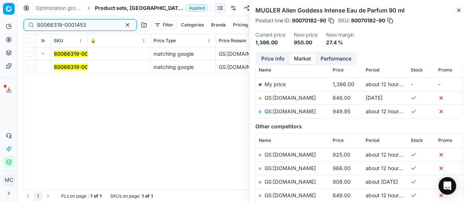
type input "80066319-0001453"
click at [63, 65] on mark "80066319-0001453" at bounding box center [78, 67] width 49 height 6
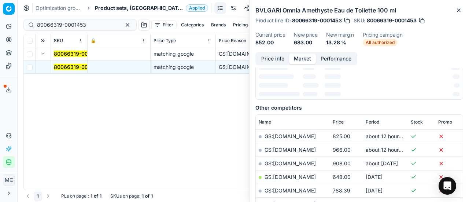
scroll to position [110, 0]
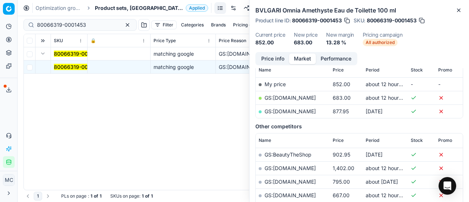
click at [277, 58] on button "Price info" at bounding box center [272, 58] width 33 height 11
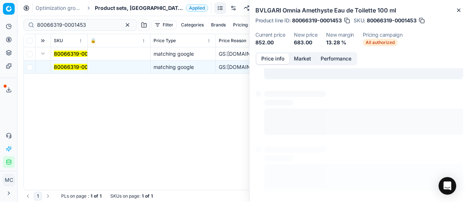
scroll to position [5, 0]
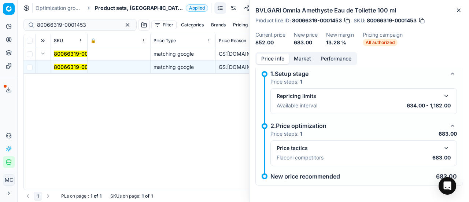
click at [442, 145] on button "button" at bounding box center [446, 148] width 9 height 9
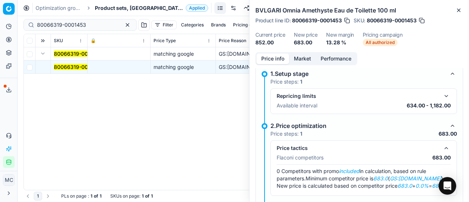
click at [313, 58] on button "Market" at bounding box center [302, 58] width 27 height 11
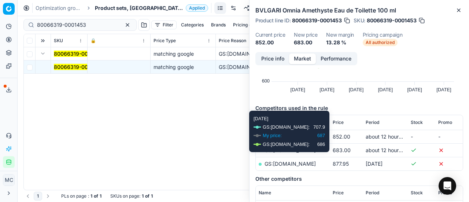
scroll to position [110, 0]
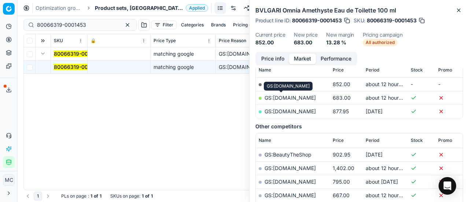
click at [289, 96] on link "GS:[DOMAIN_NAME]" at bounding box center [289, 98] width 51 height 6
click at [106, 8] on span "Product sets, [GEOGRAPHIC_DATA]" at bounding box center [139, 7] width 88 height 7
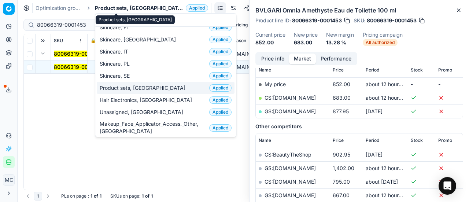
scroll to position [0, 0]
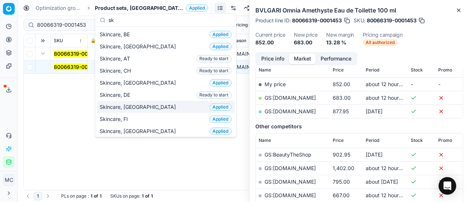
type input "sk"
click at [144, 102] on div "Skincare, DK Applied" at bounding box center [166, 107] width 138 height 12
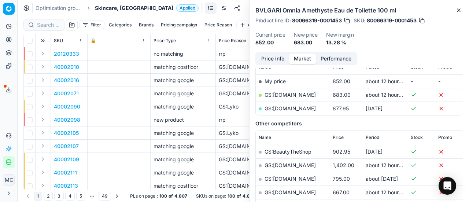
scroll to position [110, 0]
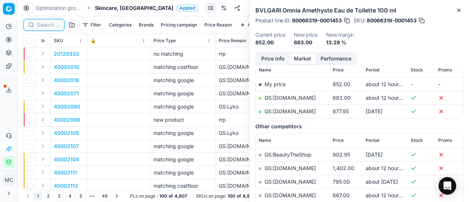
click at [48, 23] on input at bounding box center [48, 24] width 23 height 7
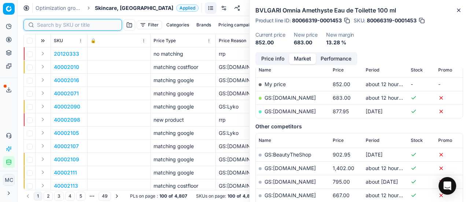
paste input "90007229-0010982"
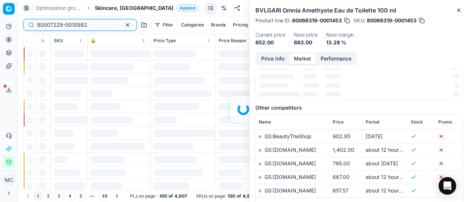
scroll to position [110, 0]
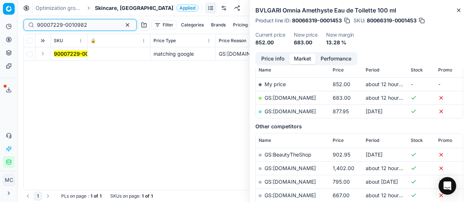
type input "90007229-0010982"
click at [43, 56] on button "Expand" at bounding box center [42, 53] width 9 height 9
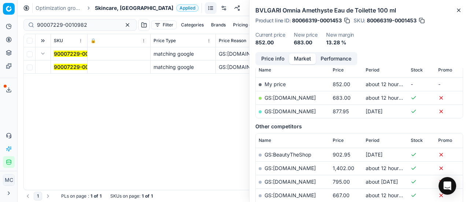
click at [77, 69] on mark "90007229-0010982" at bounding box center [79, 67] width 50 height 6
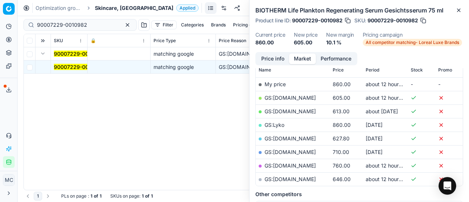
click at [281, 59] on button "Price info" at bounding box center [272, 58] width 33 height 11
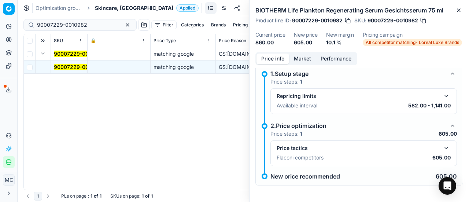
click at [442, 150] on button "button" at bounding box center [446, 148] width 9 height 9
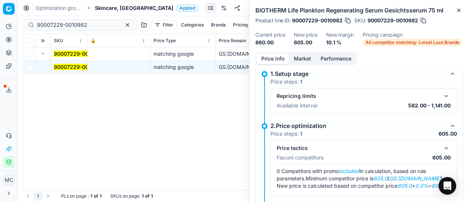
drag, startPoint x: 301, startPoint y: 55, endPoint x: 319, endPoint y: 80, distance: 31.1
click at [302, 57] on button "Market" at bounding box center [302, 58] width 27 height 11
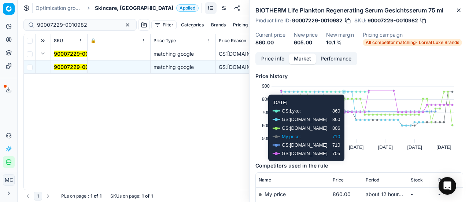
scroll to position [73, 0]
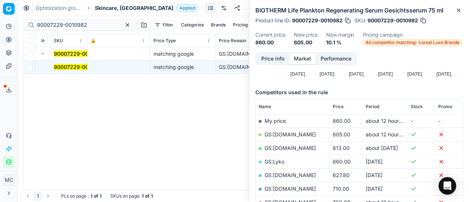
click at [300, 135] on link "GS:[DOMAIN_NAME]" at bounding box center [289, 134] width 51 height 6
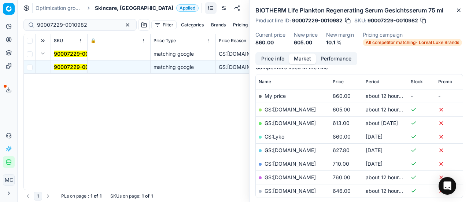
scroll to position [110, 0]
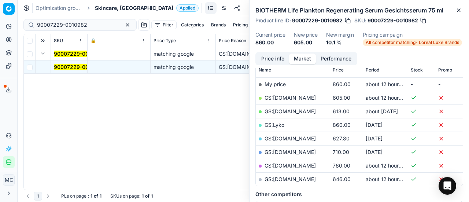
click at [299, 178] on link "GS:[DOMAIN_NAME]" at bounding box center [289, 179] width 51 height 6
click at [123, 14] on div "Optimization groups Skincare, DK Applied Discard Download report" at bounding box center [243, 8] width 451 height 16
click at [122, 11] on div "Optimization groups Skincare, DK Applied Discard Download report" at bounding box center [243, 8] width 451 height 16
click at [121, 11] on span "Skincare, [GEOGRAPHIC_DATA]" at bounding box center [134, 7] width 78 height 7
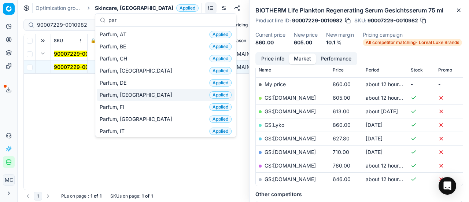
type input "par"
click at [116, 93] on span "Parfum, [GEOGRAPHIC_DATA]" at bounding box center [137, 94] width 75 height 7
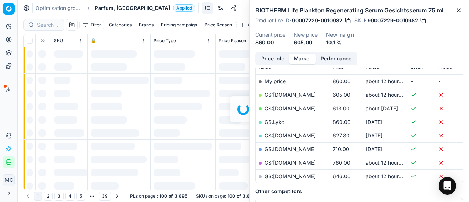
scroll to position [110, 0]
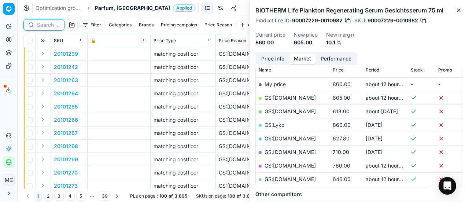
click at [45, 26] on input at bounding box center [48, 24] width 23 height 7
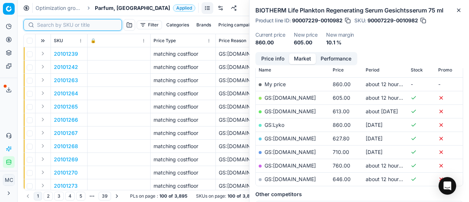
paste input "80060708-100"
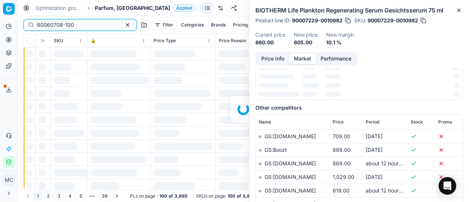
scroll to position [110, 0]
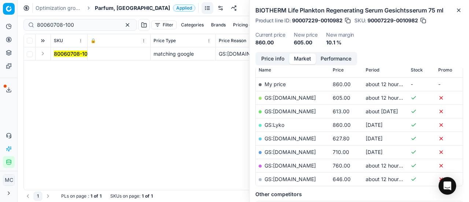
click at [43, 55] on button "Expand" at bounding box center [42, 53] width 9 height 9
click at [69, 67] on mark "80060708-100" at bounding box center [72, 67] width 37 height 6
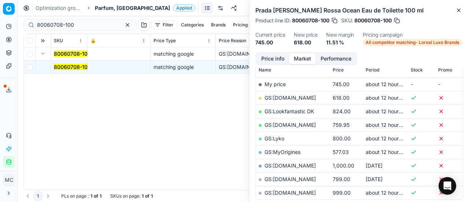
click at [276, 58] on button "Price info" at bounding box center [272, 58] width 33 height 11
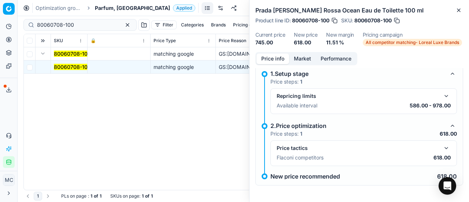
click at [445, 147] on div "Price tactics Flaconi competitors 618.00" at bounding box center [363, 153] width 186 height 26
click at [443, 147] on button "button" at bounding box center [446, 148] width 9 height 9
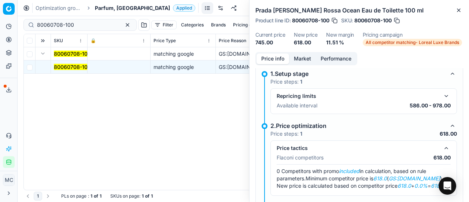
click at [299, 60] on button "Market" at bounding box center [302, 58] width 27 height 11
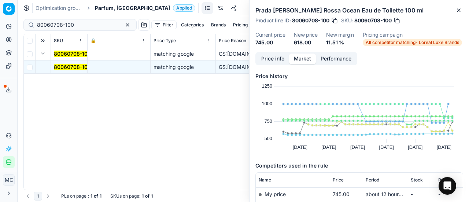
scroll to position [73, 0]
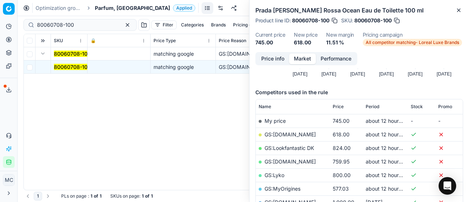
click at [317, 133] on td "GS:[DOMAIN_NAME]" at bounding box center [293, 134] width 74 height 14
click at [304, 134] on link "GS:[DOMAIN_NAME]" at bounding box center [289, 134] width 51 height 6
click at [91, 31] on div "80060708-100 Filter Categories Brands Pricing campaign Price Reason Add filter …" at bounding box center [243, 25] width 440 height 18
drag, startPoint x: 89, startPoint y: 27, endPoint x: 0, endPoint y: 14, distance: 89.6
click at [0, 14] on div "Pricing platform Analytics Pricing Product portfolio Templates Export service 2…" at bounding box center [234, 101] width 469 height 202
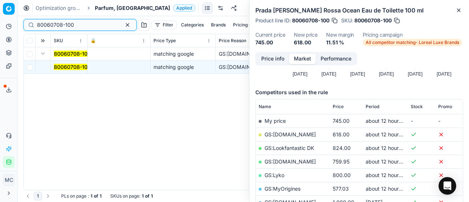
paste input "20102768"
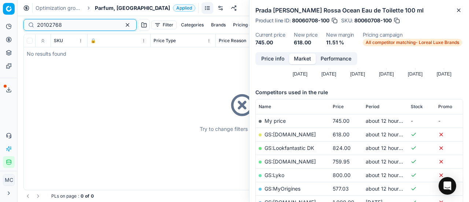
type input "20102768"
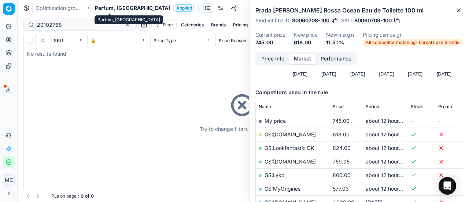
click at [112, 10] on span "Parfum, [GEOGRAPHIC_DATA]" at bounding box center [132, 7] width 75 height 7
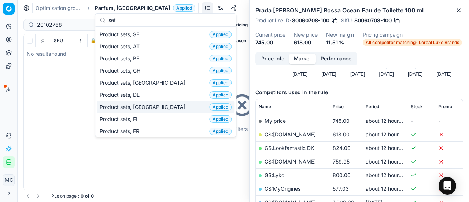
type input "set"
click at [150, 103] on div "Product sets, DK Applied" at bounding box center [166, 107] width 138 height 12
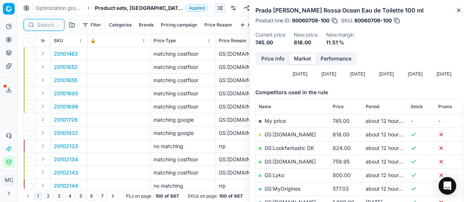
click at [50, 25] on input at bounding box center [48, 24] width 23 height 7
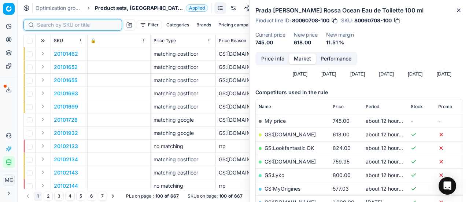
paste input "20102768"
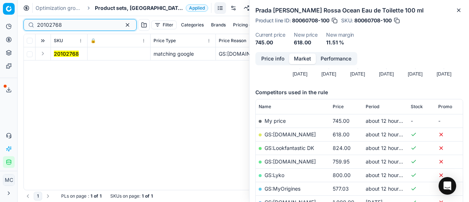
type input "20102768"
click at [41, 55] on button "Expand" at bounding box center [42, 53] width 9 height 9
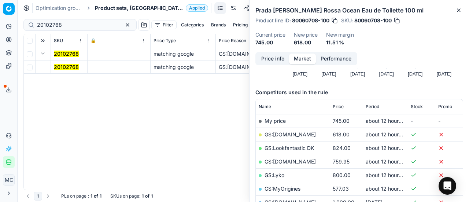
click at [53, 63] on td "20102768" at bounding box center [69, 66] width 37 height 13
click at [65, 68] on mark "20102768" at bounding box center [66, 67] width 25 height 6
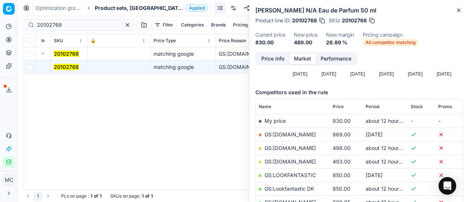
click at [282, 60] on button "Price info" at bounding box center [272, 58] width 33 height 11
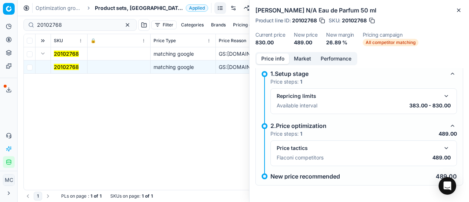
click at [436, 149] on div "Price tactics" at bounding box center [364, 148] width 174 height 9
click at [442, 148] on button "button" at bounding box center [446, 148] width 9 height 9
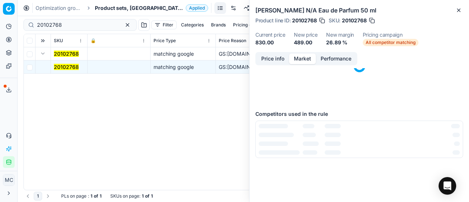
click at [305, 58] on button "Market" at bounding box center [302, 58] width 27 height 11
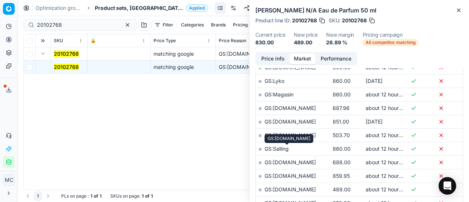
scroll to position [220, 0]
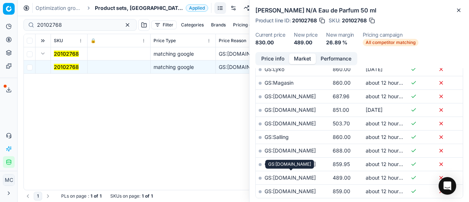
click at [295, 177] on link "GS:[DOMAIN_NAME]" at bounding box center [289, 177] width 51 height 6
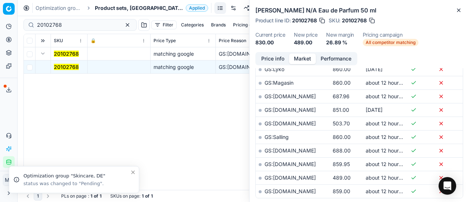
click at [110, 5] on span "Product sets, [GEOGRAPHIC_DATA]" at bounding box center [139, 7] width 88 height 7
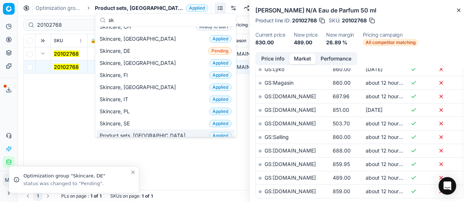
scroll to position [0, 0]
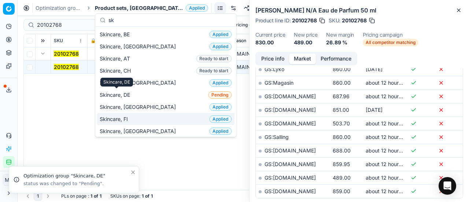
type input "sk"
click at [139, 117] on div "Skincare, FI Applied" at bounding box center [166, 119] width 138 height 12
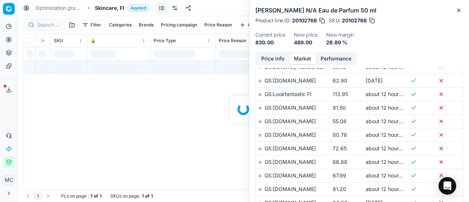
scroll to position [220, 0]
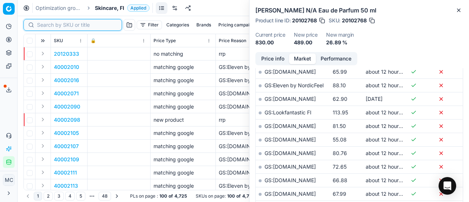
click at [51, 22] on input at bounding box center [77, 24] width 80 height 7
paste input "90015920-0024749"
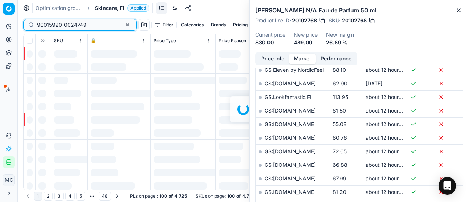
scroll to position [220, 0]
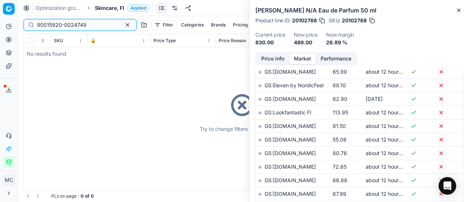
type input "90015920-0024749"
click at [105, 8] on span "Skincare, FI" at bounding box center [109, 7] width 29 height 7
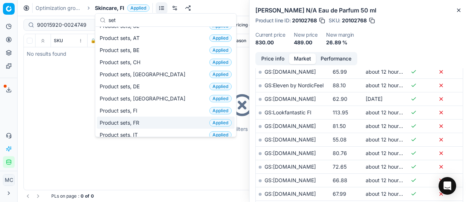
scroll to position [0, 0]
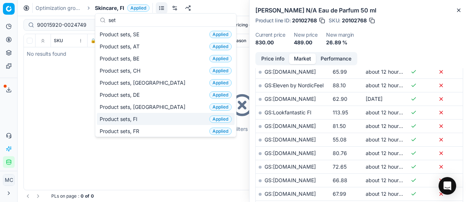
type input "set"
click at [152, 120] on div "Product sets, FI Applied" at bounding box center [166, 119] width 138 height 12
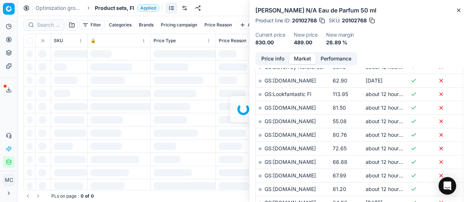
scroll to position [220, 0]
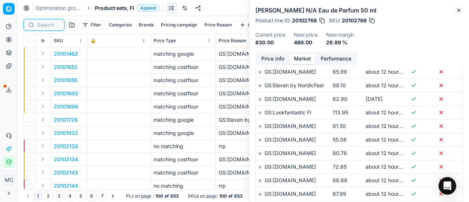
click at [48, 25] on input at bounding box center [48, 24] width 23 height 7
paste input "90015920-0024749"
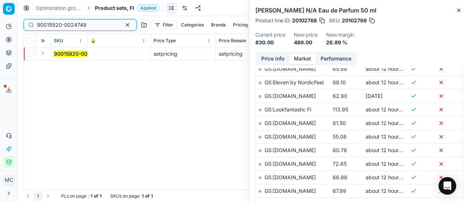
scroll to position [220, 0]
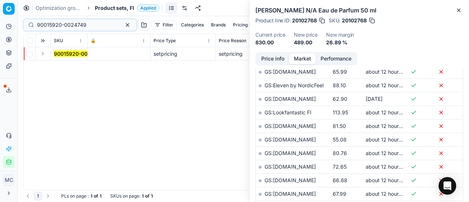
click at [45, 54] on button "Expand" at bounding box center [42, 53] width 9 height 9
click at [59, 66] on td "90015920-0024749" at bounding box center [69, 66] width 37 height 13
click at [59, 66] on mark "90015920-0024749" at bounding box center [78, 67] width 49 height 6
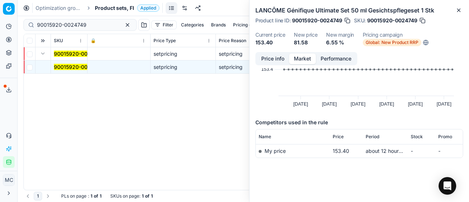
scroll to position [0, 0]
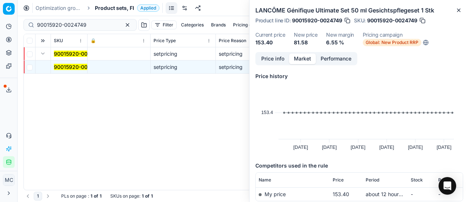
click at [279, 54] on button "Price info" at bounding box center [272, 58] width 33 height 11
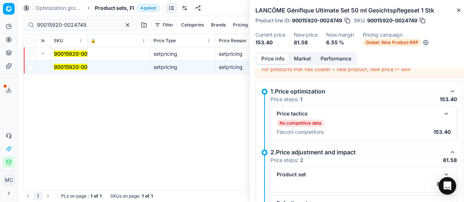
scroll to position [115, 0]
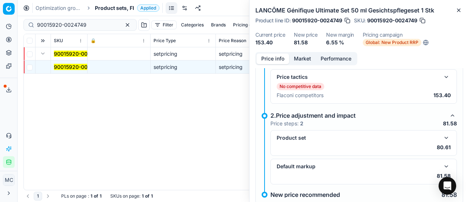
click at [442, 137] on button "button" at bounding box center [446, 137] width 9 height 9
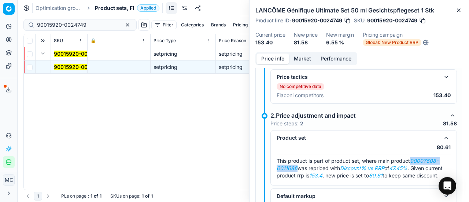
drag, startPoint x: 412, startPoint y: 158, endPoint x: 296, endPoint y: 163, distance: 115.5
click at [296, 163] on span "This product is part of product set, where main product 90007608-0011686 was re…" at bounding box center [360, 168] width 166 height 21
copy em "90007608-0011686"
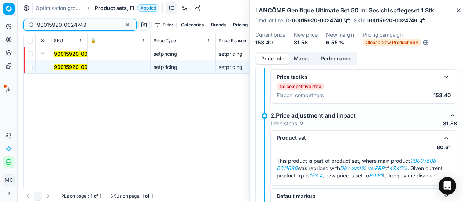
drag, startPoint x: 91, startPoint y: 27, endPoint x: 0, endPoint y: 10, distance: 92.9
click at [0, 11] on div "Pricing platform Analytics Pricing Product portfolio Templates Export service 2…" at bounding box center [234, 101] width 469 height 202
paste input "07608-0011686"
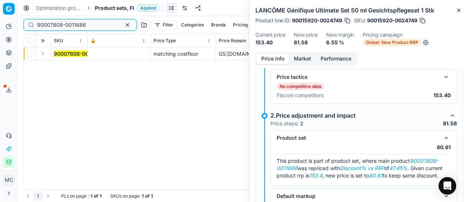
type input "90007608-0011686"
click at [42, 53] on button "Expand" at bounding box center [42, 53] width 9 height 9
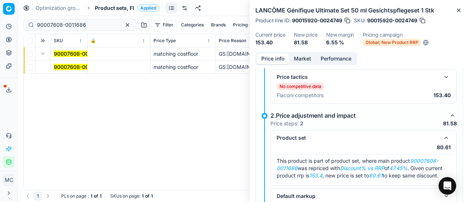
click at [70, 66] on mark "90007608-0011686" at bounding box center [78, 67] width 49 height 6
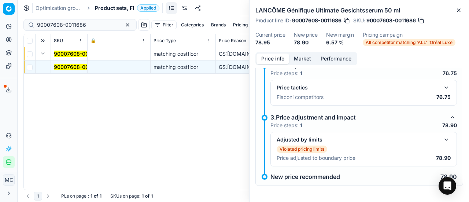
click at [444, 87] on button "button" at bounding box center [446, 87] width 9 height 9
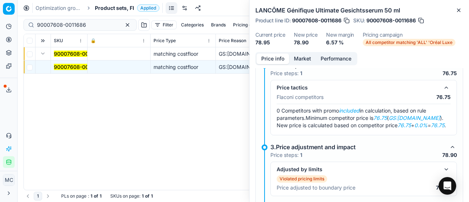
click at [304, 61] on button "Market" at bounding box center [302, 58] width 27 height 11
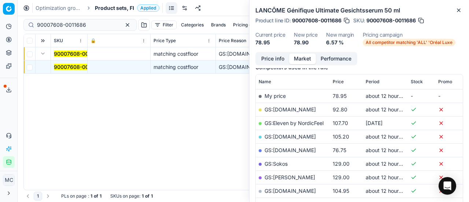
scroll to position [110, 0]
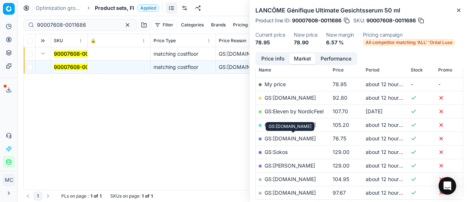
click at [313, 138] on link "GS:Parfyymi-Klikkaus.fi" at bounding box center [289, 138] width 51 height 6
click at [101, 8] on span "Product sets, FI" at bounding box center [114, 7] width 39 height 7
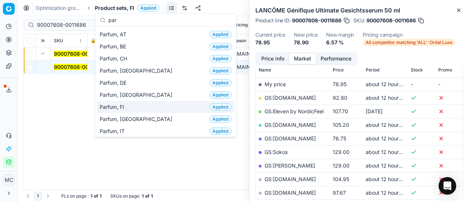
type input "par"
click at [145, 106] on div "Parfum, FI Applied" at bounding box center [166, 107] width 138 height 12
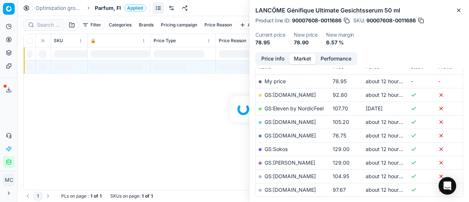
scroll to position [110, 0]
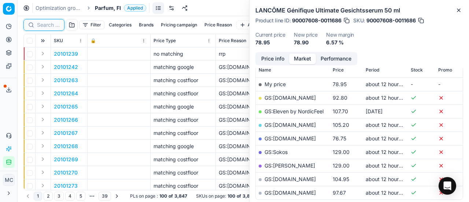
click at [55, 26] on input at bounding box center [48, 24] width 23 height 7
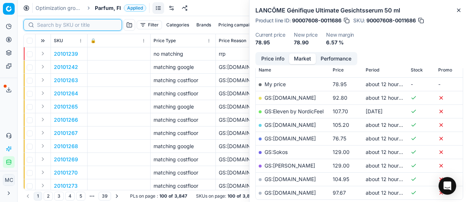
paste input "80018902-100"
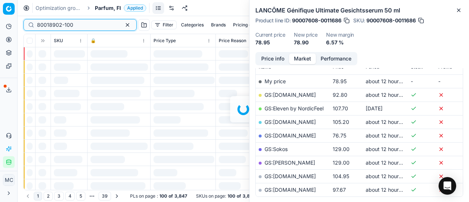
scroll to position [110, 0]
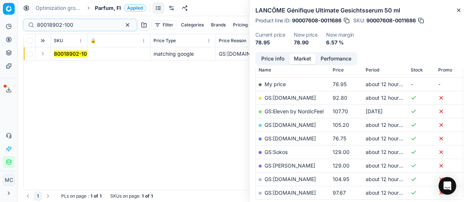
click at [43, 57] on button "Expand" at bounding box center [42, 53] width 9 height 9
click at [63, 65] on mark "80018902-100" at bounding box center [72, 67] width 36 height 6
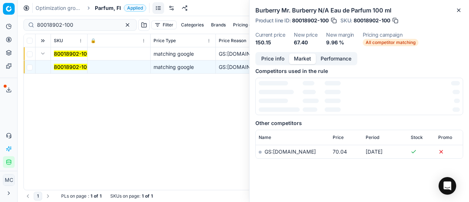
scroll to position [0, 0]
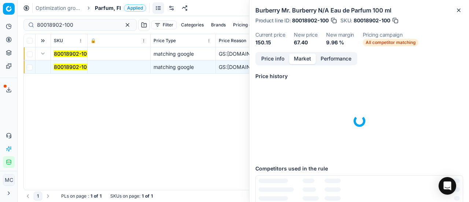
click at [273, 58] on button "Price info" at bounding box center [272, 58] width 33 height 11
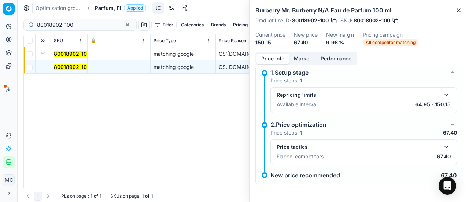
scroll to position [33, 0]
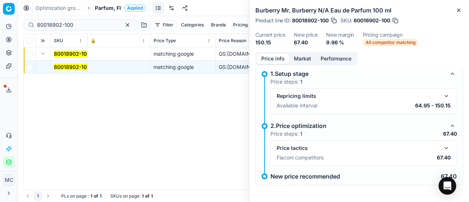
click at [442, 148] on button "button" at bounding box center [446, 148] width 9 height 9
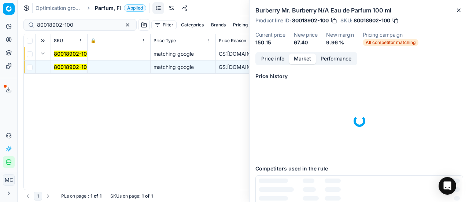
click at [300, 61] on button "Market" at bounding box center [302, 58] width 27 height 11
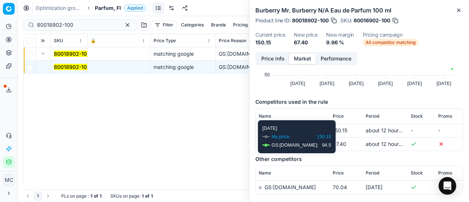
scroll to position [99, 0]
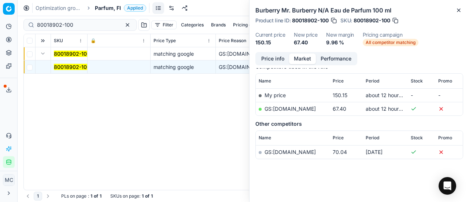
click at [291, 106] on link "GS:Notino.fi" at bounding box center [289, 108] width 51 height 6
drag, startPoint x: 95, startPoint y: 25, endPoint x: 0, endPoint y: -19, distance: 104.4
click at [0, 0] on html "Pricing platform Analytics Pricing Product portfolio Templates Export service 2…" at bounding box center [234, 101] width 469 height 202
paste input "90011090-0017563"
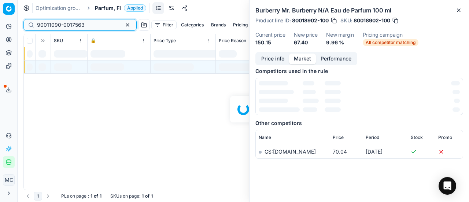
scroll to position [99, 0]
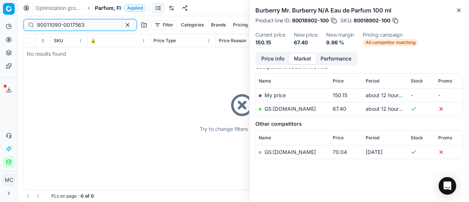
type input "90011090-0017563"
click at [47, 52] on div "Try to change filters or search query" at bounding box center [243, 112] width 439 height 156
click at [105, 3] on div "Optimization groups Parfum, FI Applied Discard Download report" at bounding box center [243, 8] width 451 height 16
click at [112, 11] on span "Parfum, FI" at bounding box center [108, 7] width 26 height 7
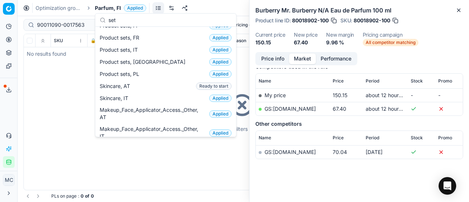
scroll to position [0, 0]
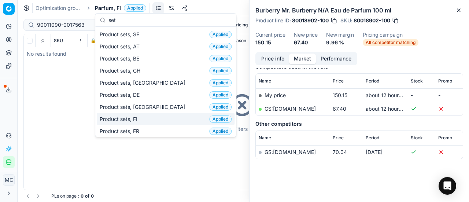
type input "set"
click at [146, 115] on div "Product sets, FI Applied" at bounding box center [166, 119] width 138 height 12
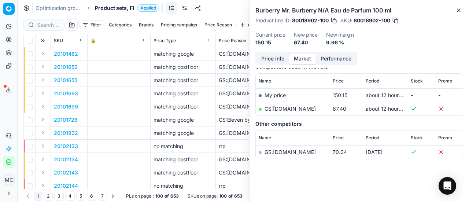
scroll to position [99, 0]
click at [47, 24] on input at bounding box center [48, 24] width 23 height 7
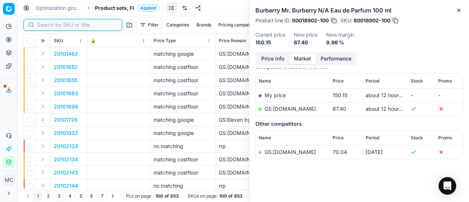
paste input "90011090-0017563"
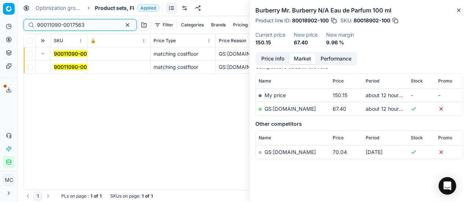
type input "90011090-0017563"
drag, startPoint x: 59, startPoint y: 69, endPoint x: 185, endPoint y: 83, distance: 127.2
click at [64, 69] on mark "90011090-0017563" at bounding box center [78, 67] width 48 height 6
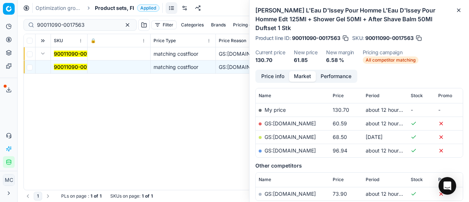
scroll to position [99, 0]
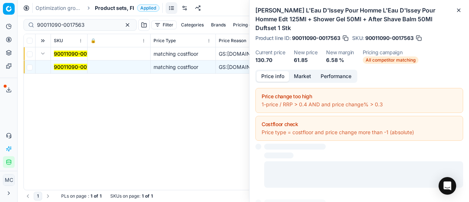
click at [277, 71] on button "Price info" at bounding box center [272, 76] width 33 height 11
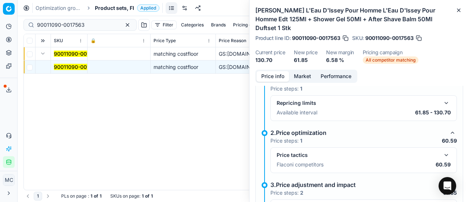
scroll to position [143, 0]
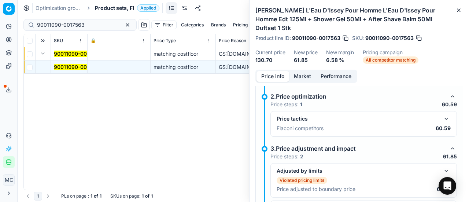
click at [442, 114] on button "button" at bounding box center [446, 118] width 9 height 9
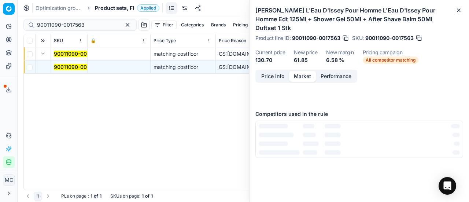
click at [297, 71] on button "Market" at bounding box center [302, 76] width 27 height 11
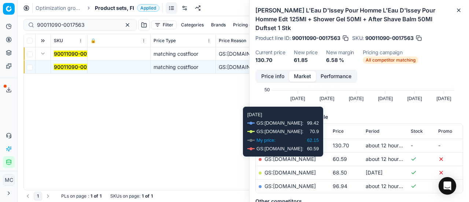
scroll to position [110, 0]
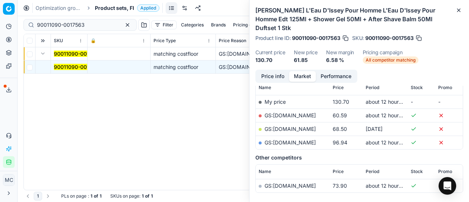
click at [287, 112] on link "GS:Deloox.fi" at bounding box center [289, 115] width 51 height 6
click at [118, 7] on span "Product sets, FI" at bounding box center [114, 7] width 39 height 7
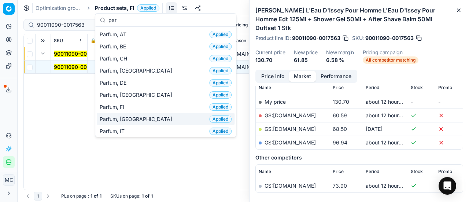
type input "par"
click at [149, 106] on div "Parfum, FI Applied" at bounding box center [166, 107] width 138 height 12
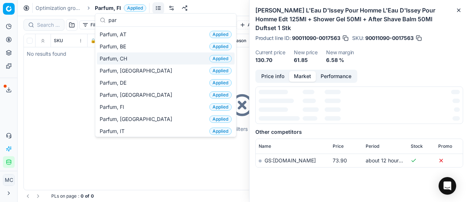
scroll to position [110, 0]
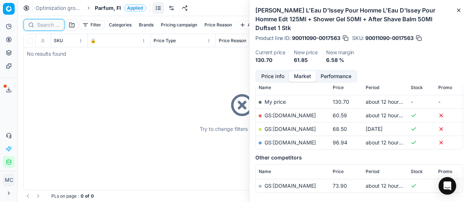
click at [47, 23] on input at bounding box center [48, 24] width 23 height 7
paste input "80066731-30"
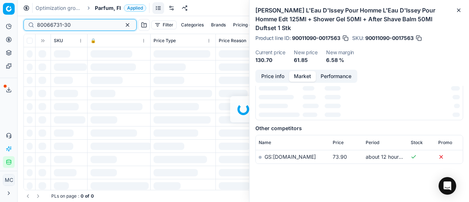
scroll to position [110, 0]
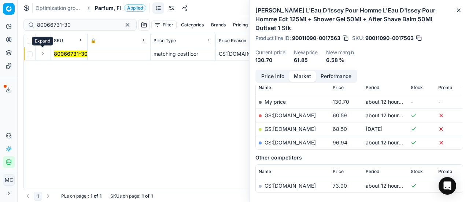
click at [45, 56] on button "Expand" at bounding box center [42, 53] width 9 height 9
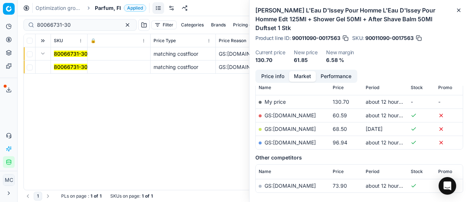
click at [68, 68] on mark "80066731-30" at bounding box center [71, 67] width 34 height 6
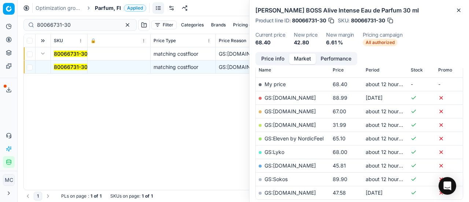
drag, startPoint x: 271, startPoint y: 57, endPoint x: 278, endPoint y: 65, distance: 10.9
click at [271, 58] on button "Price info" at bounding box center [272, 58] width 33 height 11
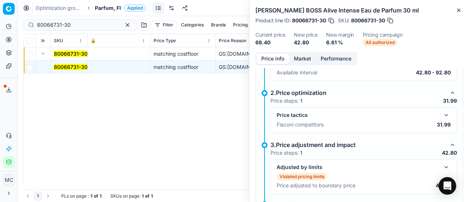
click at [442, 114] on button "button" at bounding box center [446, 115] width 9 height 9
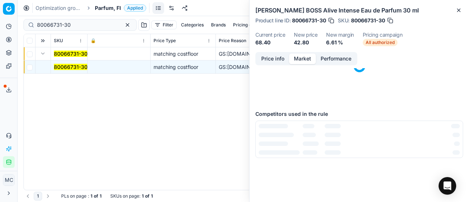
click at [300, 62] on button "Market" at bounding box center [302, 58] width 27 height 11
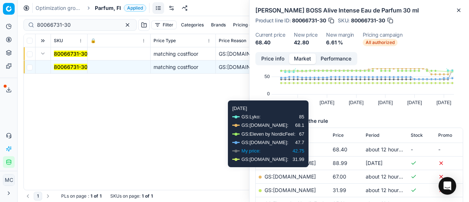
scroll to position [73, 0]
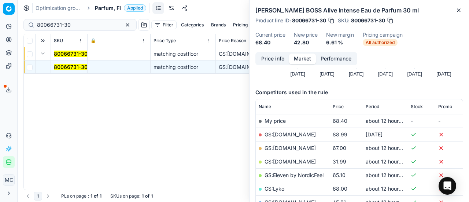
click at [289, 159] on link "GS:Deloox.fi" at bounding box center [289, 161] width 51 height 6
drag, startPoint x: 88, startPoint y: 24, endPoint x: 0, endPoint y: 11, distance: 89.2
click at [0, 12] on div "Pricing platform Analytics Pricing Product portfolio Templates Export service 2…" at bounding box center [234, 101] width 469 height 202
paste input "90007033-0010655"
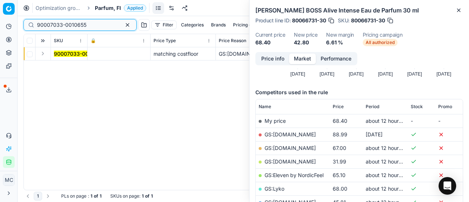
type input "90007033-0010655"
drag, startPoint x: 45, startPoint y: 53, endPoint x: 54, endPoint y: 59, distance: 10.8
click at [46, 54] on button "Expand" at bounding box center [42, 53] width 9 height 9
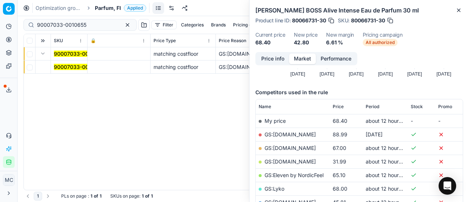
click at [67, 64] on mark "90007033-0010655" at bounding box center [78, 67] width 49 height 6
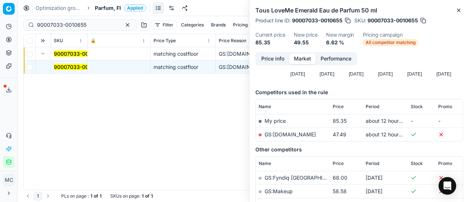
click at [261, 61] on button "Price info" at bounding box center [272, 58] width 33 height 11
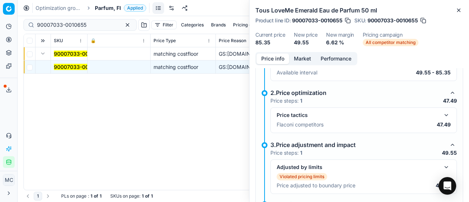
click at [442, 115] on button "button" at bounding box center [446, 115] width 9 height 9
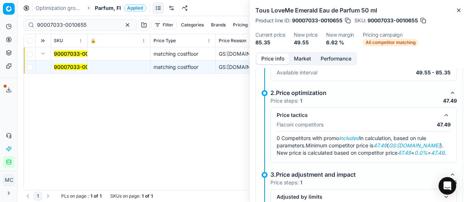
click at [295, 56] on button "Market" at bounding box center [302, 58] width 27 height 11
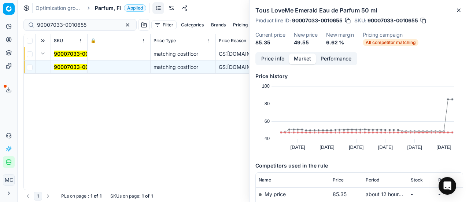
scroll to position [37, 0]
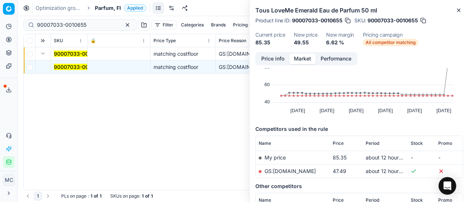
click at [278, 168] on link "GS:Deloox.fi" at bounding box center [289, 171] width 51 height 6
click at [119, 11] on span "Parfum, FI" at bounding box center [108, 7] width 26 height 7
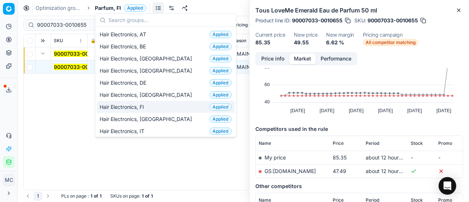
click at [151, 107] on div "Hair Electronics, FI Applied" at bounding box center [166, 107] width 138 height 12
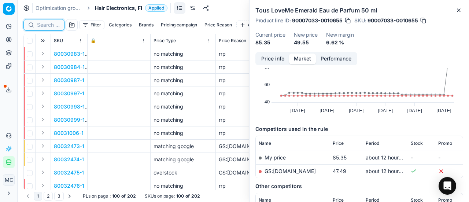
click at [44, 24] on input at bounding box center [48, 24] width 23 height 7
paste input "80070121-1"
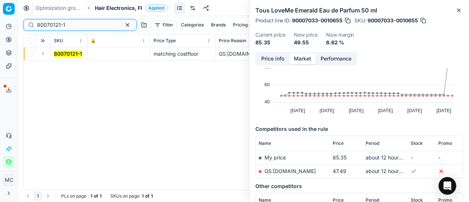
type input "80070121-1"
click at [42, 57] on button "Expand" at bounding box center [42, 53] width 9 height 9
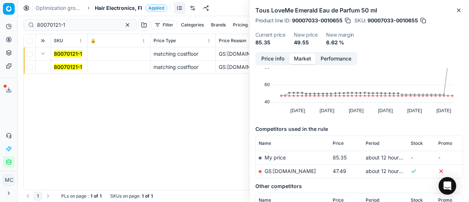
click at [67, 69] on mark "80070121-1" at bounding box center [68, 67] width 28 height 6
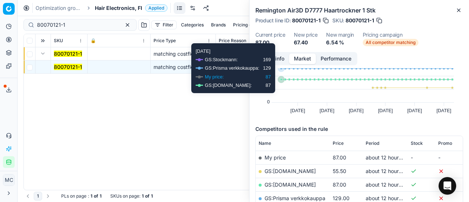
click at [270, 63] on button "Price info" at bounding box center [272, 58] width 33 height 11
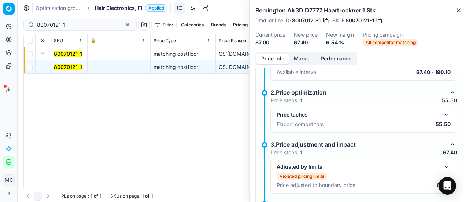
click at [442, 114] on button "button" at bounding box center [446, 114] width 9 height 9
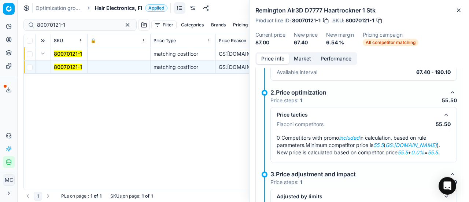
click at [296, 58] on button "Market" at bounding box center [302, 58] width 27 height 11
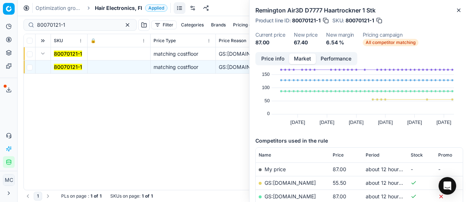
scroll to position [37, 0]
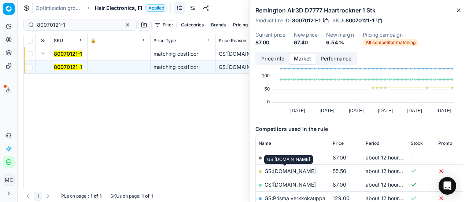
click at [290, 169] on link "GS:[DOMAIN_NAME]" at bounding box center [289, 171] width 51 height 6
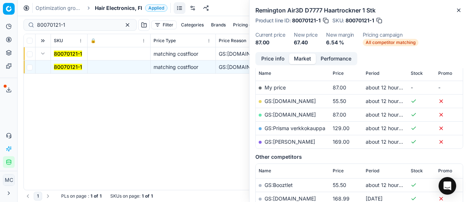
scroll to position [110, 0]
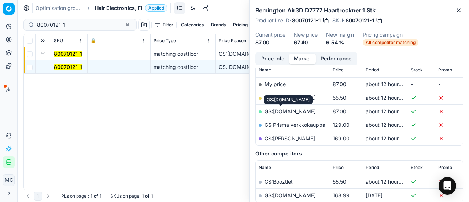
click at [280, 111] on link "GS:Luxplus.fi" at bounding box center [289, 111] width 51 height 6
click at [119, 10] on span "Hair Electronics, FI" at bounding box center [118, 7] width 47 height 7
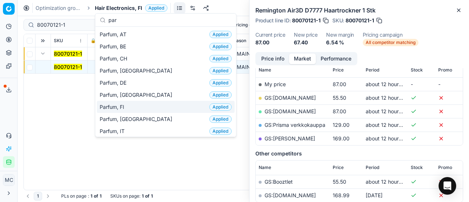
type input "par"
click at [134, 107] on div "Parfum, FI Applied" at bounding box center [166, 107] width 138 height 12
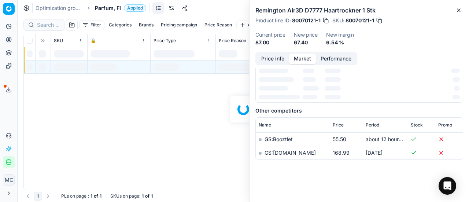
scroll to position [110, 0]
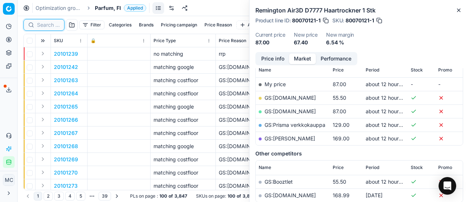
click at [45, 25] on input at bounding box center [48, 24] width 23 height 7
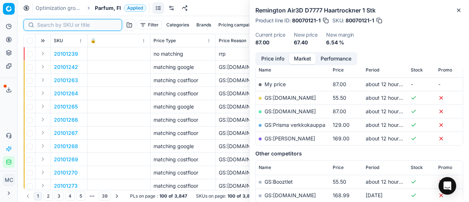
paste input "80008326-125"
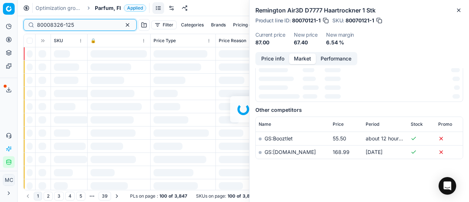
scroll to position [110, 0]
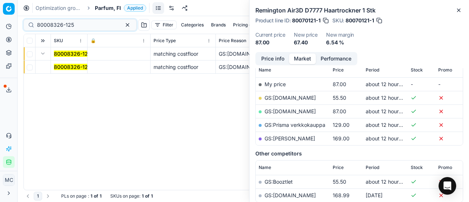
click at [58, 65] on mark "80008326-125" at bounding box center [72, 67] width 37 height 6
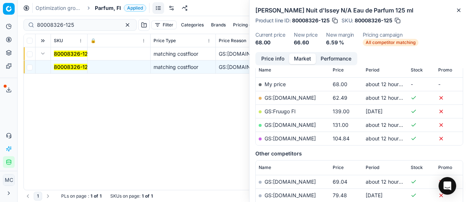
click at [269, 56] on button "Price info" at bounding box center [272, 58] width 33 height 11
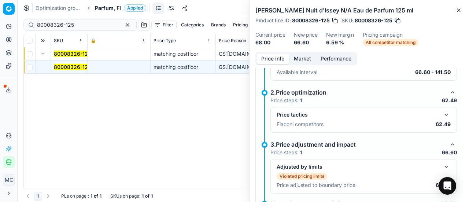
drag, startPoint x: 444, startPoint y: 112, endPoint x: 349, endPoint y: 84, distance: 99.1
click at [444, 112] on button "button" at bounding box center [446, 114] width 9 height 9
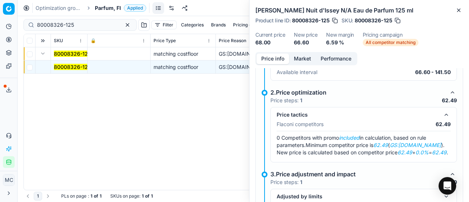
click at [306, 54] on button "Market" at bounding box center [302, 58] width 27 height 11
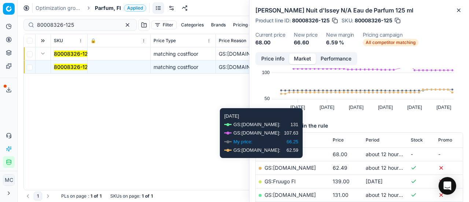
scroll to position [73, 0]
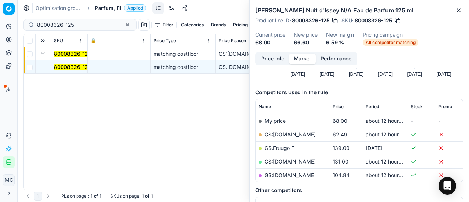
click at [286, 133] on link "GS:Deloox.fi" at bounding box center [289, 134] width 51 height 6
drag, startPoint x: 79, startPoint y: 26, endPoint x: 0, endPoint y: 24, distance: 79.5
click at [0, 24] on div "Pricing platform Analytics Pricing Product portfolio Templates Export service 2…" at bounding box center [234, 101] width 469 height 202
paste input "66731-50"
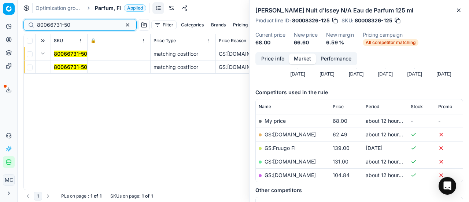
type input "80066731-50"
click at [68, 67] on mark "80066731-50" at bounding box center [70, 67] width 33 height 6
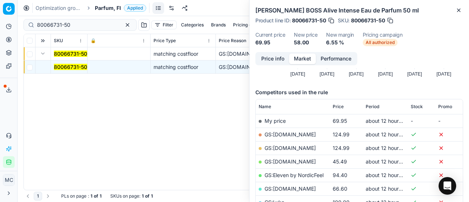
click at [269, 58] on button "Price info" at bounding box center [272, 58] width 33 height 11
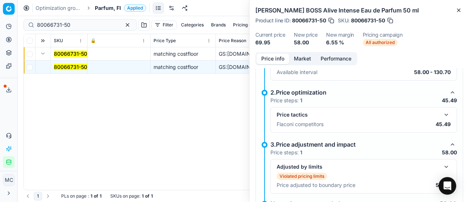
click at [442, 114] on button "button" at bounding box center [446, 114] width 9 height 9
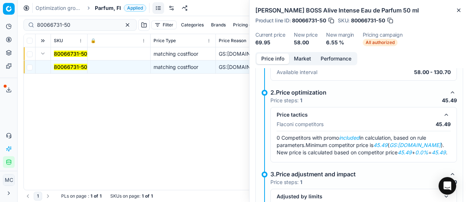
click at [306, 57] on button "Market" at bounding box center [302, 58] width 27 height 11
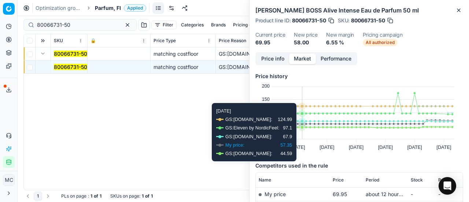
scroll to position [73, 0]
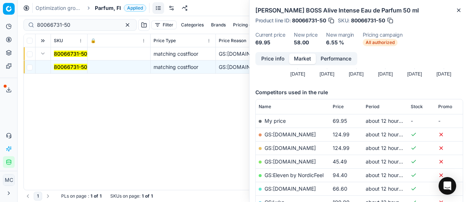
click at [289, 159] on link "GS:Deloox.fi" at bounding box center [289, 161] width 51 height 6
click at [103, 9] on span "Parfum, FI" at bounding box center [108, 7] width 26 height 7
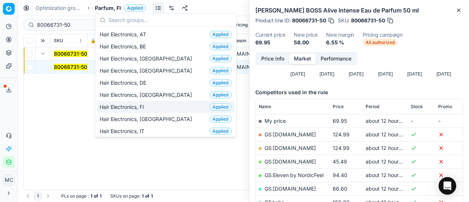
click at [161, 103] on div "Hair Electronics, FI Applied" at bounding box center [166, 107] width 138 height 12
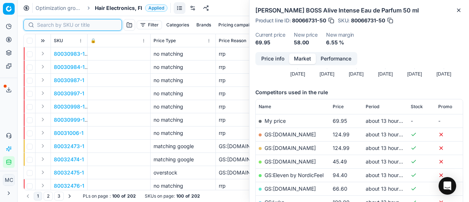
click at [53, 26] on input at bounding box center [77, 24] width 80 height 7
paste input "80035467-50"
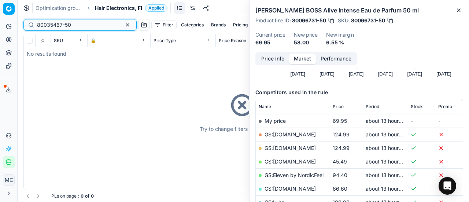
type input "80035467-50"
click at [115, 10] on span "Hair Electronics, FI" at bounding box center [118, 7] width 47 height 7
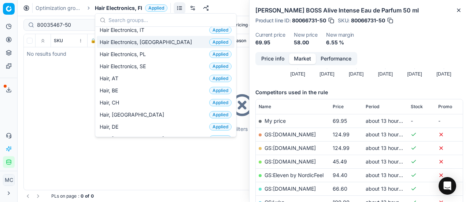
scroll to position [147, 0]
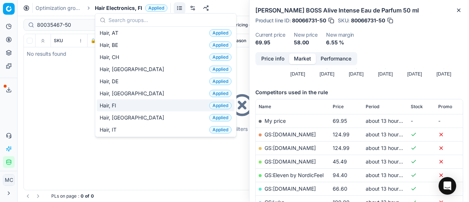
click at [137, 103] on div "Hair, FI Applied" at bounding box center [166, 105] width 138 height 12
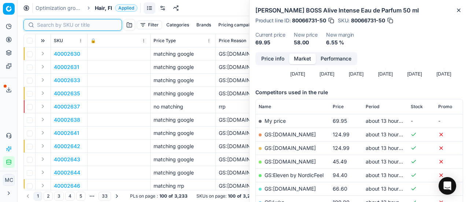
click at [48, 23] on input at bounding box center [77, 24] width 80 height 7
paste input "80035467-50"
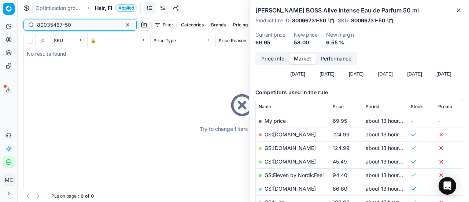
type input "80035467-50"
click at [99, 7] on span "Hair, FI" at bounding box center [103, 7] width 17 height 7
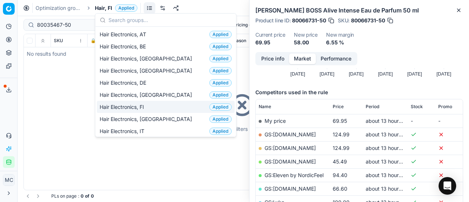
click at [160, 107] on div "Hair Electronics, FI Applied" at bounding box center [166, 107] width 138 height 12
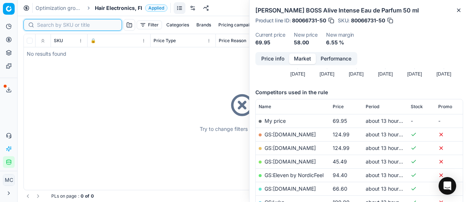
click at [42, 26] on input at bounding box center [77, 24] width 80 height 7
paste input "80074857-1"
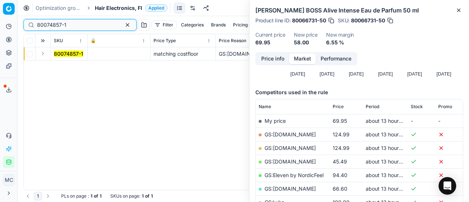
type input "80074857-1"
click at [45, 56] on button "Expand" at bounding box center [42, 53] width 9 height 9
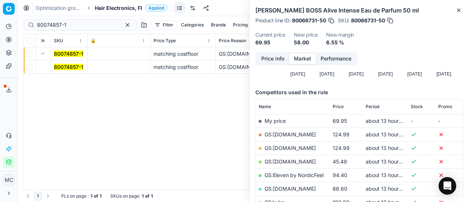
click at [54, 64] on mark "80074857-1" at bounding box center [68, 67] width 29 height 6
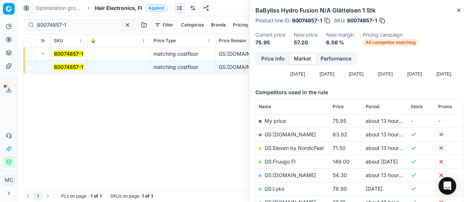
click at [273, 62] on button "Price info" at bounding box center [272, 58] width 33 height 11
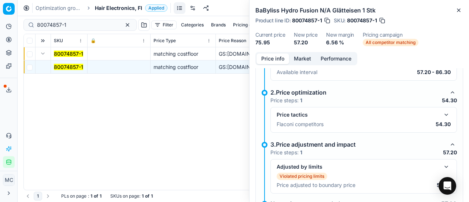
click at [442, 111] on button "button" at bounding box center [446, 114] width 9 height 9
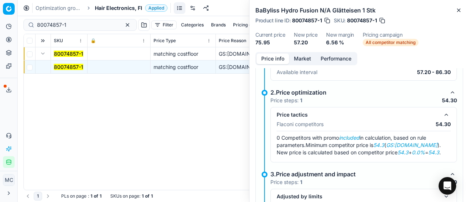
click at [306, 55] on button "Market" at bounding box center [302, 58] width 27 height 11
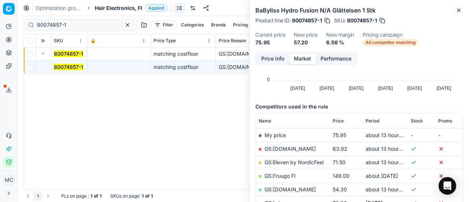
scroll to position [110, 0]
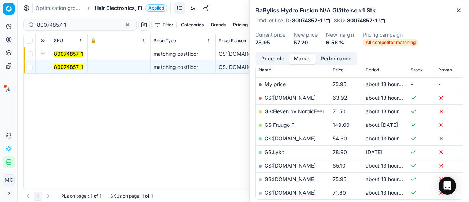
click at [287, 139] on link "GS:Luxplus.fi" at bounding box center [289, 138] width 51 height 6
click at [115, 8] on span "Hair Electronics, FI" at bounding box center [118, 7] width 47 height 7
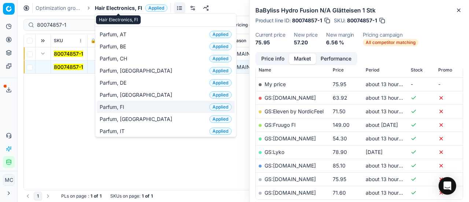
type input "par"
click at [125, 105] on span "Parfum, FI" at bounding box center [113, 106] width 27 height 7
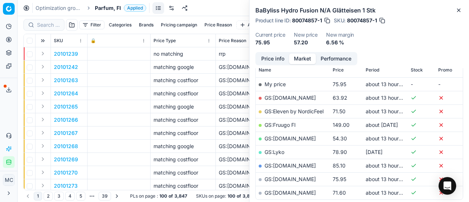
scroll to position [110, 0]
click at [55, 26] on input at bounding box center [48, 24] width 23 height 7
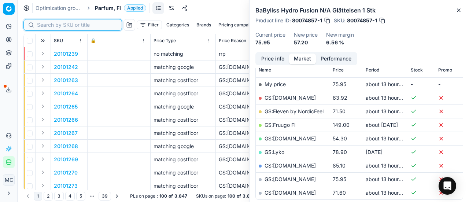
paste input "90003862-0005606"
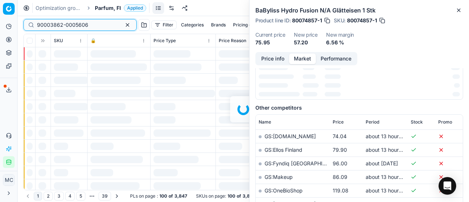
scroll to position [110, 0]
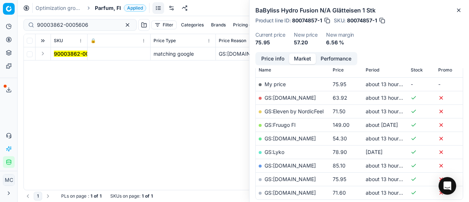
click at [45, 55] on button "Expand" at bounding box center [42, 53] width 9 height 9
click at [89, 67] on td at bounding box center [119, 66] width 63 height 13
click at [84, 66] on mark "90003862-0005606" at bounding box center [79, 67] width 51 height 6
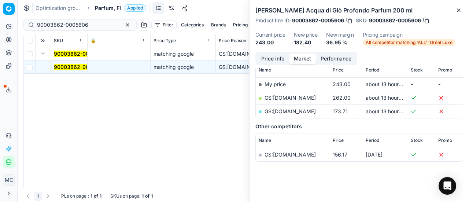
click at [275, 62] on button "Price info" at bounding box center [272, 58] width 33 height 11
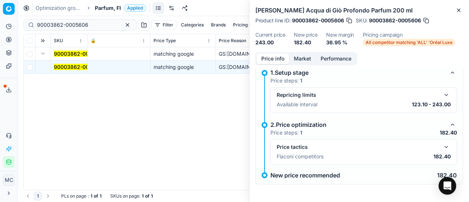
scroll to position [5, 0]
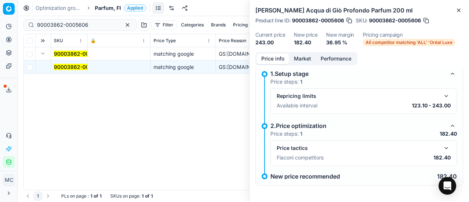
click at [442, 147] on button "button" at bounding box center [446, 148] width 9 height 9
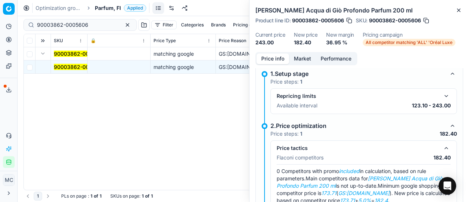
click at [302, 54] on button "Market" at bounding box center [302, 58] width 27 height 11
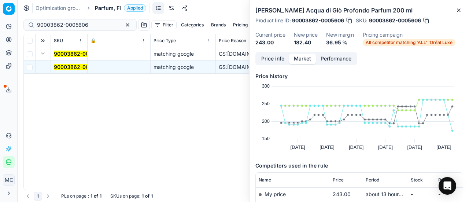
scroll to position [73, 0]
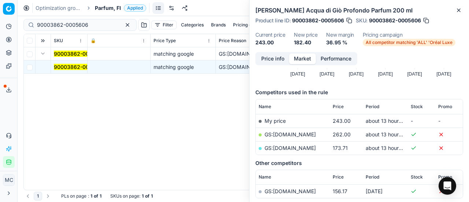
click at [297, 145] on link "GS:parfumdreams.FI" at bounding box center [289, 148] width 51 height 6
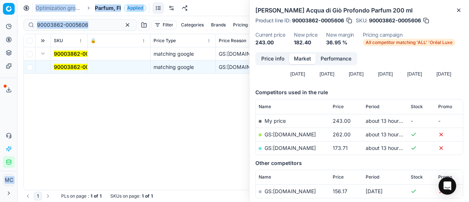
drag, startPoint x: 91, startPoint y: 21, endPoint x: 0, endPoint y: 21, distance: 90.8
click at [0, 21] on div "Pricing platform Analytics Pricing Product portfolio Templates Export service 2…" at bounding box center [234, 101] width 469 height 202
click at [73, 23] on input "90003862-0005606" at bounding box center [77, 24] width 80 height 7
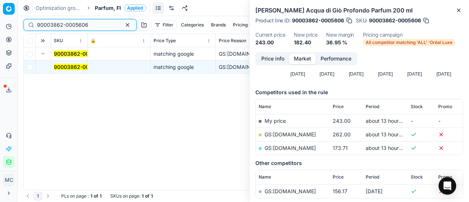
drag, startPoint x: 86, startPoint y: 23, endPoint x: 0, endPoint y: 16, distance: 86.7
click at [0, 16] on div "Pricing platform Analytics Pricing Product portfolio Templates Export service 2…" at bounding box center [234, 101] width 469 height 202
paste input "7237-0010991"
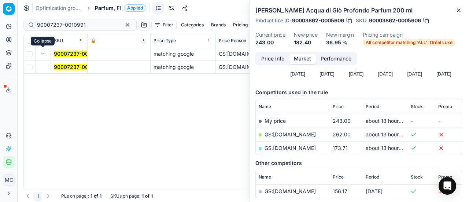
click at [46, 55] on button "Expand" at bounding box center [42, 53] width 9 height 9
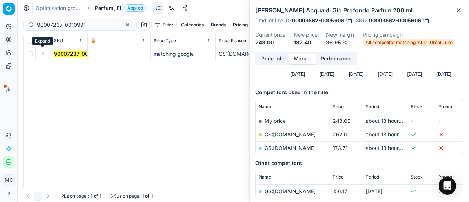
click at [45, 54] on button "Expand" at bounding box center [42, 53] width 9 height 9
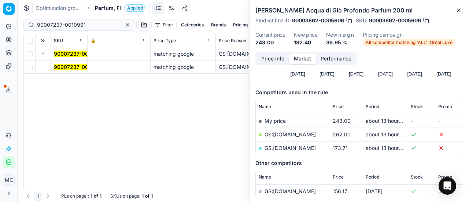
click at [80, 69] on mark "90007237-0010991" at bounding box center [78, 67] width 49 height 6
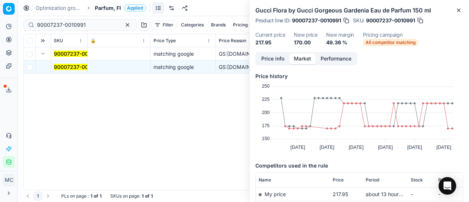
click at [275, 58] on button "Price info" at bounding box center [272, 58] width 33 height 11
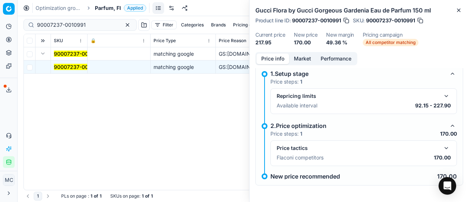
click at [444, 149] on button "button" at bounding box center [446, 148] width 9 height 9
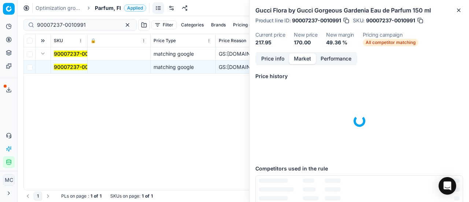
click at [304, 58] on button "Market" at bounding box center [302, 58] width 27 height 11
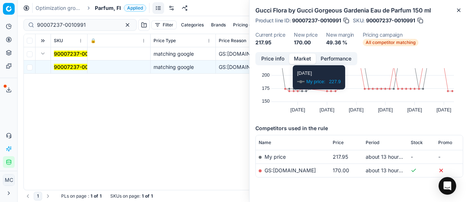
scroll to position [56, 0]
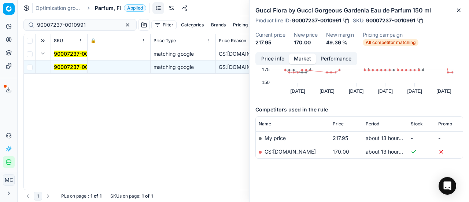
click at [306, 152] on link "GS:parfumdreams.FI" at bounding box center [289, 151] width 51 height 6
drag, startPoint x: 90, startPoint y: 25, endPoint x: 0, endPoint y: 25, distance: 90.1
click at [0, 25] on div "Pricing platform Analytics Pricing Product portfolio Templates Export service 2…" at bounding box center [234, 101] width 469 height 202
paste input "80070182-90"
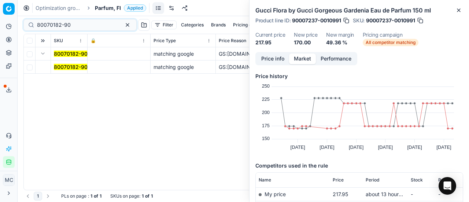
click at [62, 64] on mark "80070182-90" at bounding box center [71, 67] width 34 height 6
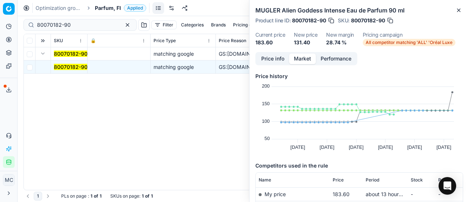
click at [277, 59] on button "Price info" at bounding box center [272, 58] width 33 height 11
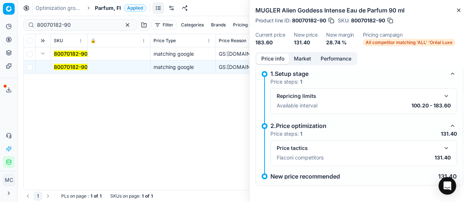
click at [443, 151] on button "button" at bounding box center [446, 148] width 9 height 9
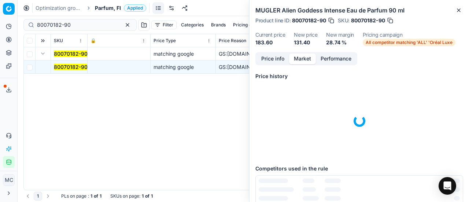
click at [300, 58] on button "Market" at bounding box center [302, 58] width 27 height 11
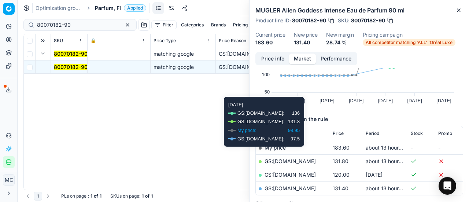
scroll to position [73, 0]
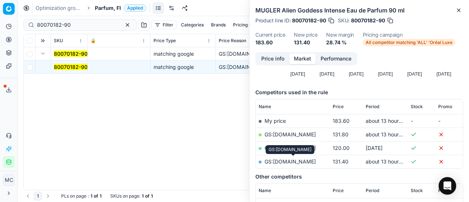
click at [313, 162] on link "GS:Parfyymi-Klikkaus.fi" at bounding box center [289, 161] width 51 height 6
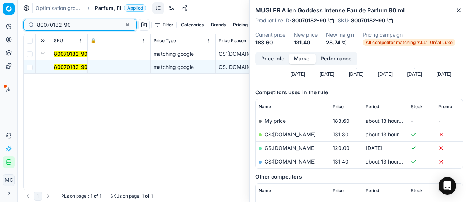
drag, startPoint x: 88, startPoint y: 26, endPoint x: 0, endPoint y: 19, distance: 88.2
click at [0, 19] on div "Pricing platform Analytics Pricing Product portfolio Templates Export service 2…" at bounding box center [234, 101] width 469 height 202
paste input "66319-0001453"
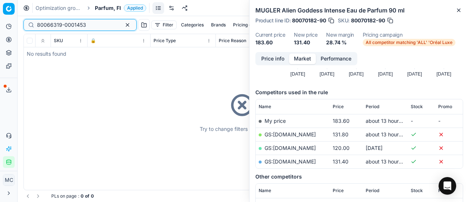
type input "80066319-0001453"
click at [102, 7] on span "Parfum, FI" at bounding box center [108, 7] width 26 height 7
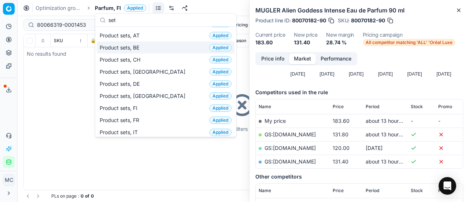
scroll to position [24, 0]
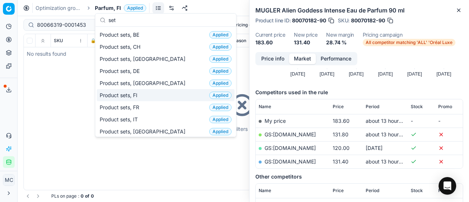
type input "set"
click at [152, 97] on div "Product sets, FI Applied" at bounding box center [166, 95] width 138 height 12
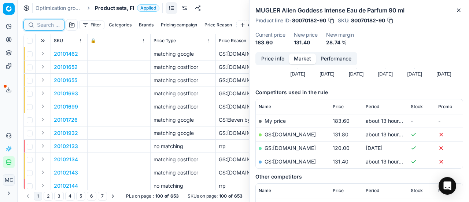
click at [49, 26] on input at bounding box center [48, 24] width 23 height 7
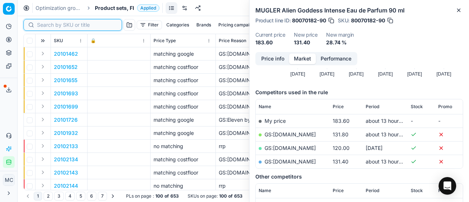
paste input "80066319-0001453"
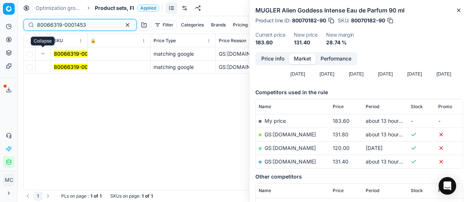
type input "80066319-0001453"
click at [43, 54] on button "Expand" at bounding box center [42, 53] width 9 height 9
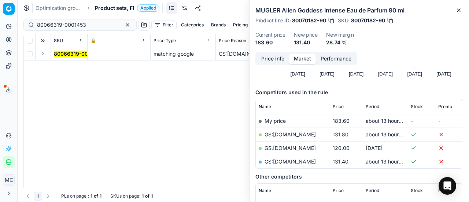
click at [43, 55] on button "Expand" at bounding box center [42, 53] width 9 height 9
click at [66, 69] on mark "80066319-0001453" at bounding box center [78, 67] width 49 height 6
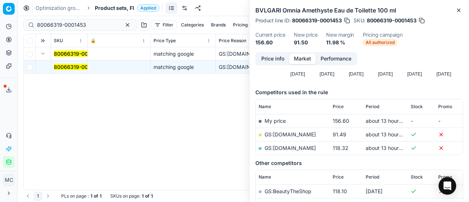
click at [273, 58] on button "Price info" at bounding box center [272, 58] width 33 height 11
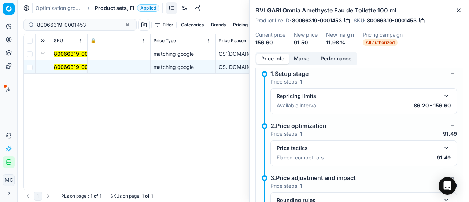
click at [442, 144] on button "button" at bounding box center [446, 148] width 9 height 9
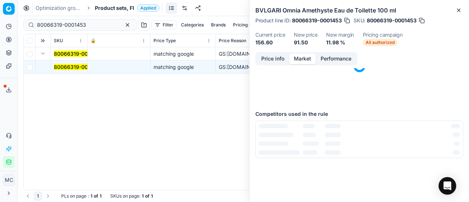
drag, startPoint x: 300, startPoint y: 58, endPoint x: 314, endPoint y: 93, distance: 37.8
click at [300, 59] on button "Market" at bounding box center [302, 58] width 27 height 11
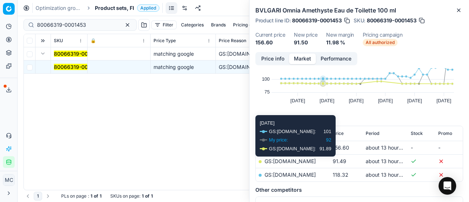
scroll to position [73, 0]
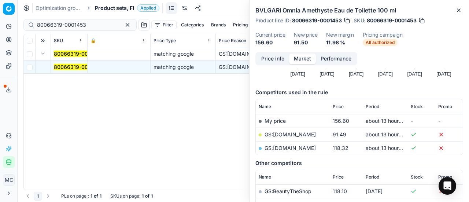
click at [284, 134] on link "GS:Deloox.fi" at bounding box center [289, 134] width 51 height 6
click at [111, 11] on span "Product sets, FI" at bounding box center [114, 7] width 39 height 7
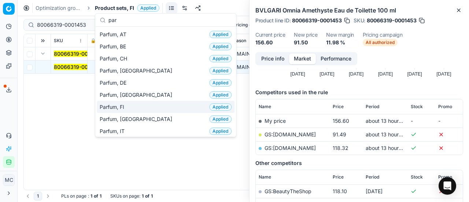
type input "par"
click at [157, 108] on div "Parfum, FI Applied" at bounding box center [166, 107] width 138 height 12
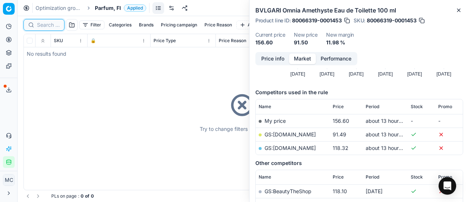
click at [47, 26] on input at bounding box center [48, 24] width 23 height 7
paste input "90011084-0017553"
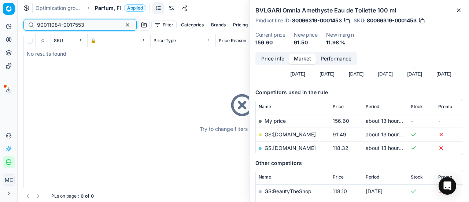
type input "90011084-0017553"
click at [103, 7] on span "Parfum, FI" at bounding box center [108, 7] width 26 height 7
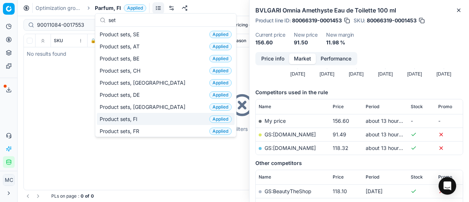
type input "set"
click at [141, 116] on div "Product sets, FI Applied" at bounding box center [166, 119] width 138 height 12
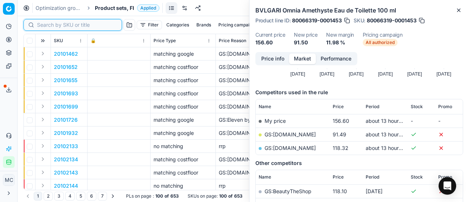
click at [51, 23] on input at bounding box center [77, 24] width 80 height 7
paste input "90011084-0017553"
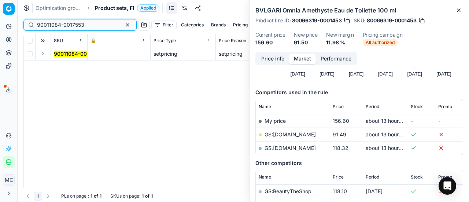
type input "90011084-0017553"
click at [42, 54] on button "Expand" at bounding box center [42, 53] width 9 height 9
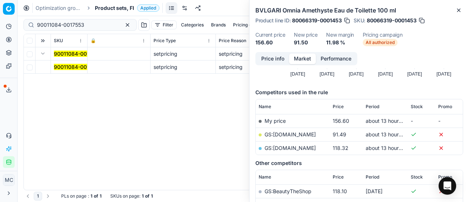
click at [64, 64] on mark "90011084-0017553" at bounding box center [77, 67] width 47 height 6
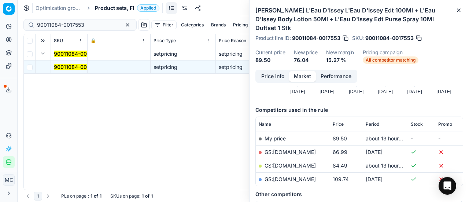
click at [272, 71] on button "Price info" at bounding box center [272, 76] width 33 height 11
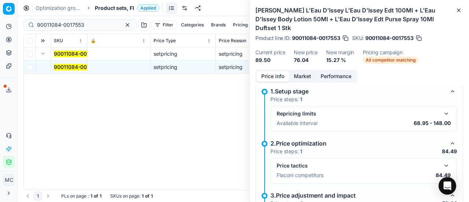
click at [442, 161] on button "button" at bounding box center [446, 165] width 9 height 9
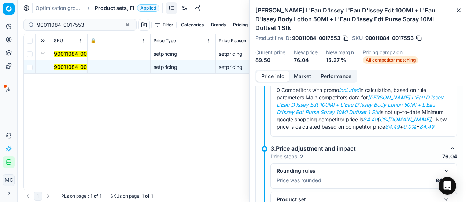
scroll to position [115, 0]
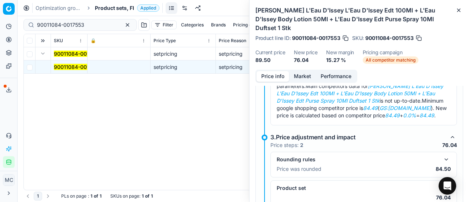
click at [306, 71] on button "Market" at bounding box center [302, 76] width 27 height 11
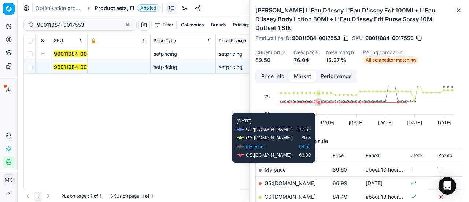
scroll to position [73, 0]
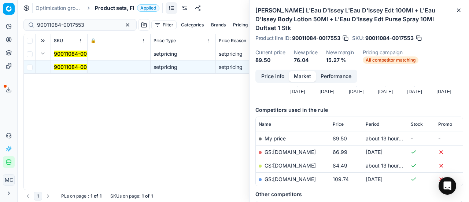
click at [288, 162] on link "GS:Notino.fi" at bounding box center [289, 165] width 51 height 6
click at [114, 8] on span "Product sets, FI" at bounding box center [114, 7] width 39 height 7
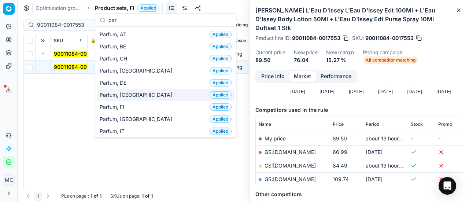
type input "par"
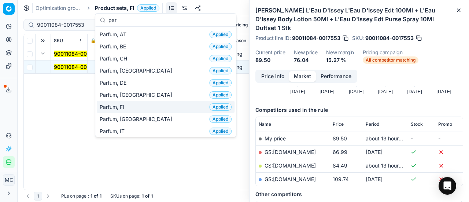
click at [137, 104] on div "Parfum, FI Applied" at bounding box center [166, 107] width 138 height 12
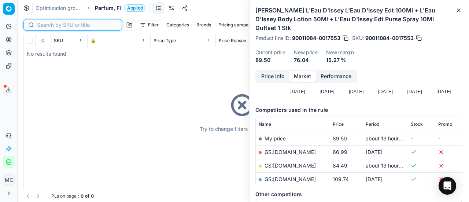
click at [58, 22] on input at bounding box center [77, 24] width 80 height 7
paste input "80053767-50"
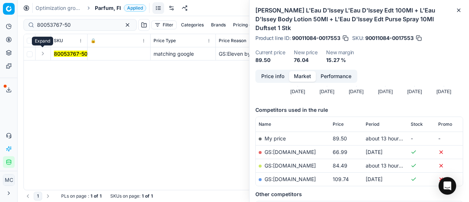
click at [45, 56] on button "Expand" at bounding box center [42, 53] width 9 height 9
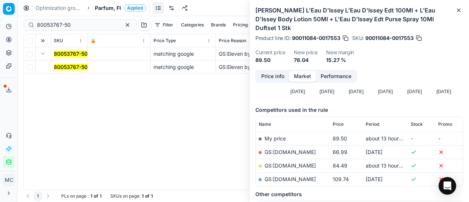
click at [77, 69] on mark "80053767-50" at bounding box center [71, 67] width 34 height 6
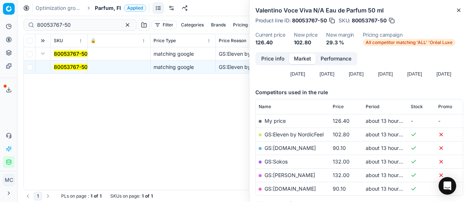
click at [268, 63] on button "Price info" at bounding box center [272, 58] width 33 height 11
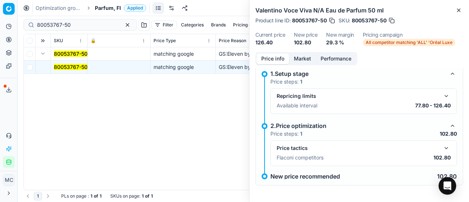
click at [442, 144] on button "button" at bounding box center [446, 148] width 9 height 9
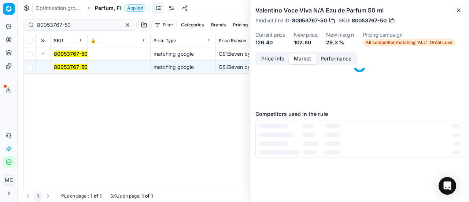
click at [298, 59] on button "Market" at bounding box center [302, 58] width 27 height 11
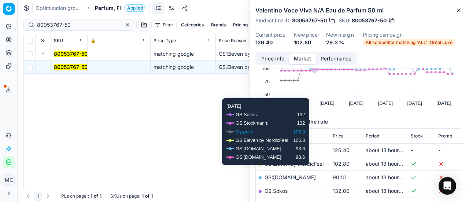
scroll to position [110, 0]
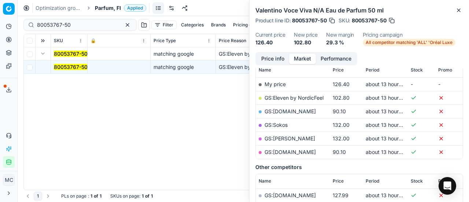
click at [297, 94] on td "GS:Eleven by NordicFeel" at bounding box center [293, 98] width 74 height 14
click at [299, 97] on link "GS:Eleven by NordicFeel" at bounding box center [293, 98] width 59 height 6
drag, startPoint x: 84, startPoint y: 25, endPoint x: 0, endPoint y: 7, distance: 85.6
click at [0, 8] on div "Pricing platform Analytics Pricing Product portfolio Templates Export service 2…" at bounding box center [234, 101] width 469 height 202
paste input "20170049"
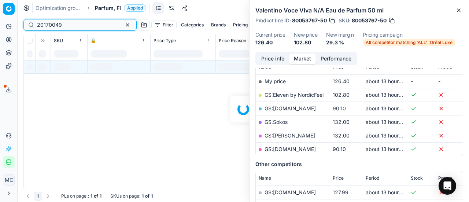
scroll to position [110, 0]
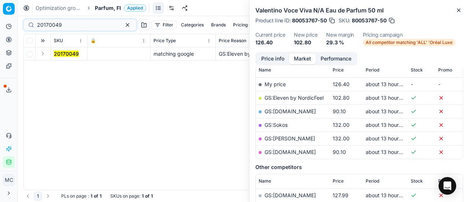
drag, startPoint x: 40, startPoint y: 55, endPoint x: 54, endPoint y: 58, distance: 14.9
click at [45, 55] on button "Expand" at bounding box center [42, 53] width 9 height 9
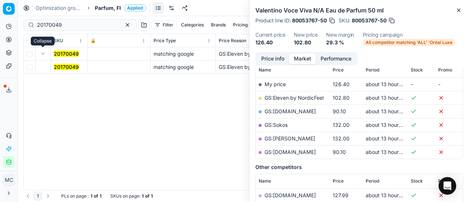
click at [77, 69] on mark "20170049" at bounding box center [66, 67] width 25 height 6
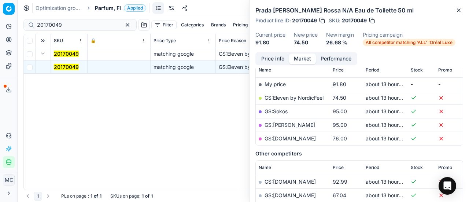
click at [271, 59] on button "Price info" at bounding box center [272, 58] width 33 height 11
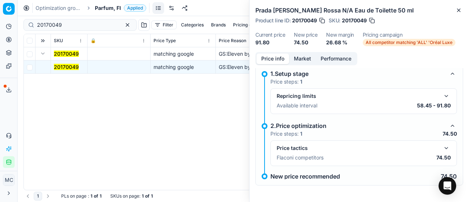
click at [440, 142] on div "Price tactics Flaconi competitors 74.50" at bounding box center [363, 153] width 186 height 26
click at [442, 145] on button "button" at bounding box center [446, 148] width 9 height 9
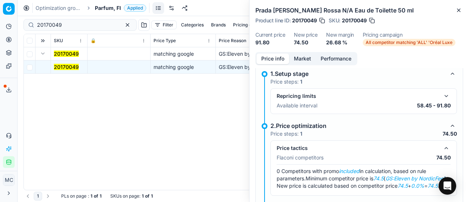
click at [300, 66] on div "Price info Market Performance 1.Setup stage Price steps: 1 Repricing limits Ava…" at bounding box center [358, 127] width 219 height 150
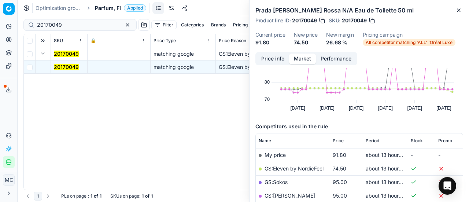
scroll to position [73, 0]
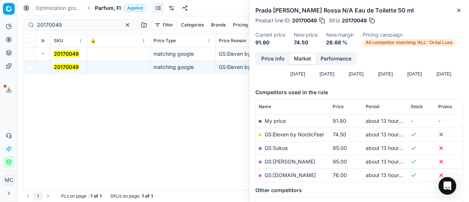
click at [293, 136] on link "GS:Eleven by NordicFeel" at bounding box center [293, 134] width 59 height 6
drag, startPoint x: 89, startPoint y: 24, endPoint x: 0, endPoint y: 15, distance: 89.1
click at [0, 16] on div "Pricing platform Analytics Pricing Product portfolio Templates Export service 2…" at bounding box center [234, 101] width 469 height 202
paste input "90010670-0016751"
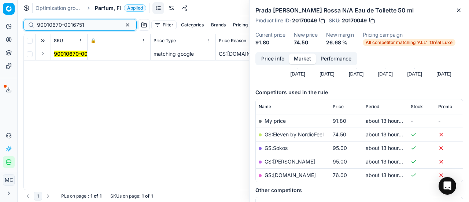
type input "90010670-0016751"
click at [42, 53] on button "Expand" at bounding box center [42, 53] width 9 height 9
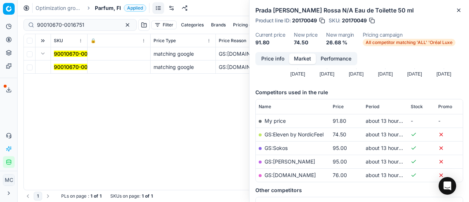
drag, startPoint x: 56, startPoint y: 59, endPoint x: 72, endPoint y: 68, distance: 18.5
click at [63, 62] on td "90010670-0016751" at bounding box center [69, 66] width 37 height 13
click at [73, 68] on mark "90010670-0016751" at bounding box center [77, 67] width 47 height 6
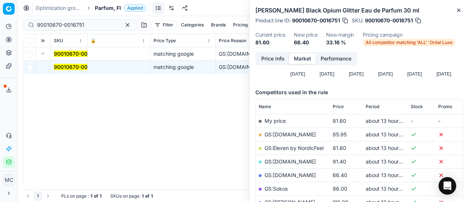
click at [270, 59] on button "Price info" at bounding box center [272, 58] width 33 height 11
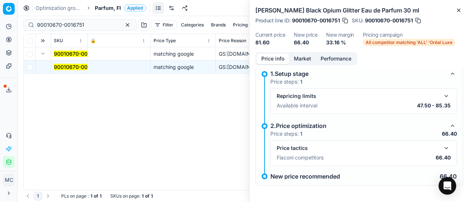
click at [442, 147] on button "button" at bounding box center [446, 148] width 9 height 9
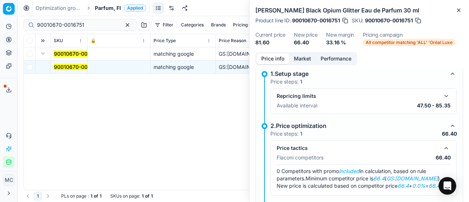
click at [288, 52] on div "Yves Saint Laurent Black Opium Glitter Eau de Parfum 30 ml Product line ID : 90…" at bounding box center [358, 26] width 219 height 52
click at [293, 56] on button "Market" at bounding box center [302, 58] width 27 height 11
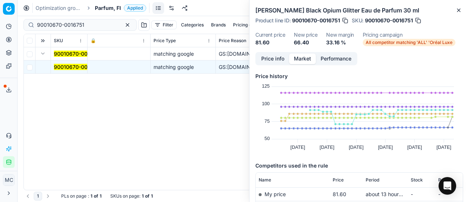
scroll to position [73, 0]
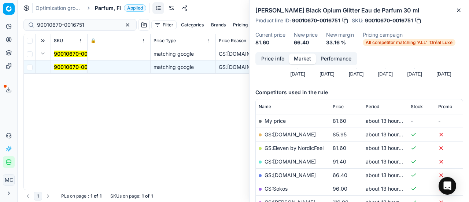
click at [308, 177] on link "GS:Parfyymi-Klikkaus.fi" at bounding box center [289, 175] width 51 height 6
